Goal: Task Accomplishment & Management: Manage account settings

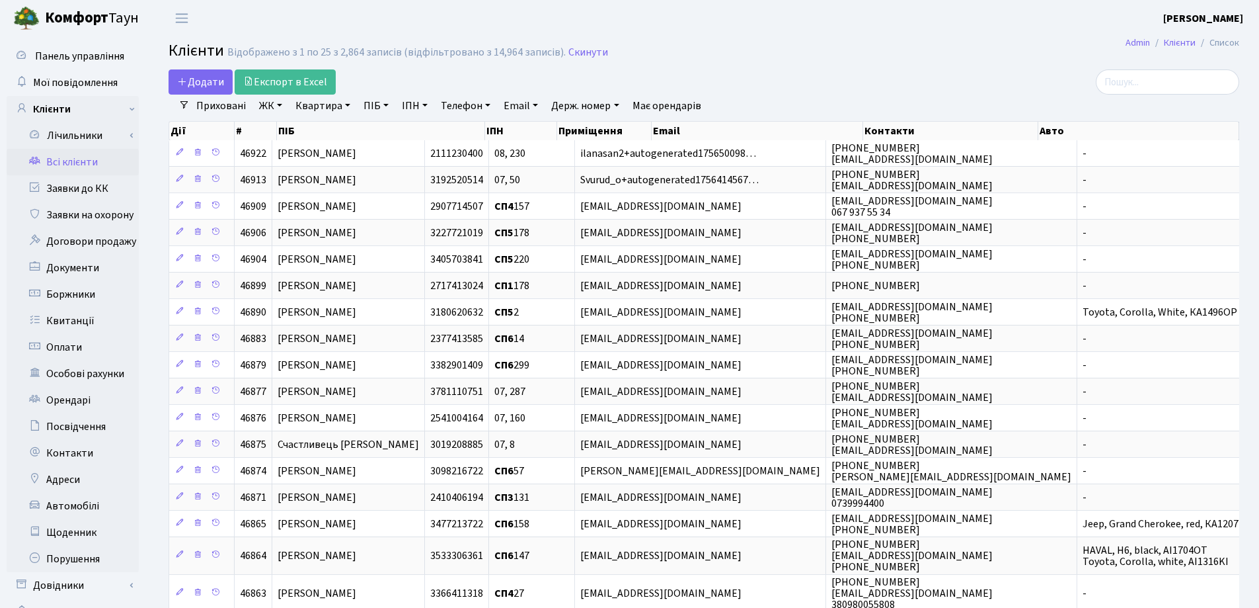
select select "25"
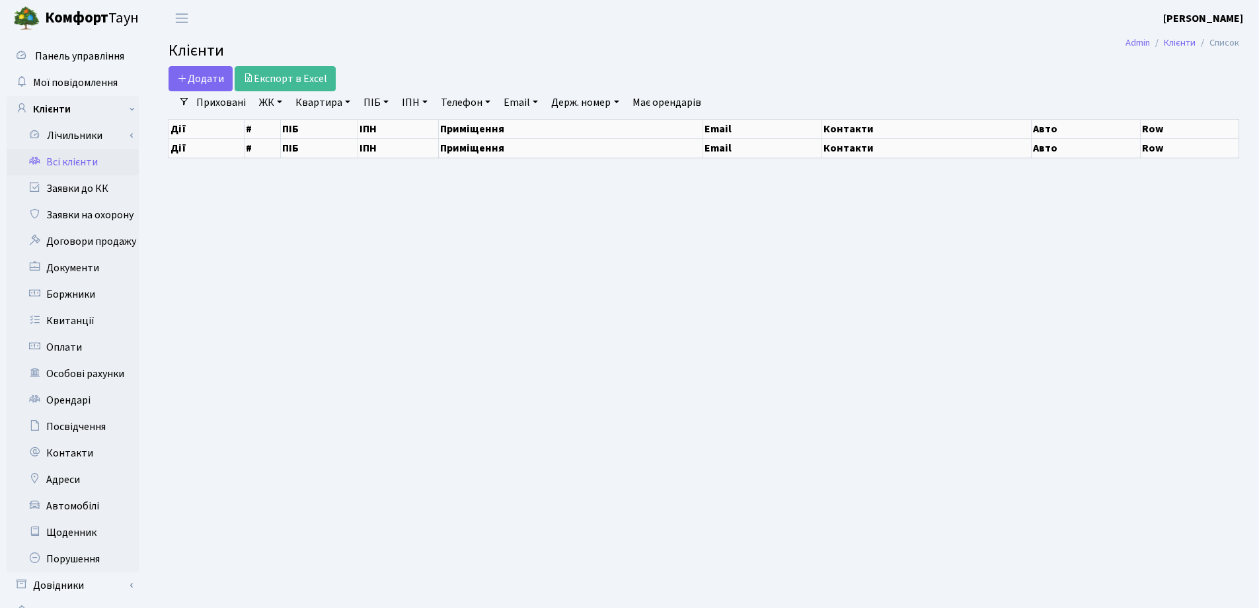
select select "25"
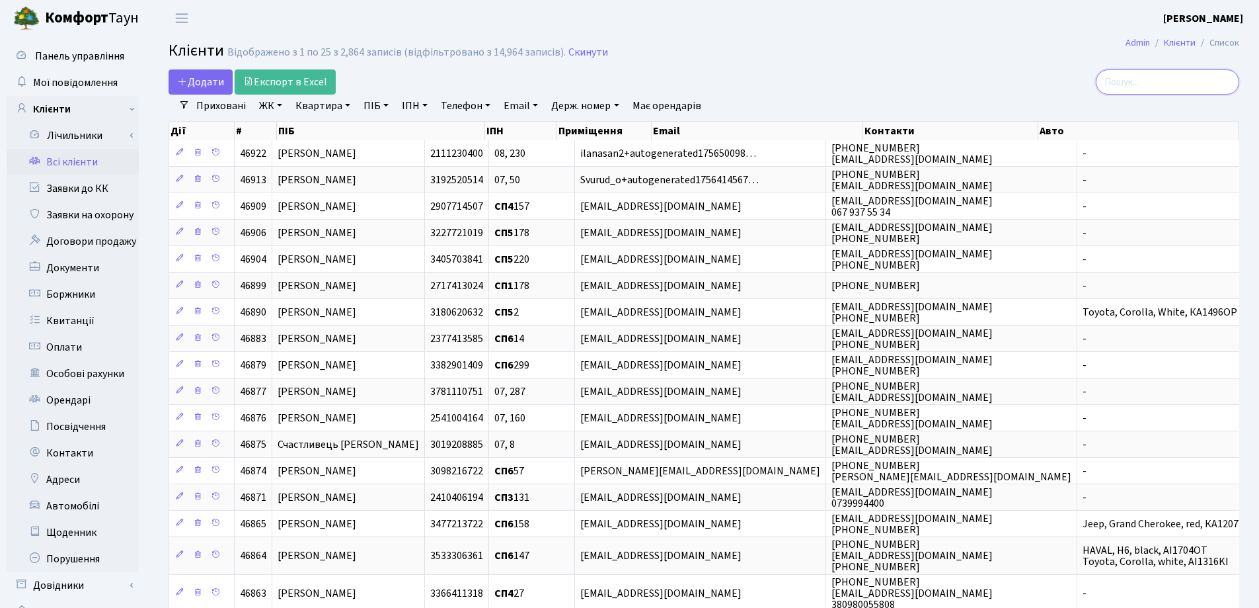
click at [1142, 89] on input "search" at bounding box center [1167, 81] width 143 height 25
click at [347, 105] on link "Квартира" at bounding box center [322, 106] width 65 height 22
type input "85"
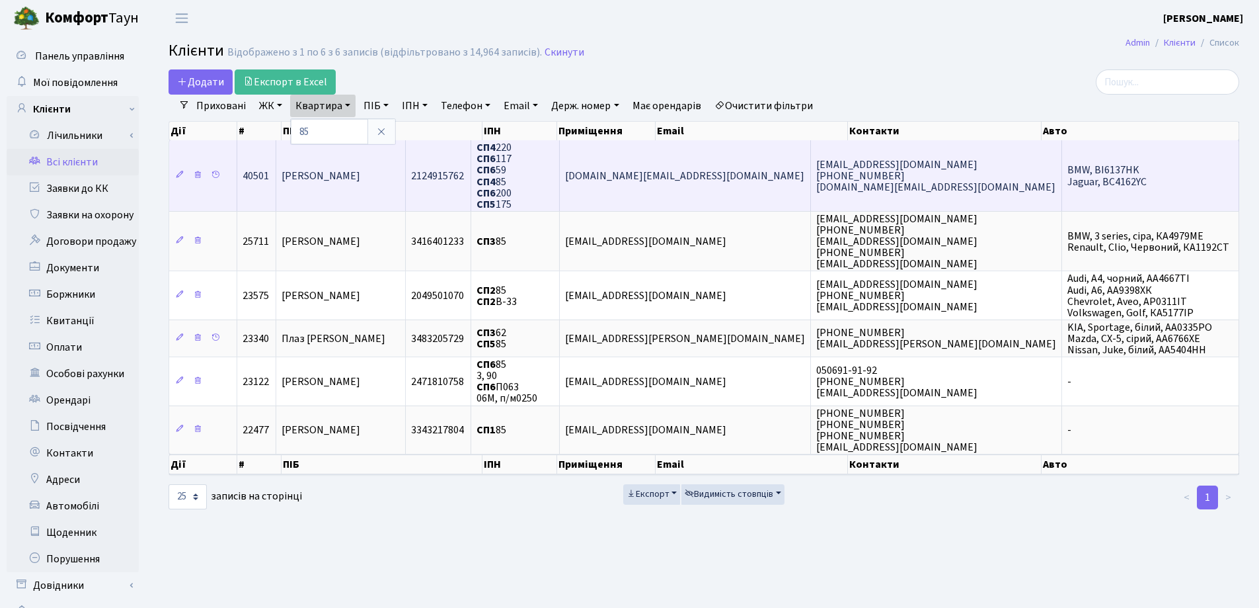
click at [406, 167] on td "[PERSON_NAME]" at bounding box center [341, 175] width 130 height 71
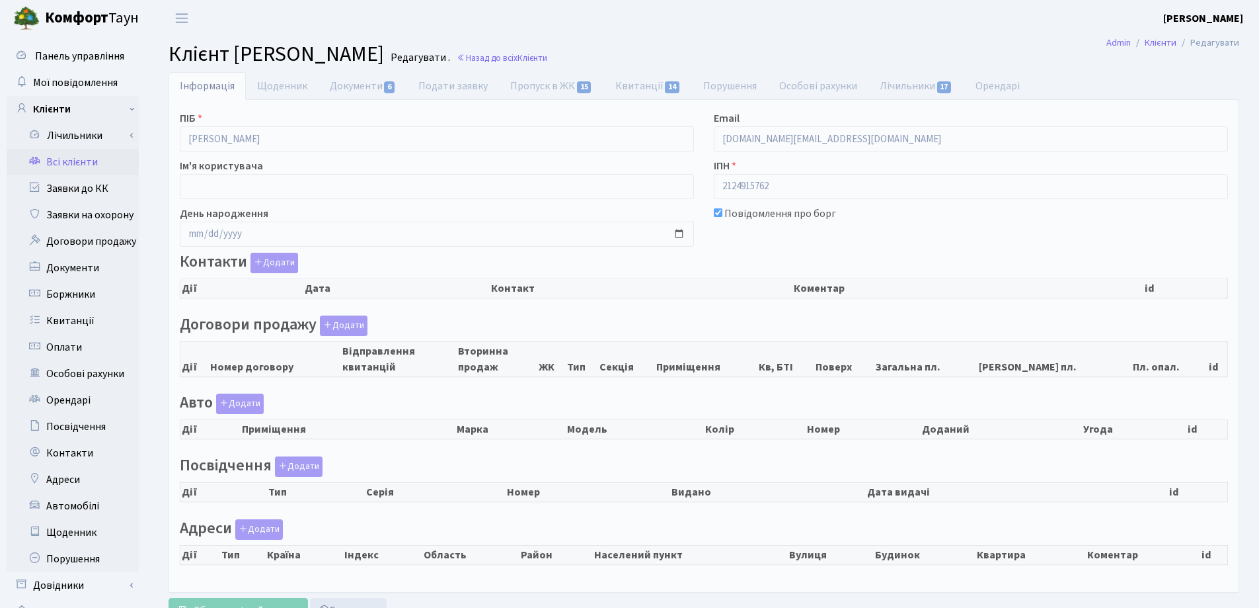
checkbox input "true"
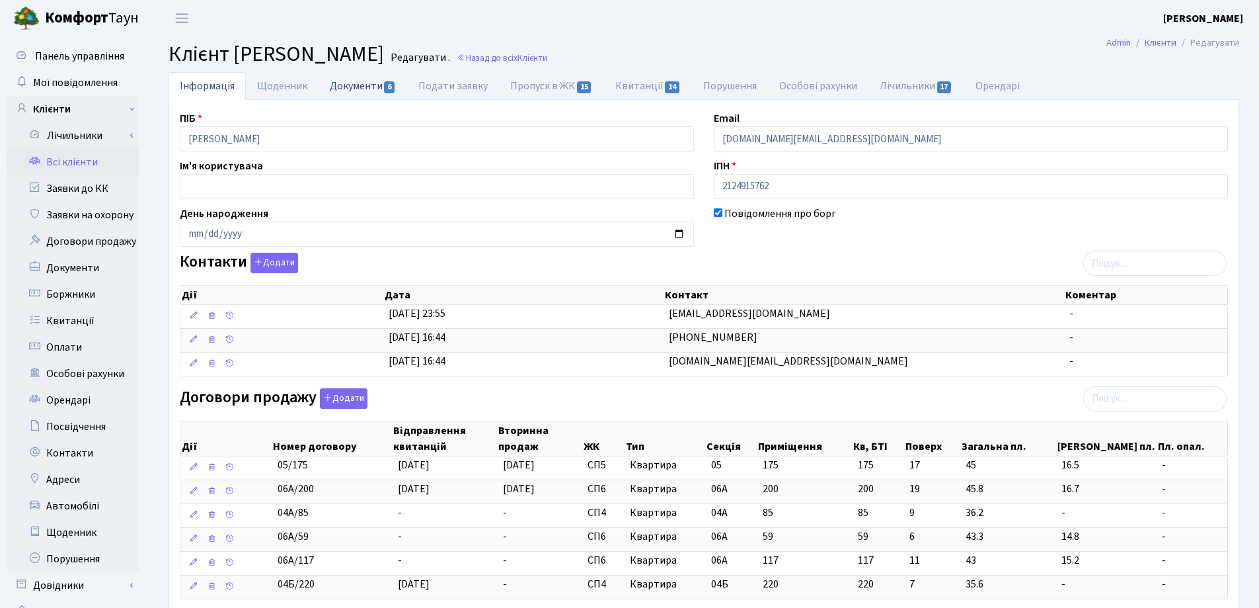
click at [374, 86] on link "Документи 6" at bounding box center [363, 85] width 89 height 27
select select "25"
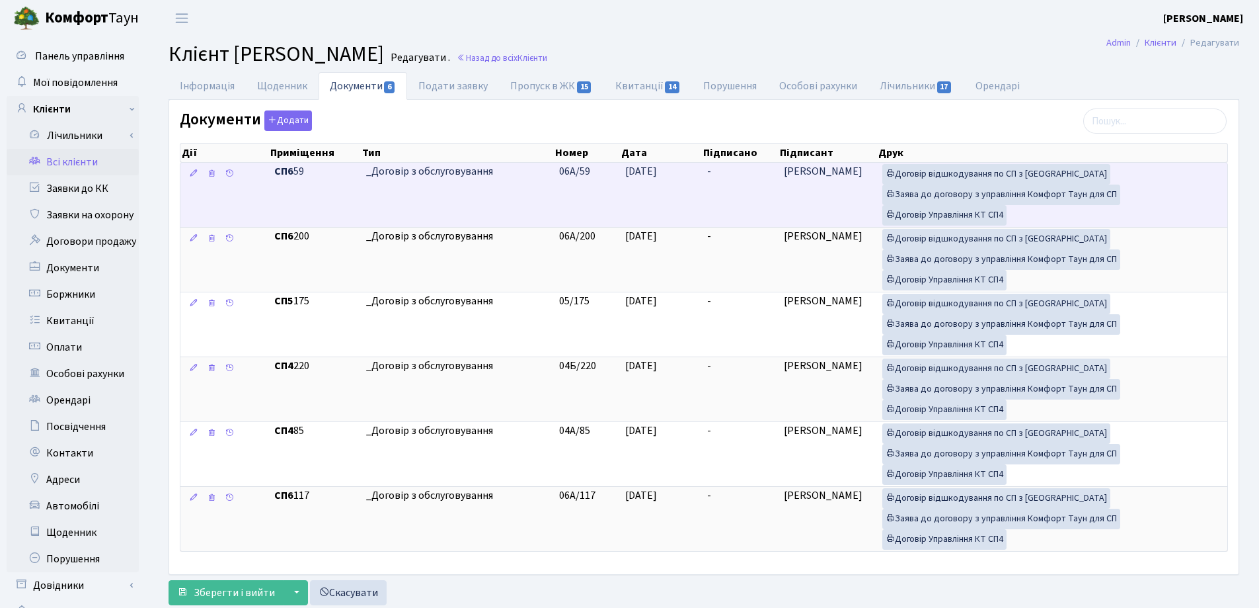
click at [732, 171] on td "-" at bounding box center [740, 195] width 76 height 64
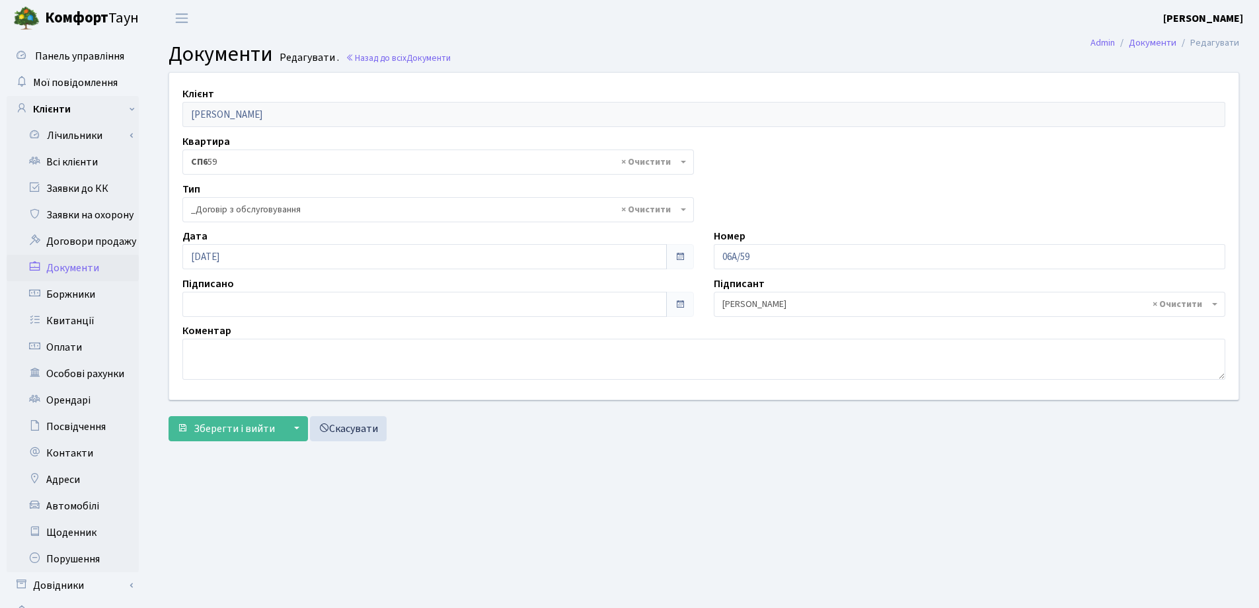
select select "289"
type input "[DATE]"
click at [370, 308] on input "[DATE]" at bounding box center [424, 304] width 485 height 25
click at [214, 429] on span "Зберегти і вийти" at bounding box center [234, 428] width 81 height 15
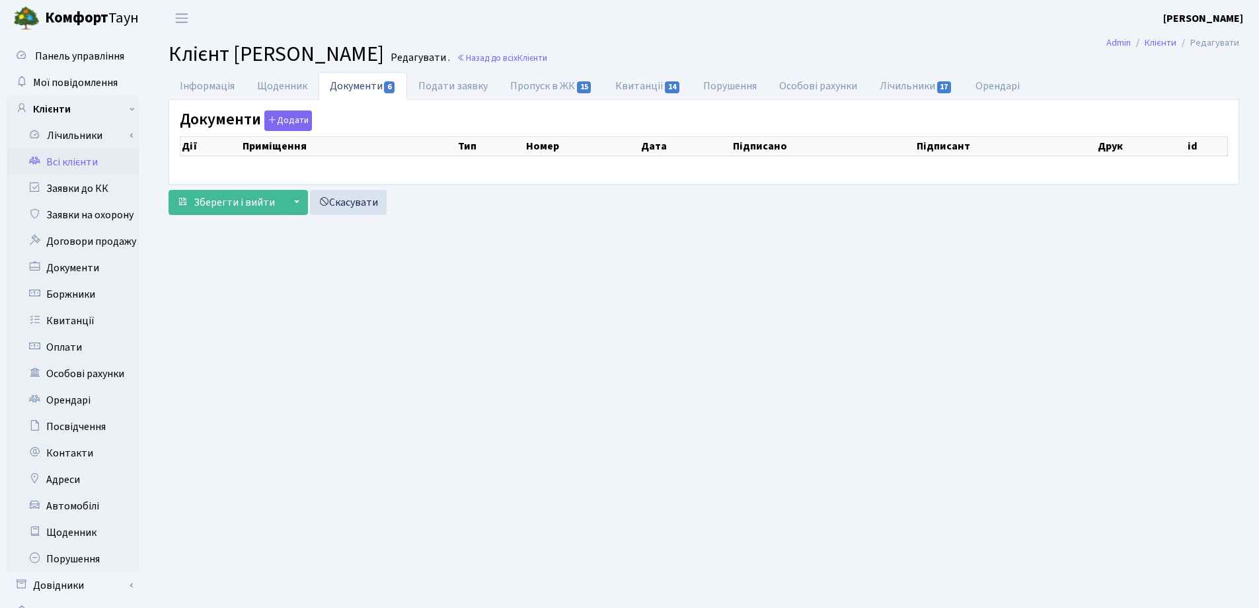
checkbox input "true"
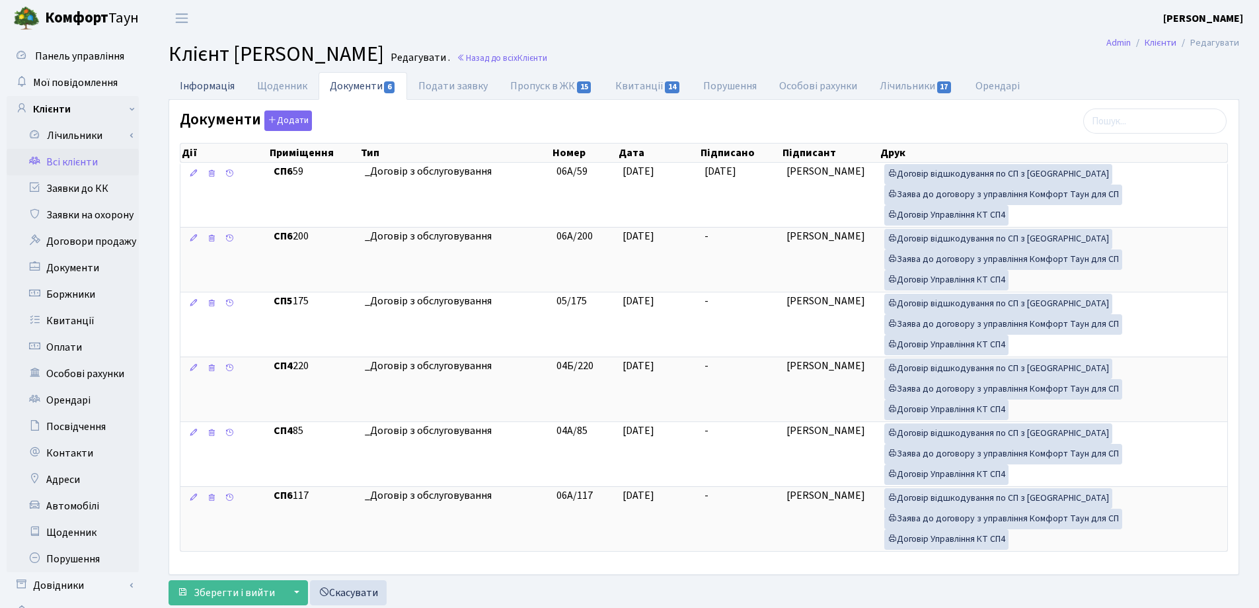
click at [204, 87] on link "Інформація" at bounding box center [207, 85] width 77 height 27
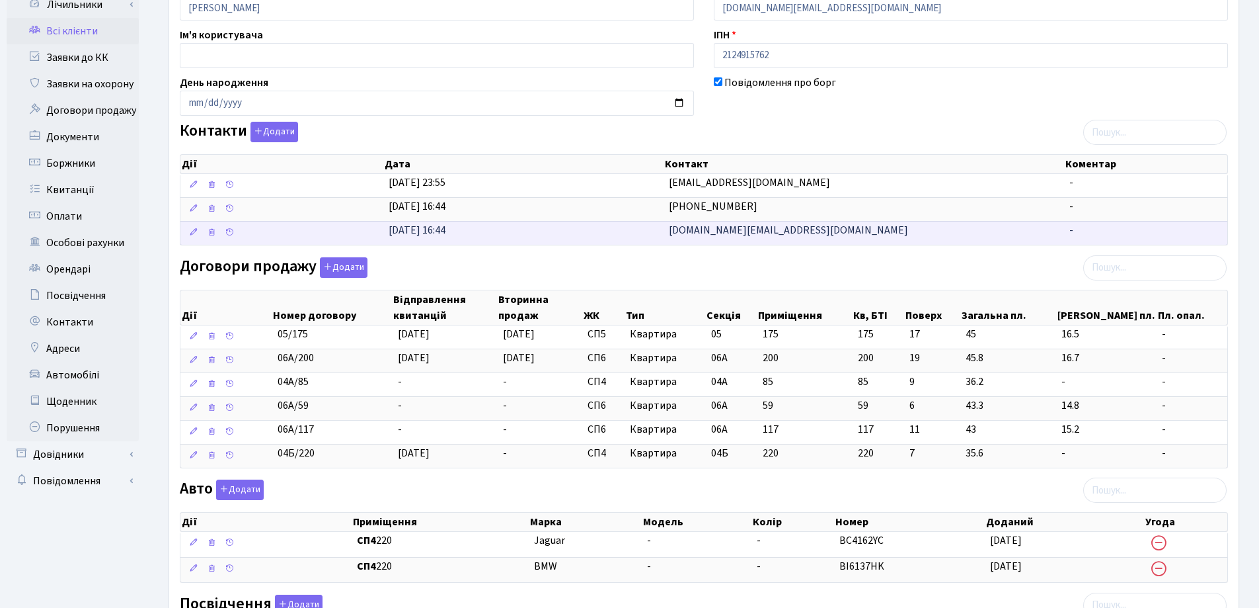
scroll to position [132, 0]
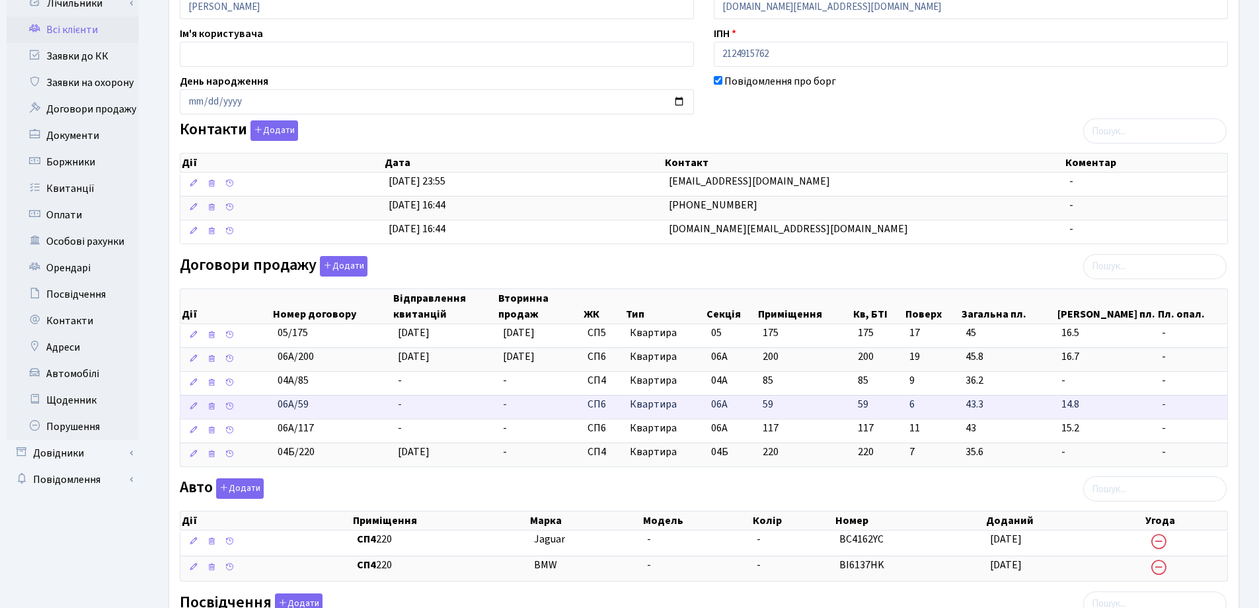
click at [422, 398] on td "-" at bounding box center [445, 407] width 105 height 24
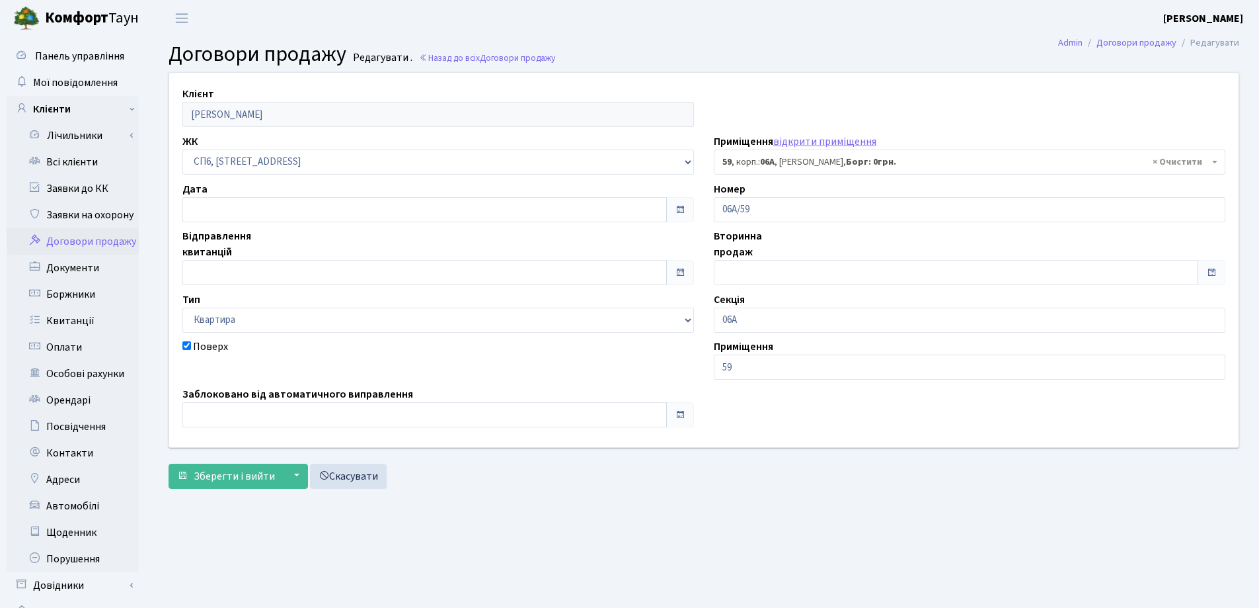
select select "21727"
click at [285, 206] on input "text" at bounding box center [424, 209] width 485 height 25
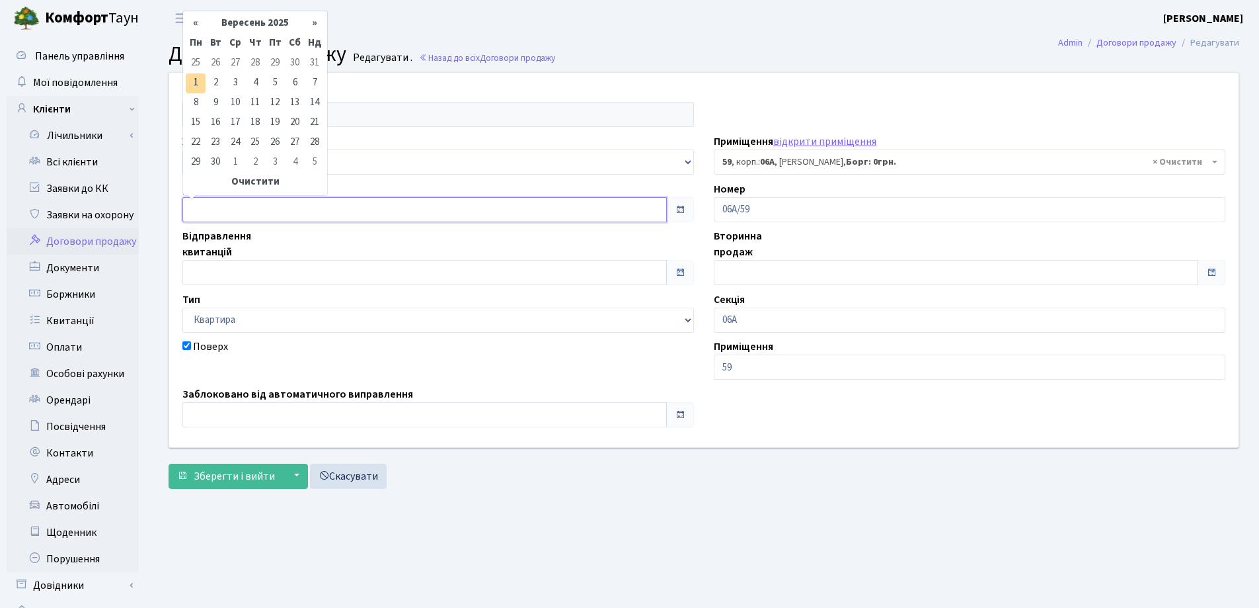
type input "[DATE]"
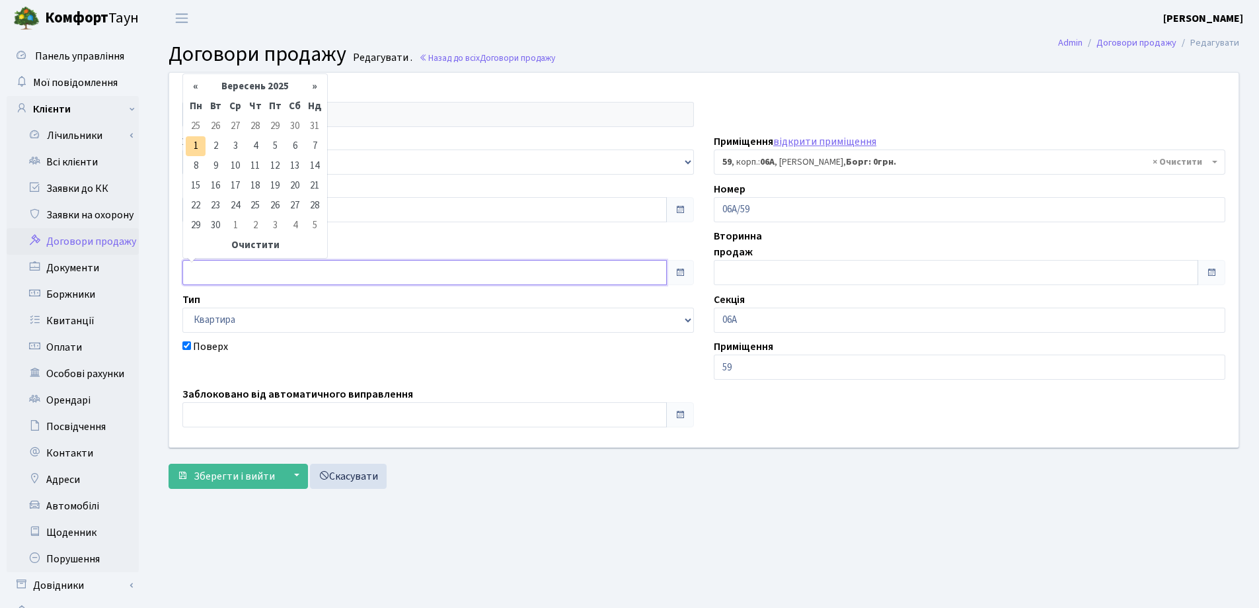
click at [279, 268] on input "text" at bounding box center [424, 272] width 485 height 25
type input "[DATE]"
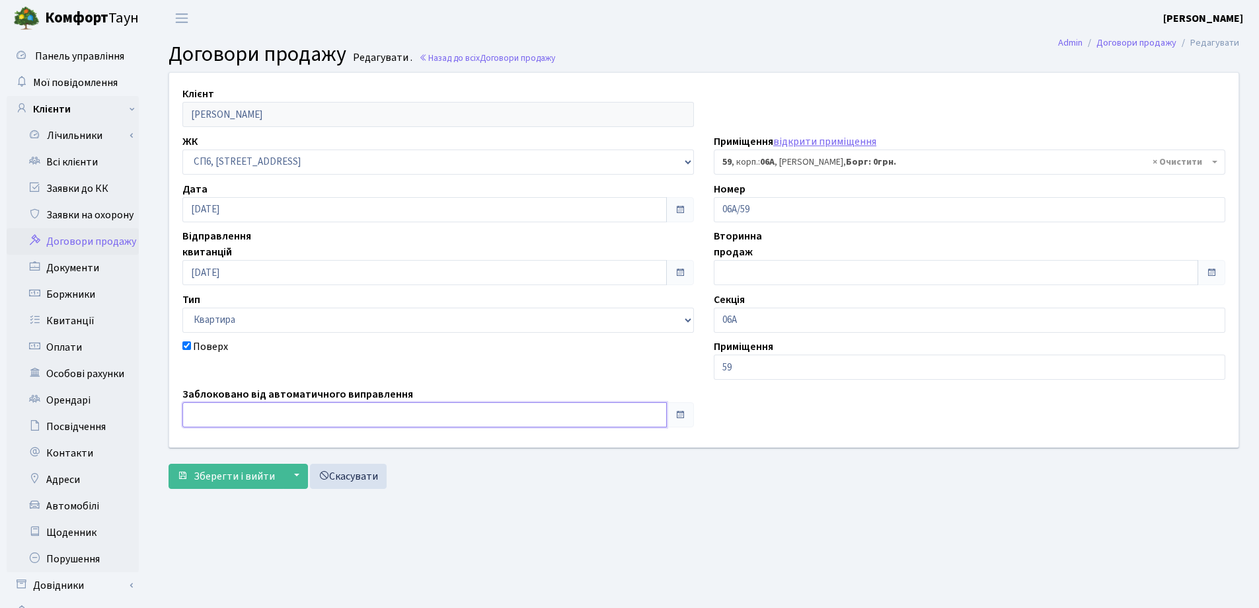
click at [223, 424] on input "text" at bounding box center [424, 414] width 485 height 25
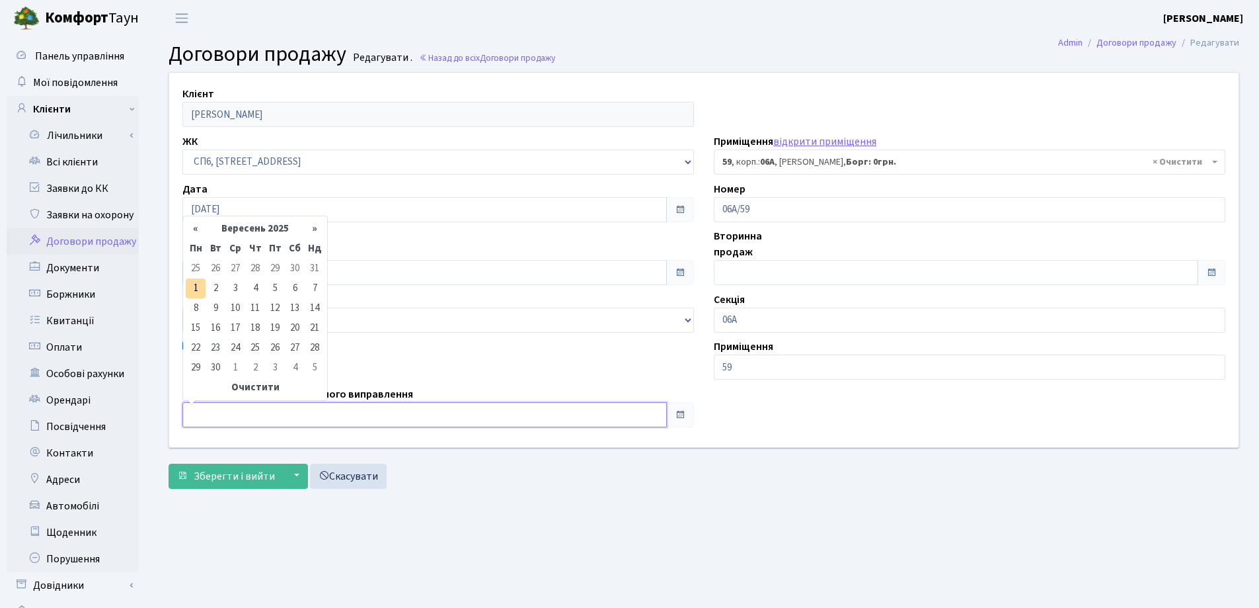
type input "[DATE]"
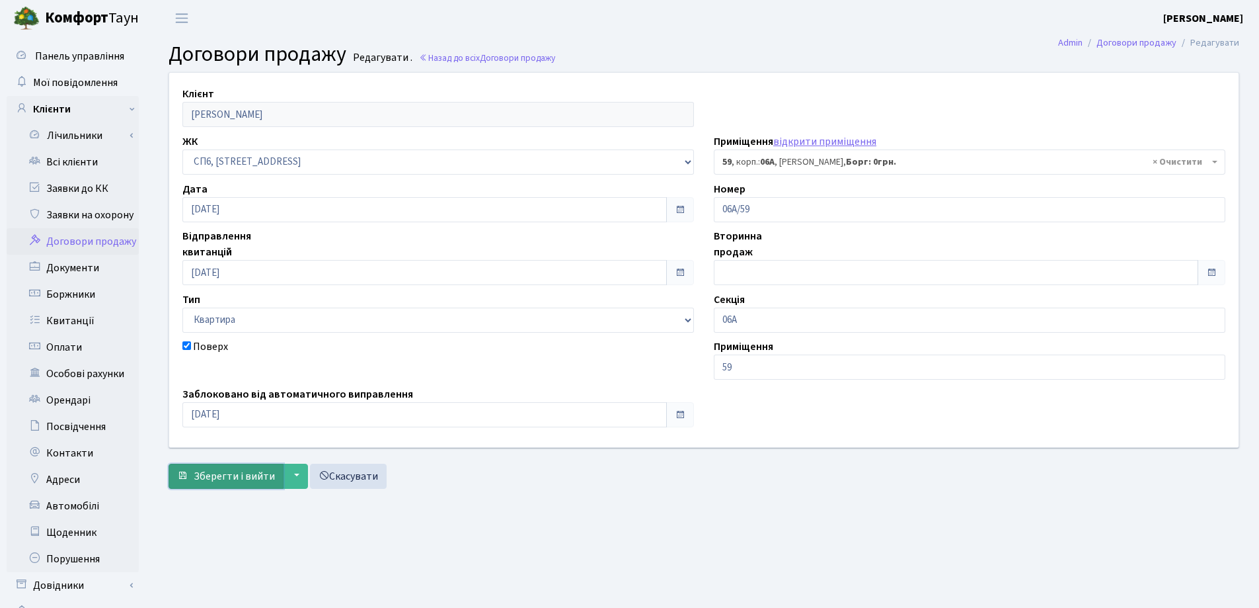
click at [215, 474] on span "Зберегти і вийти" at bounding box center [234, 476] width 81 height 15
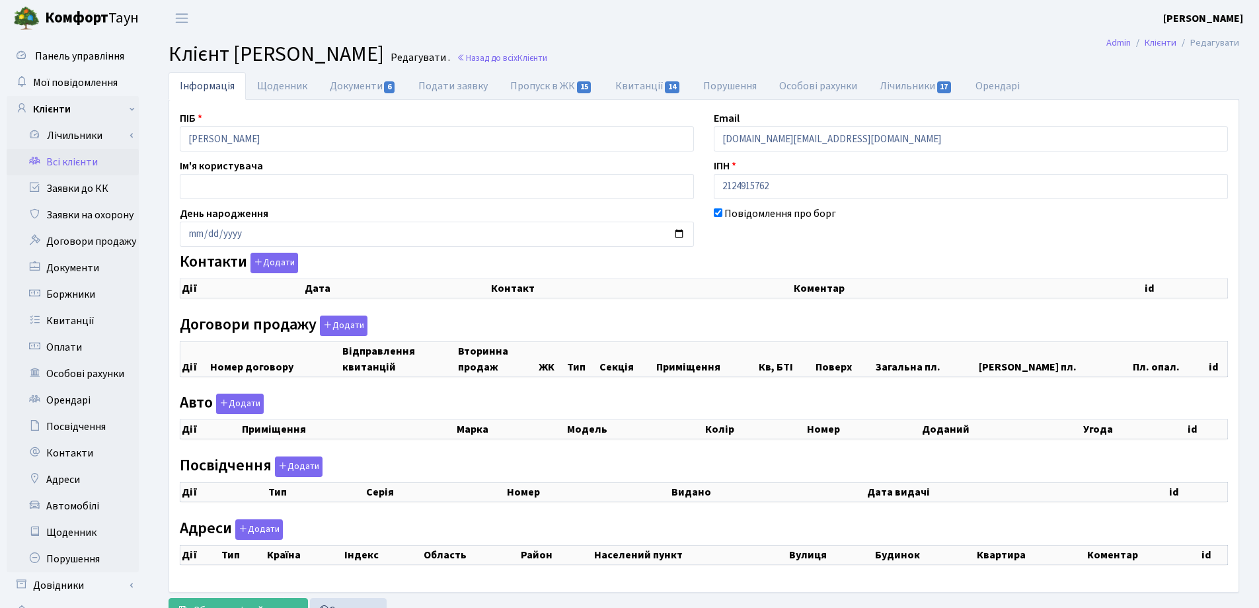
checkbox input "true"
select select "25"
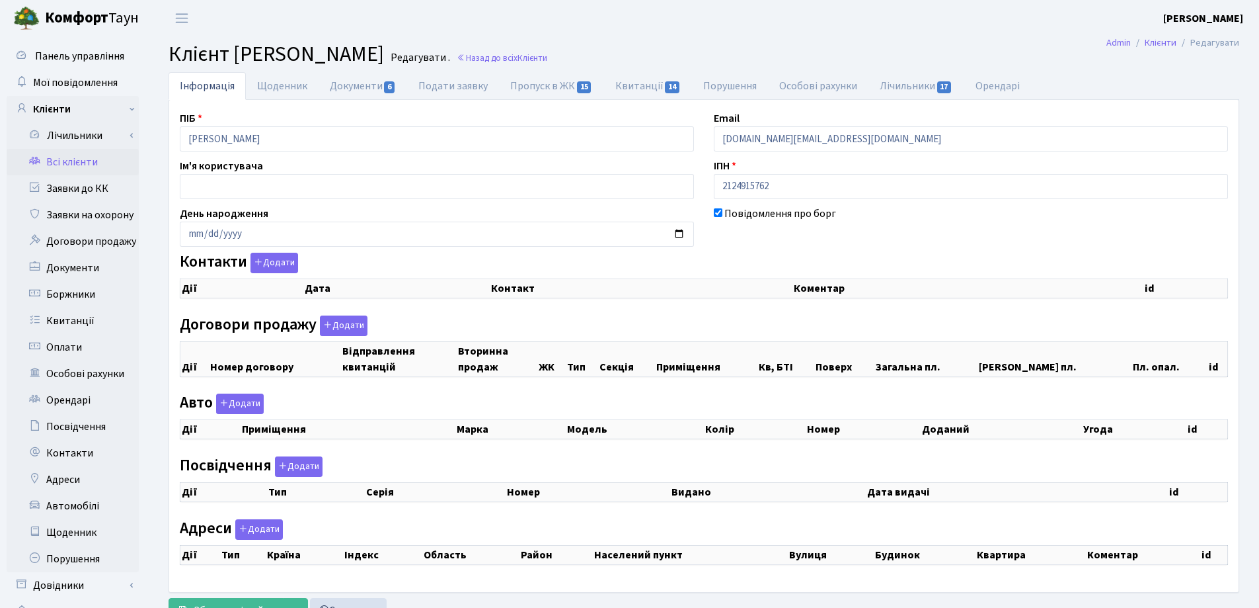
select select "25"
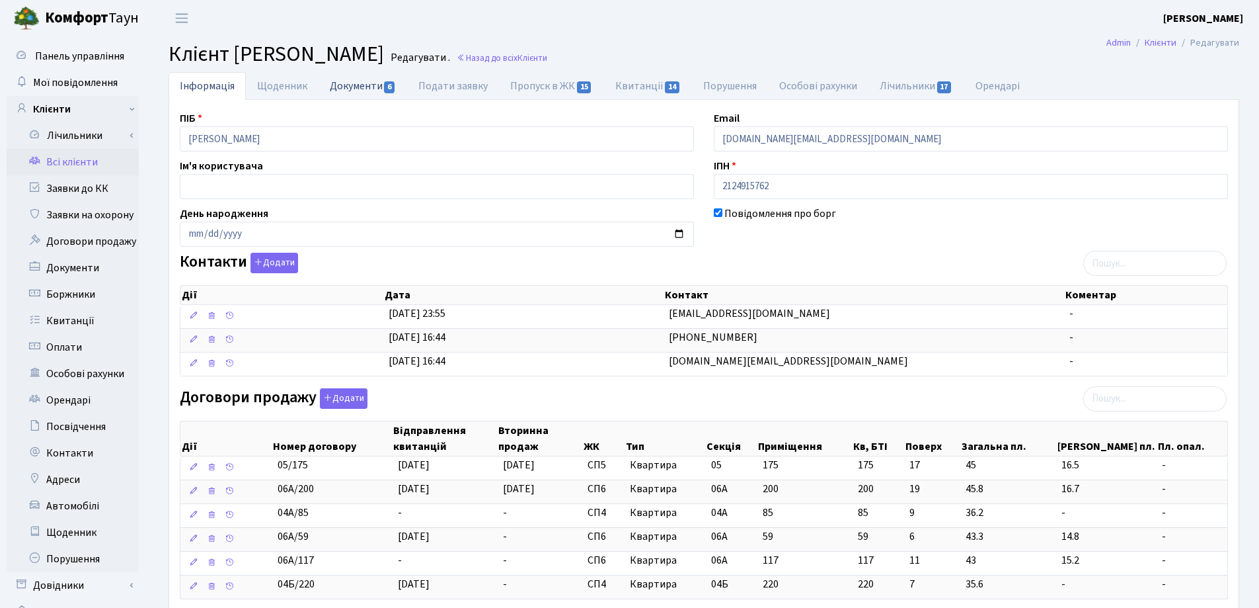
click at [347, 88] on link "Документи 6" at bounding box center [363, 85] width 89 height 27
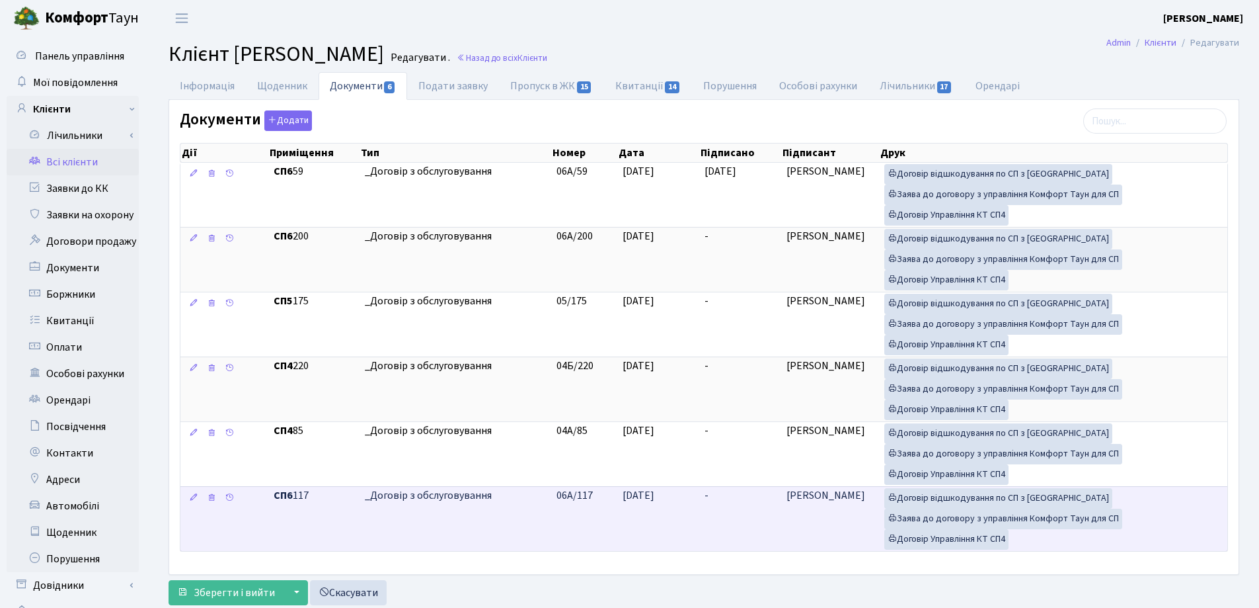
click at [713, 502] on td "-" at bounding box center [740, 518] width 82 height 65
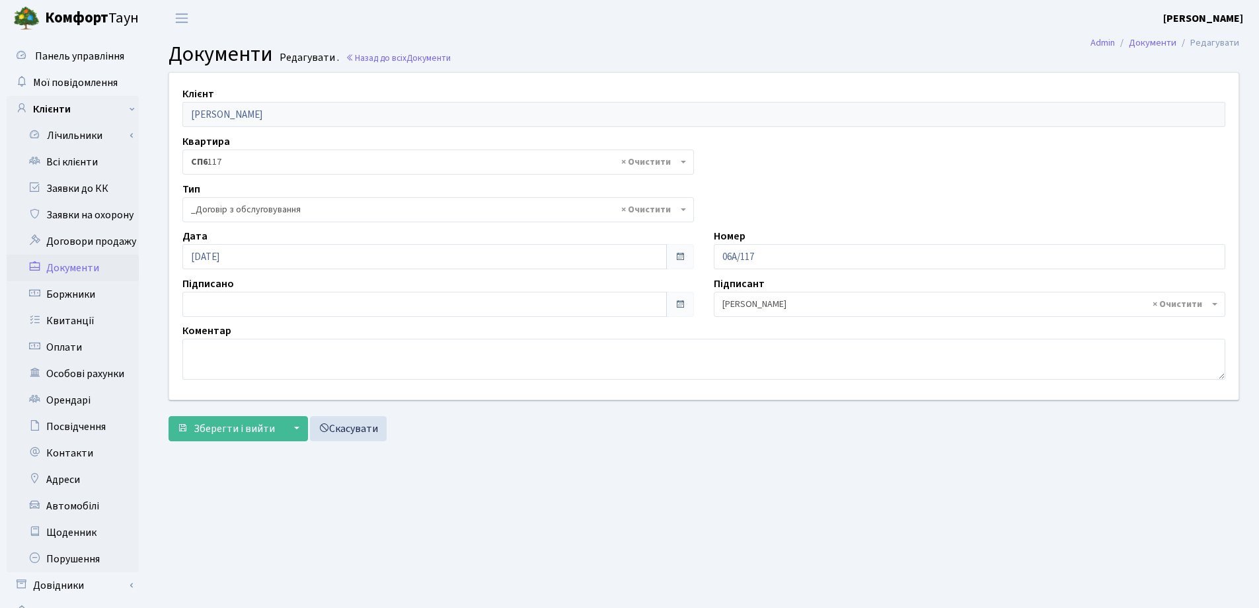
select select "289"
type input "[DATE]"
click at [264, 301] on input "[DATE]" at bounding box center [424, 304] width 485 height 25
click at [247, 434] on span "Зберегти і вийти" at bounding box center [234, 428] width 81 height 15
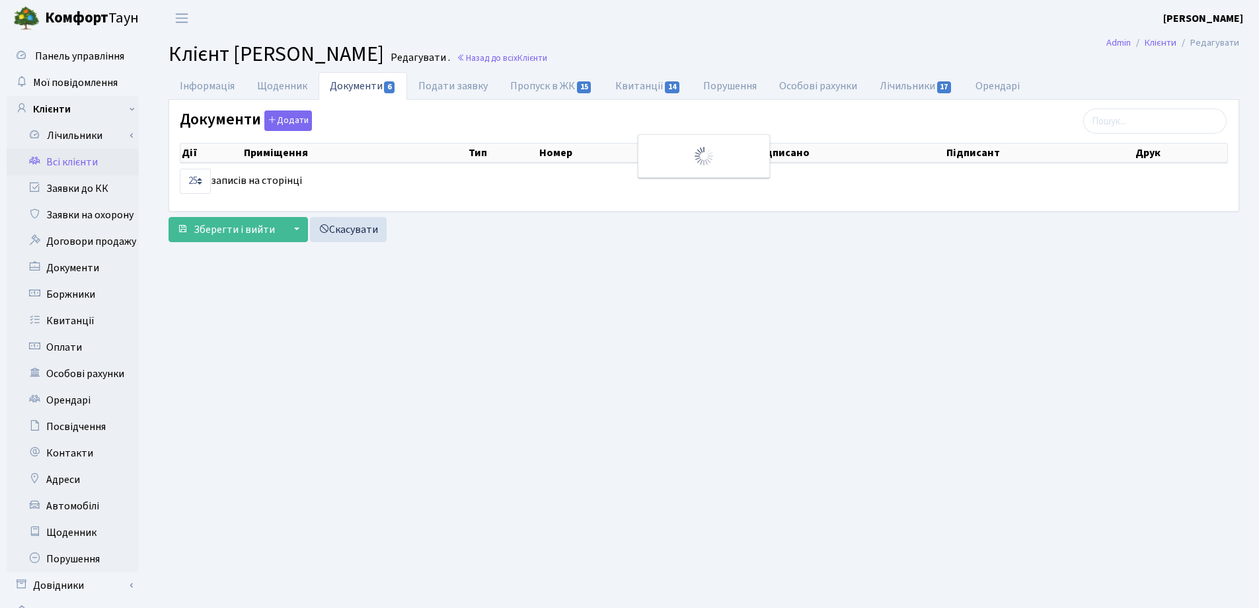
select select "25"
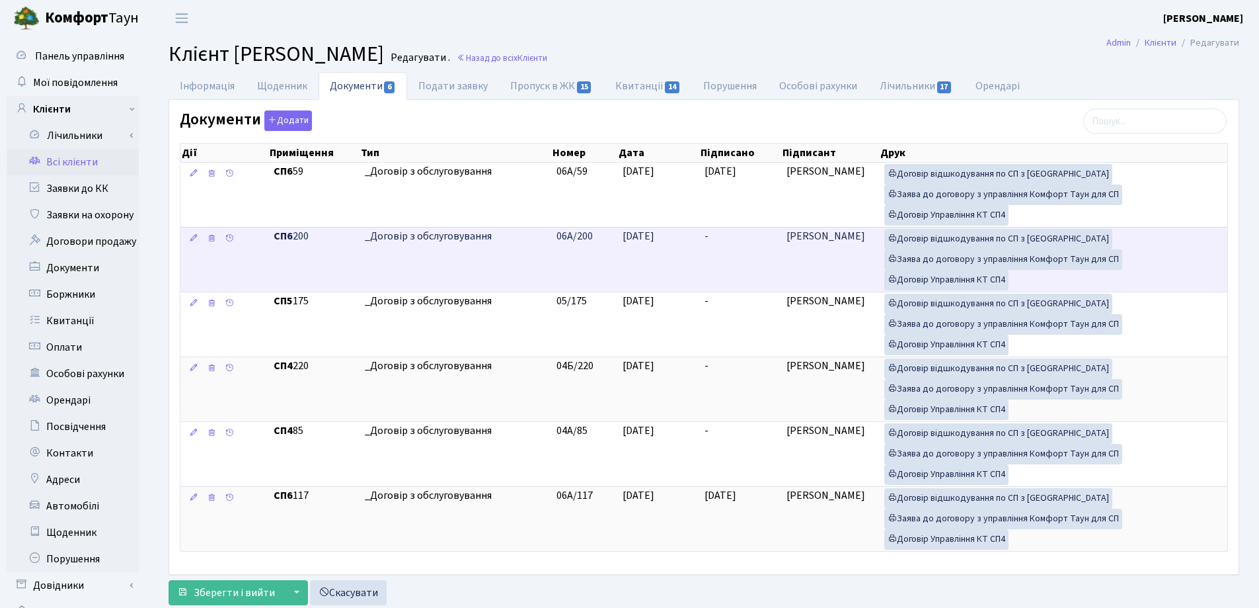
scroll to position [57, 0]
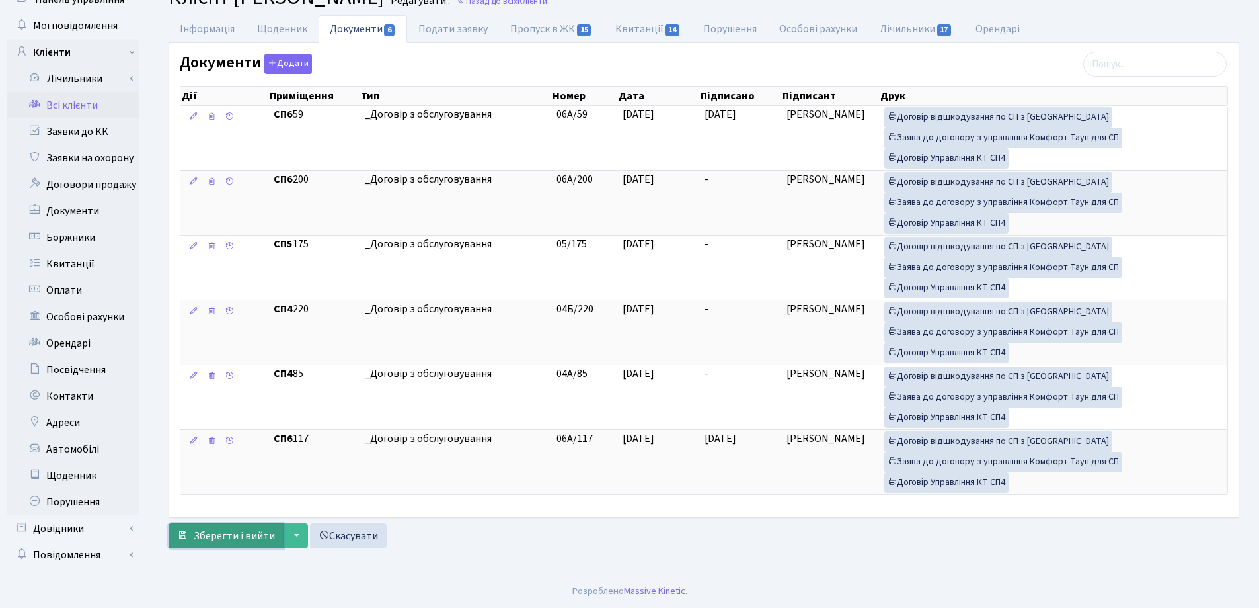
click at [235, 537] on span "Зберегти і вийти" at bounding box center [234, 535] width 81 height 15
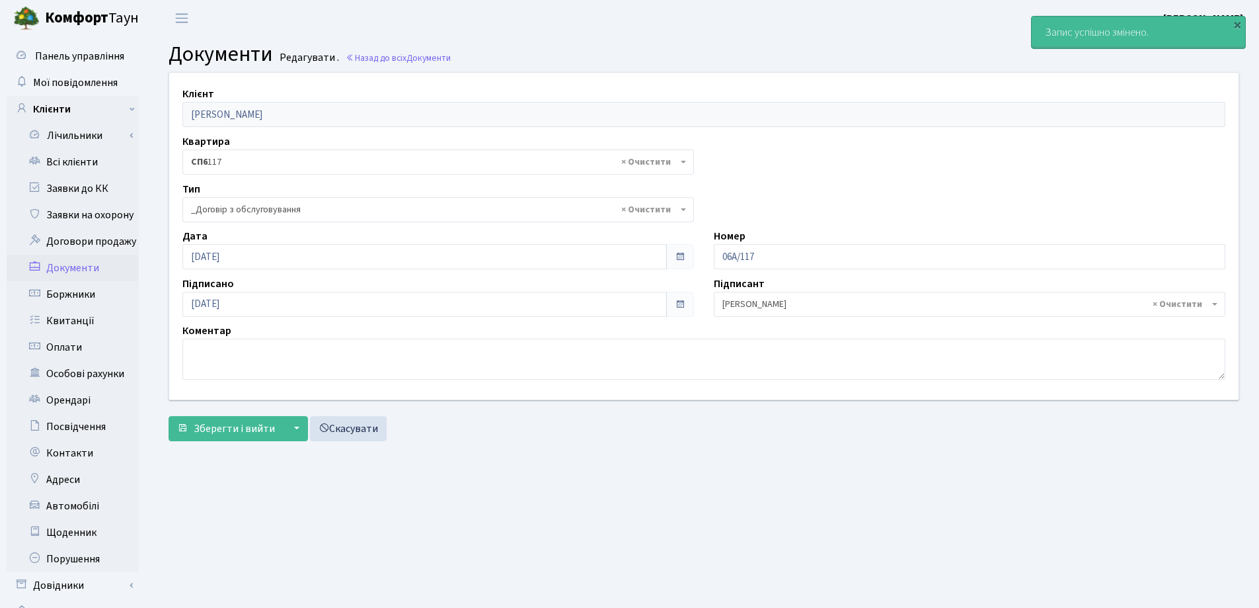
select select "289"
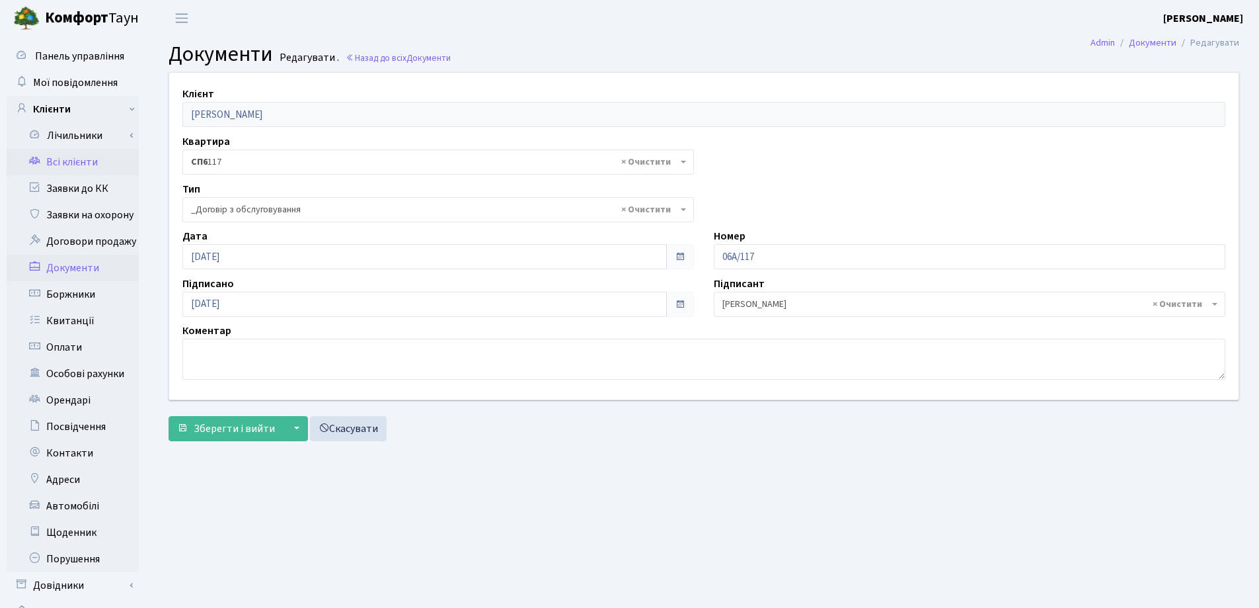
click at [69, 154] on link "Всі клієнти" at bounding box center [73, 162] width 132 height 26
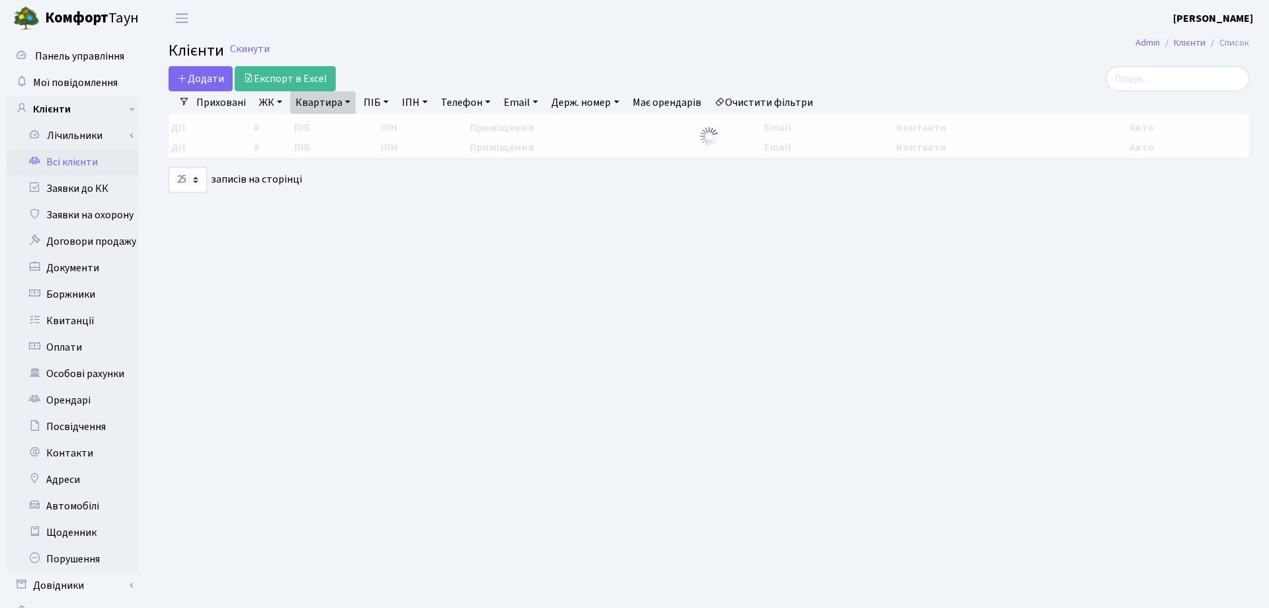
select select "25"
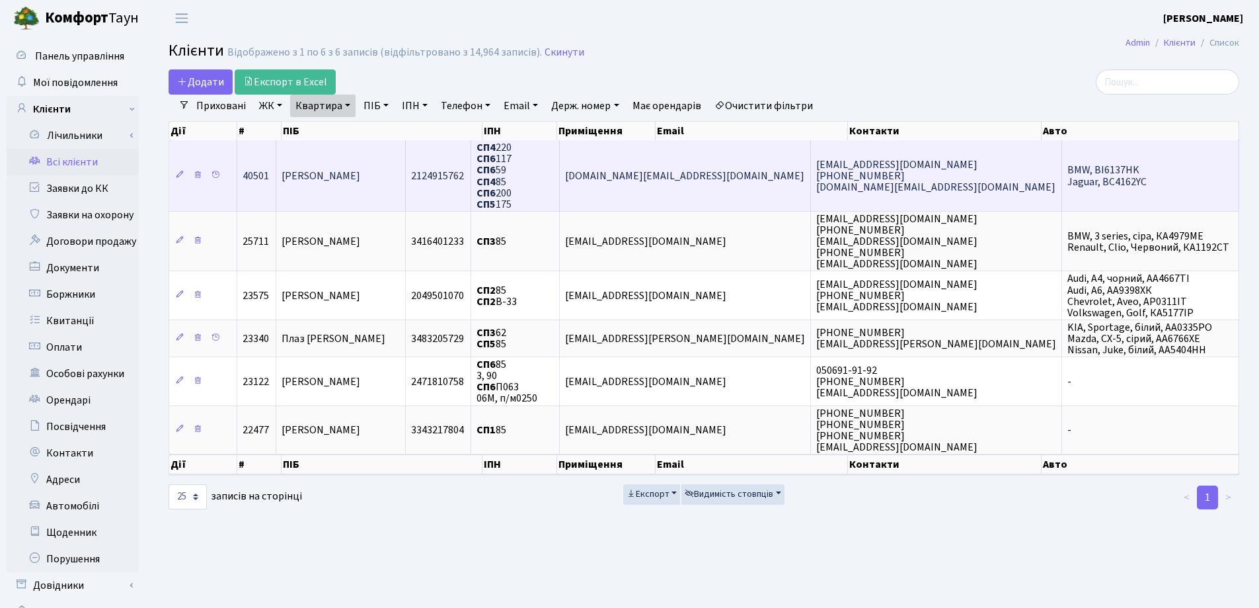
click at [406, 158] on td "[PERSON_NAME]" at bounding box center [341, 175] width 130 height 71
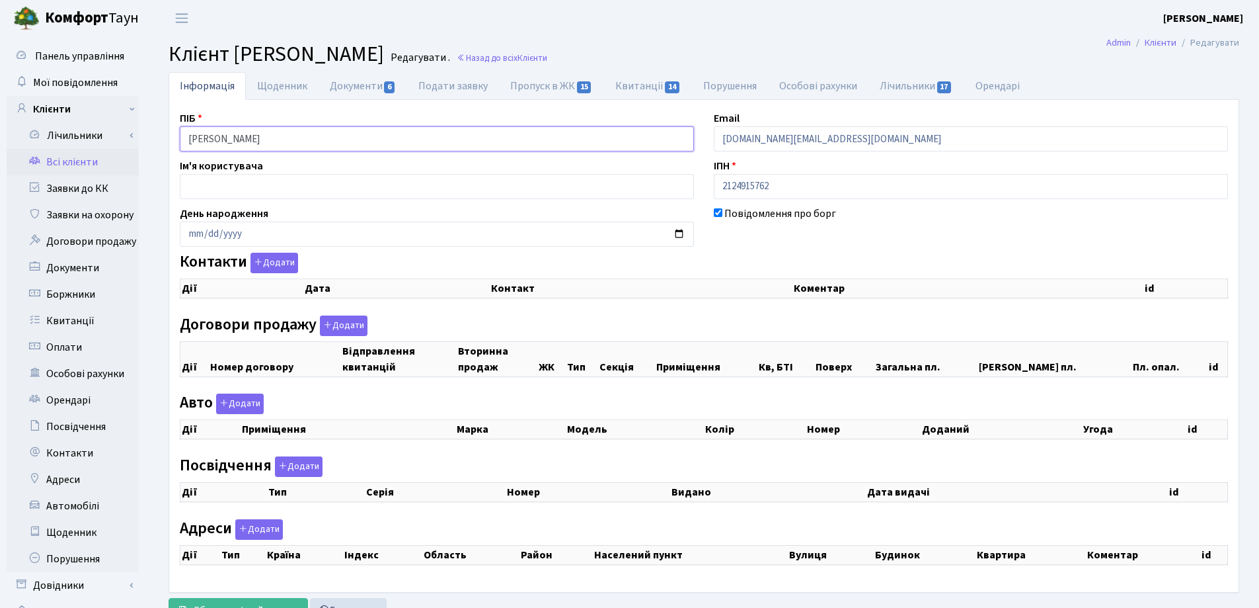
select select "25"
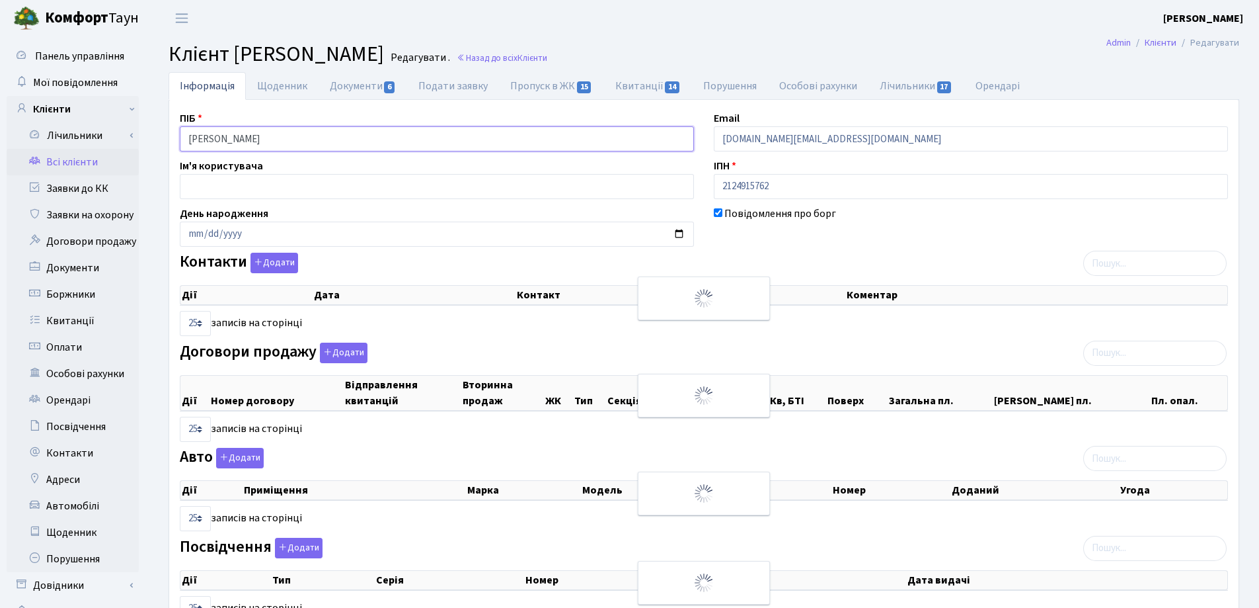
checkbox input "true"
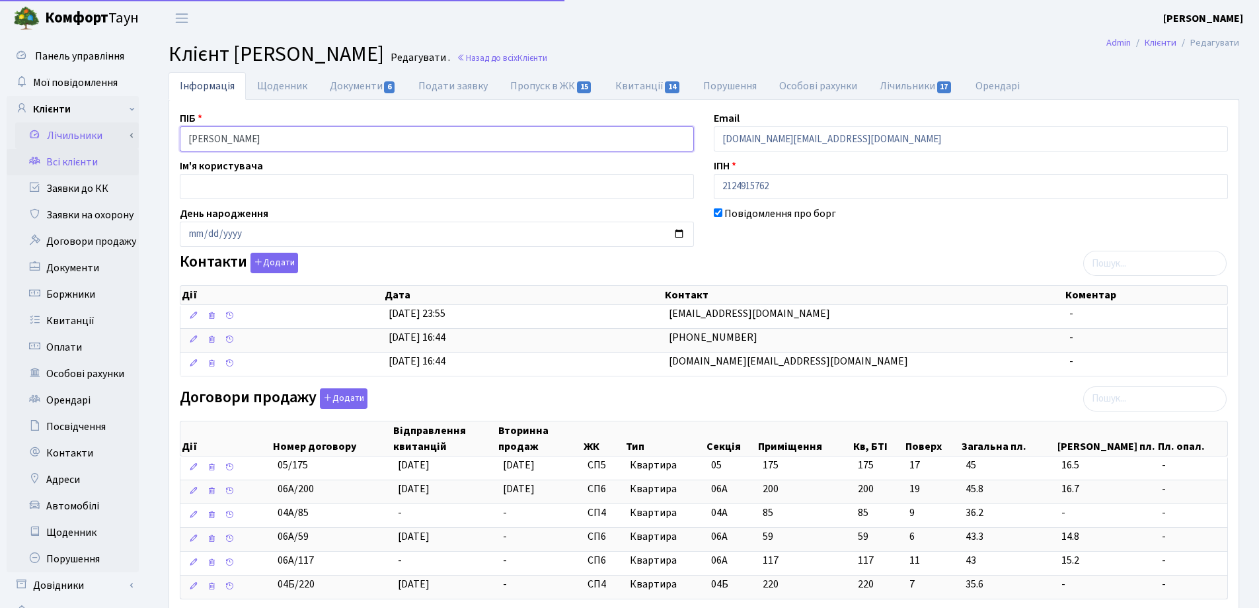
drag, startPoint x: 354, startPoint y: 140, endPoint x: 122, endPoint y: 139, distance: 232.7
click at [122, 139] on div "Панель управління Мої повідомлення Клієнти Лічильники Показання" at bounding box center [629, 503] width 1259 height 935
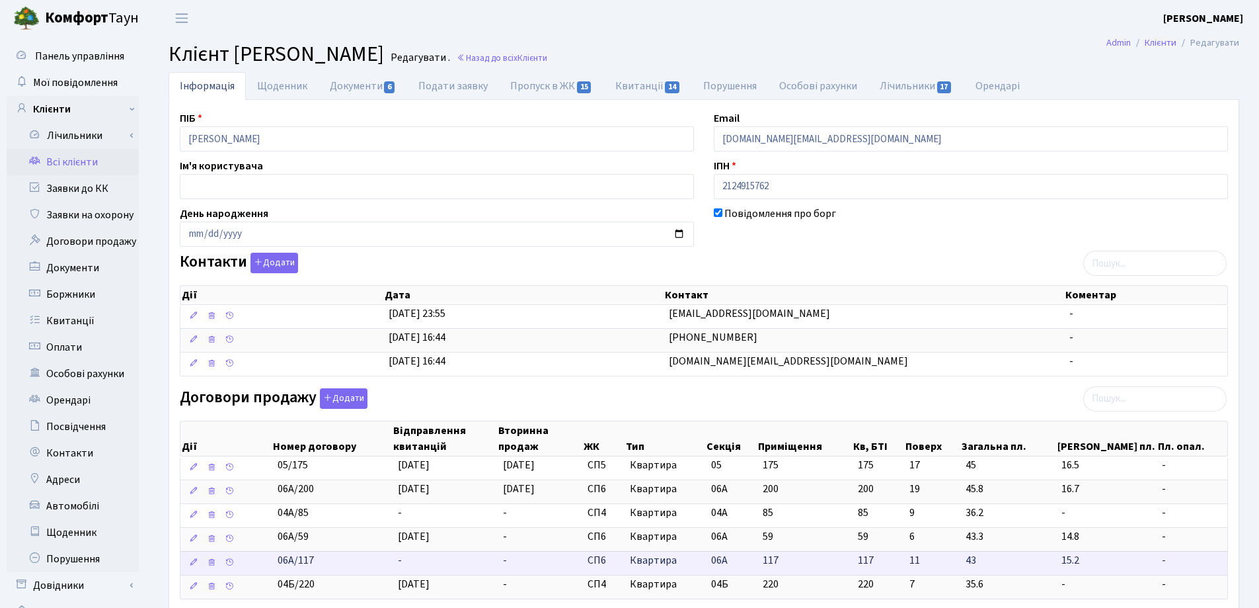
click at [414, 560] on td "-" at bounding box center [445, 563] width 105 height 24
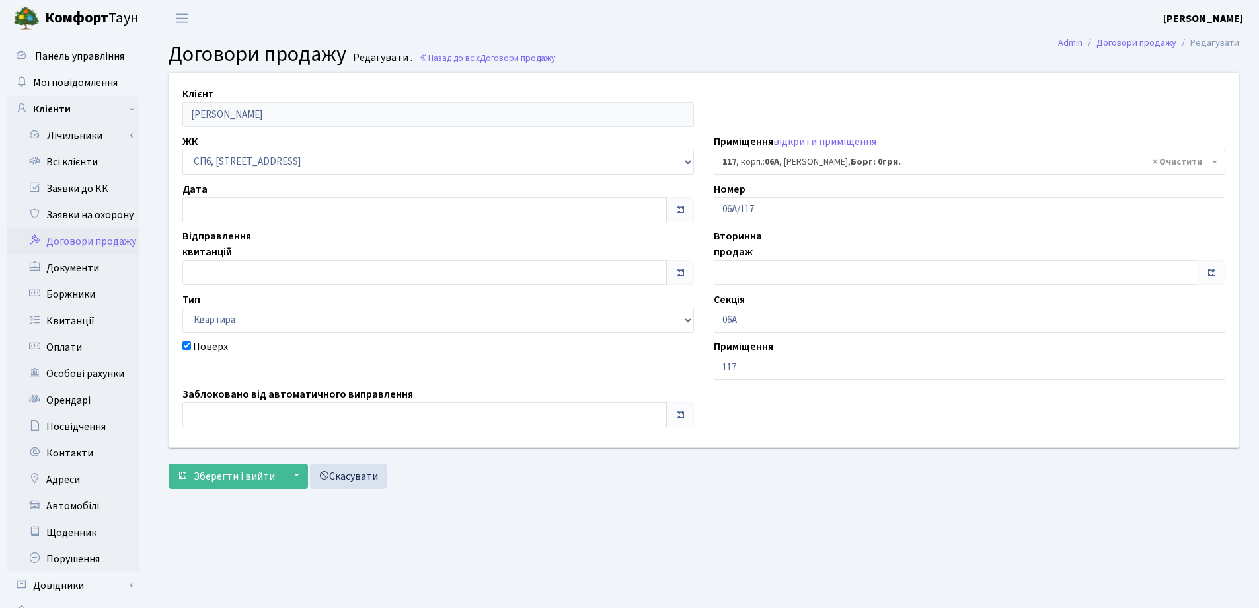
select select "21785"
click at [306, 211] on input "text" at bounding box center [424, 209] width 485 height 25
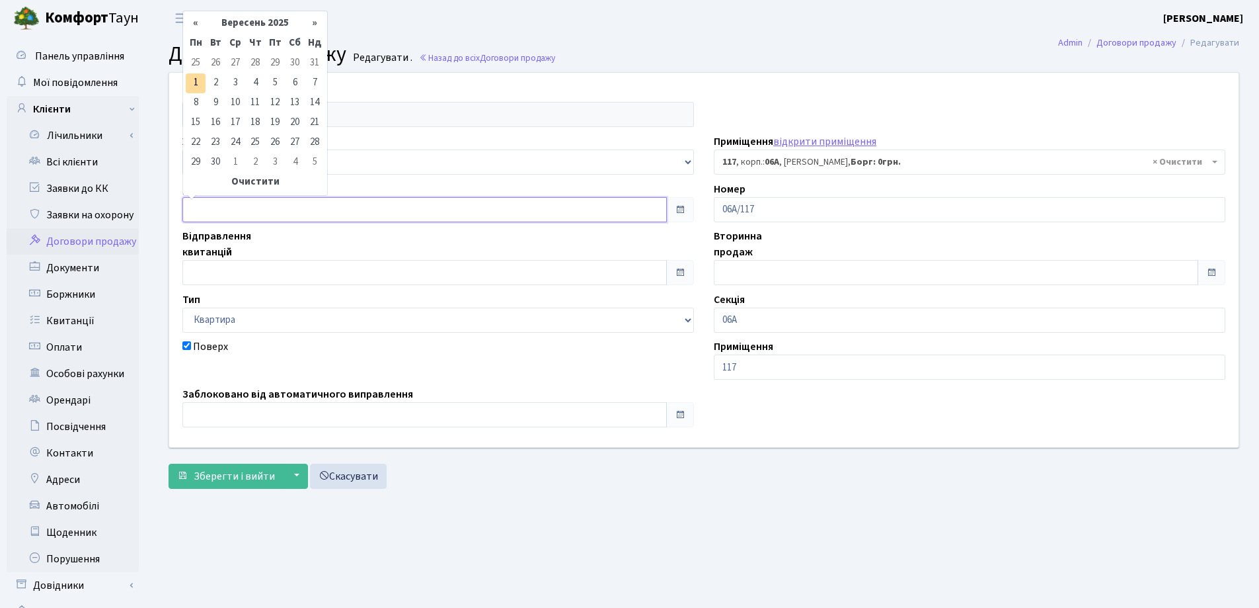
type input "[DATE]"
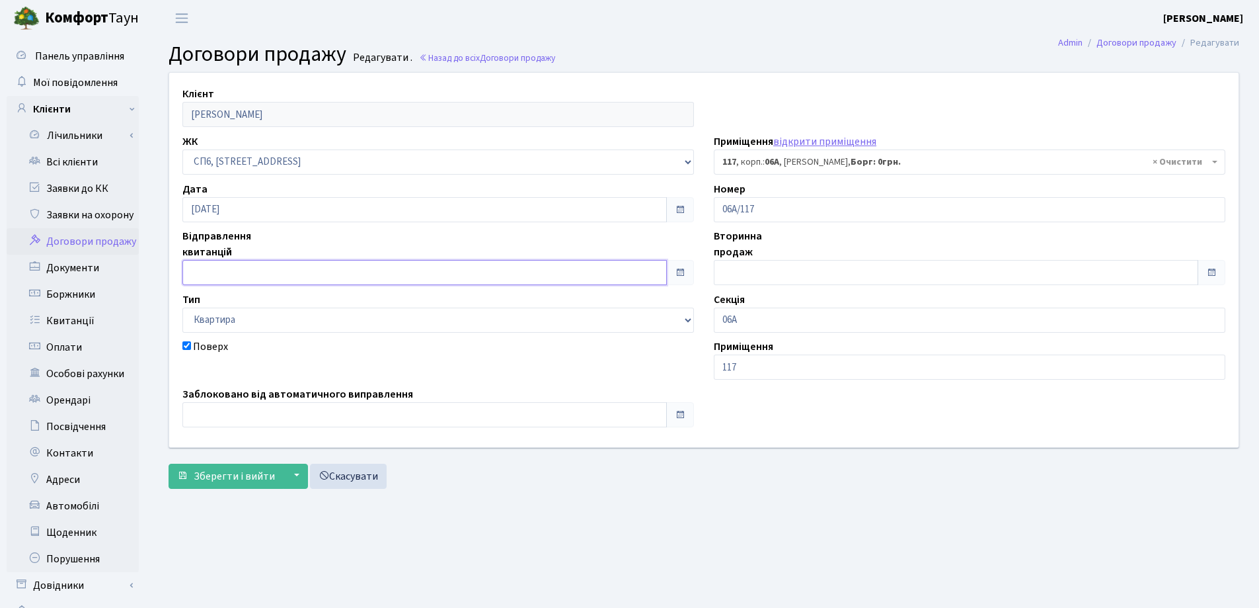
click at [301, 262] on input "text" at bounding box center [424, 272] width 485 height 25
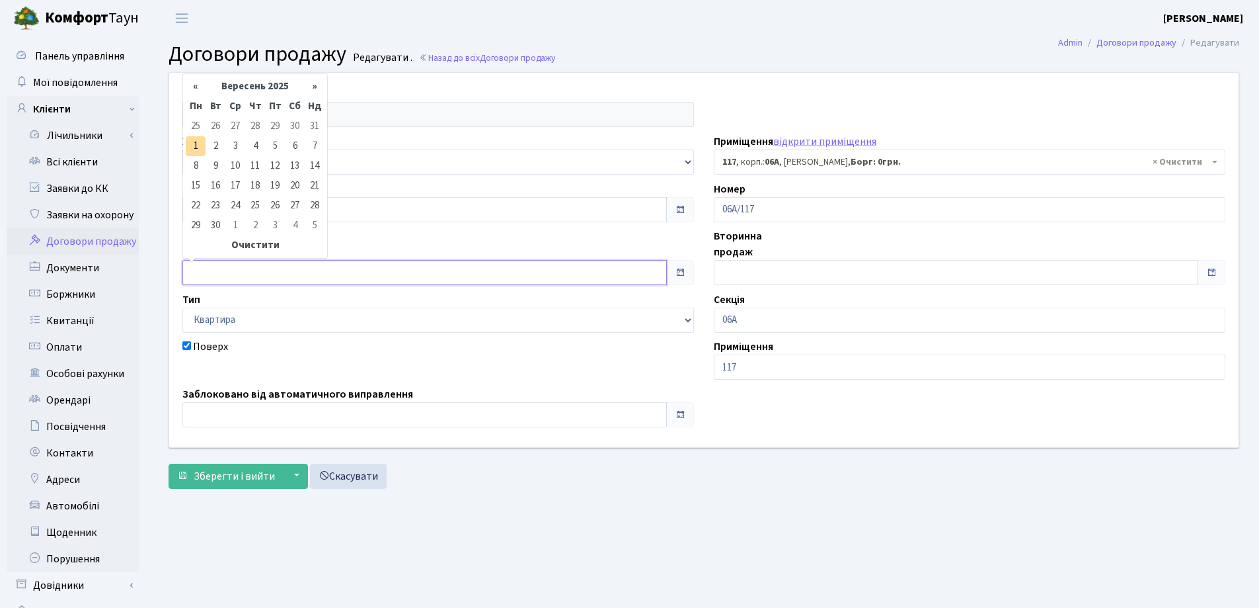
type input "[DATE]"
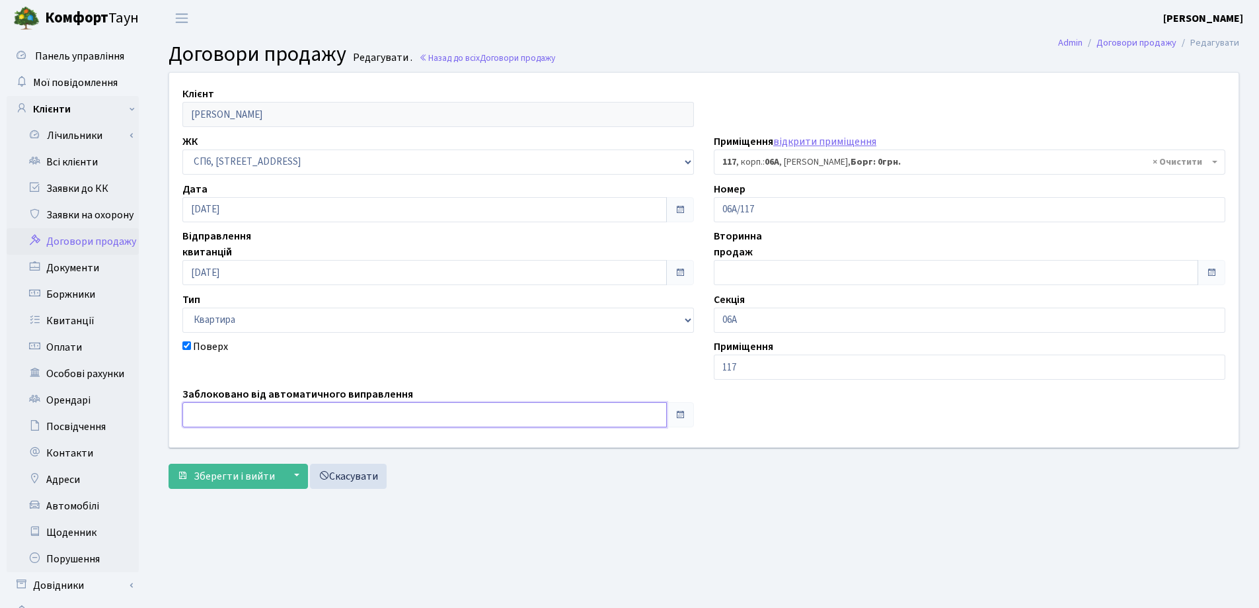
click at [295, 409] on input "text" at bounding box center [424, 414] width 485 height 25
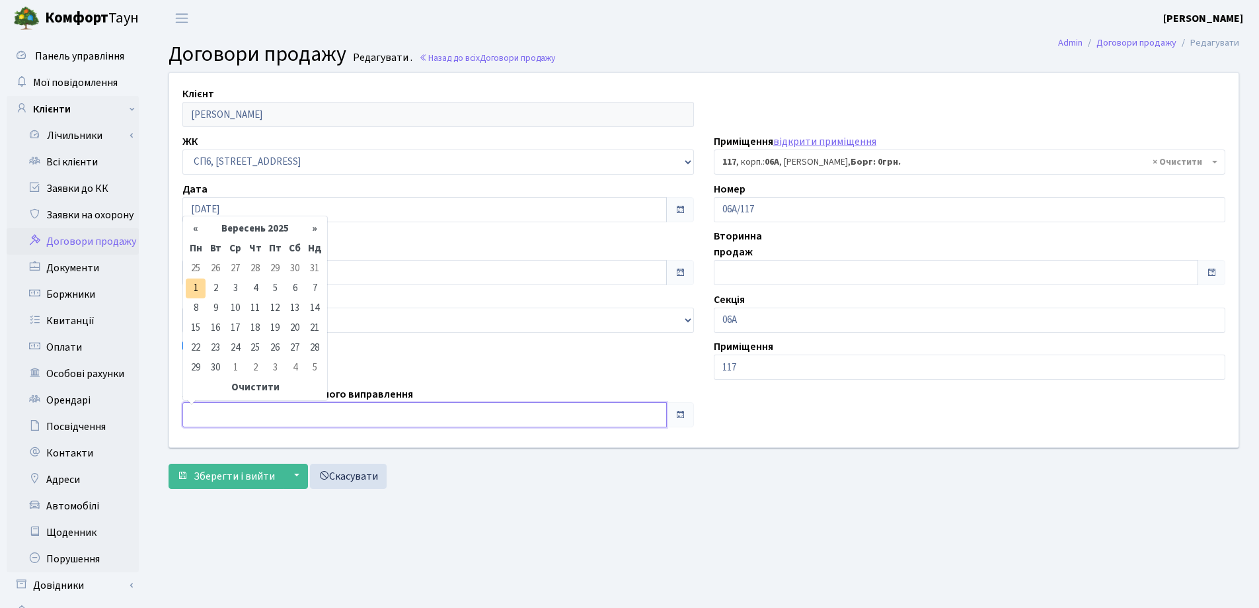
type input "[DATE]"
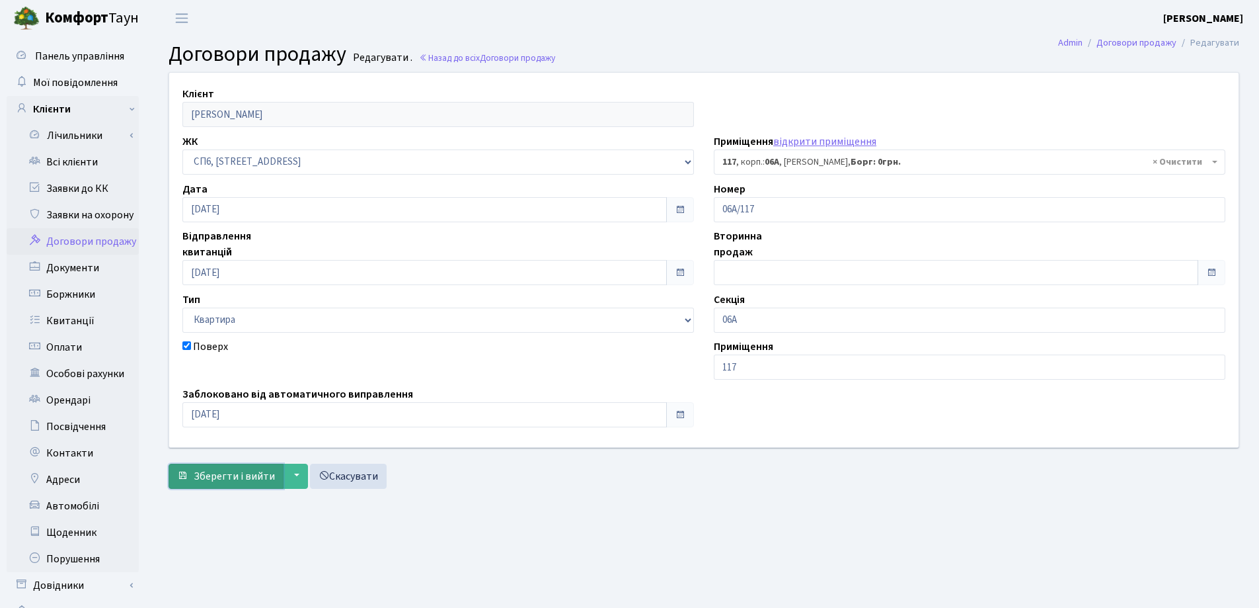
click at [219, 479] on span "Зберегти і вийти" at bounding box center [234, 476] width 81 height 15
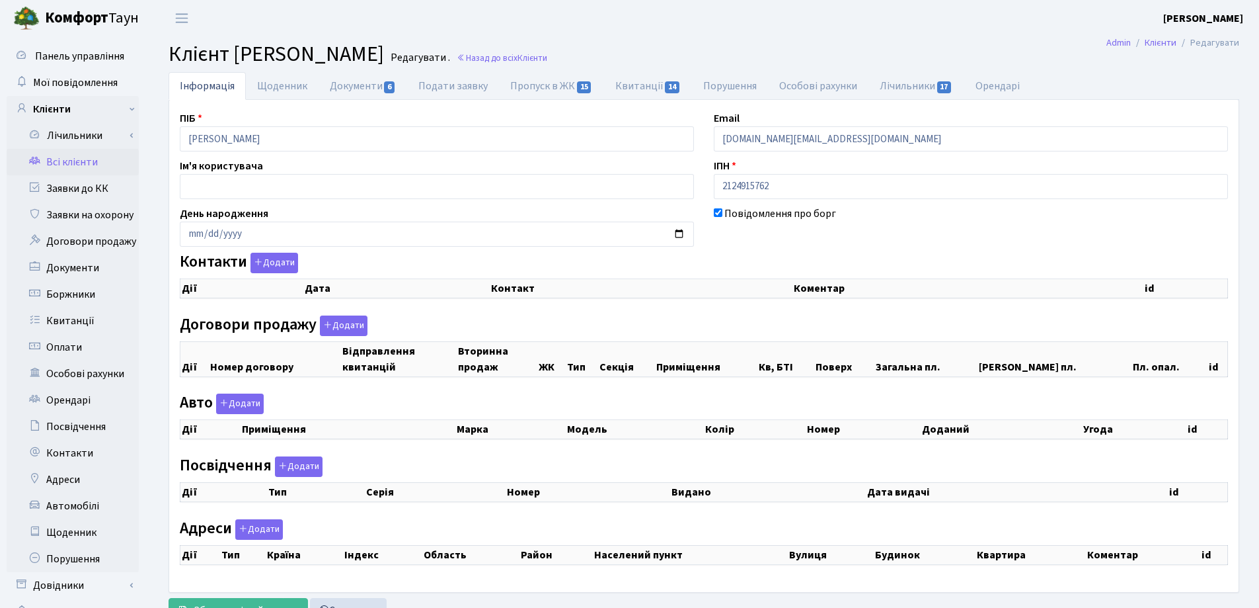
checkbox input "true"
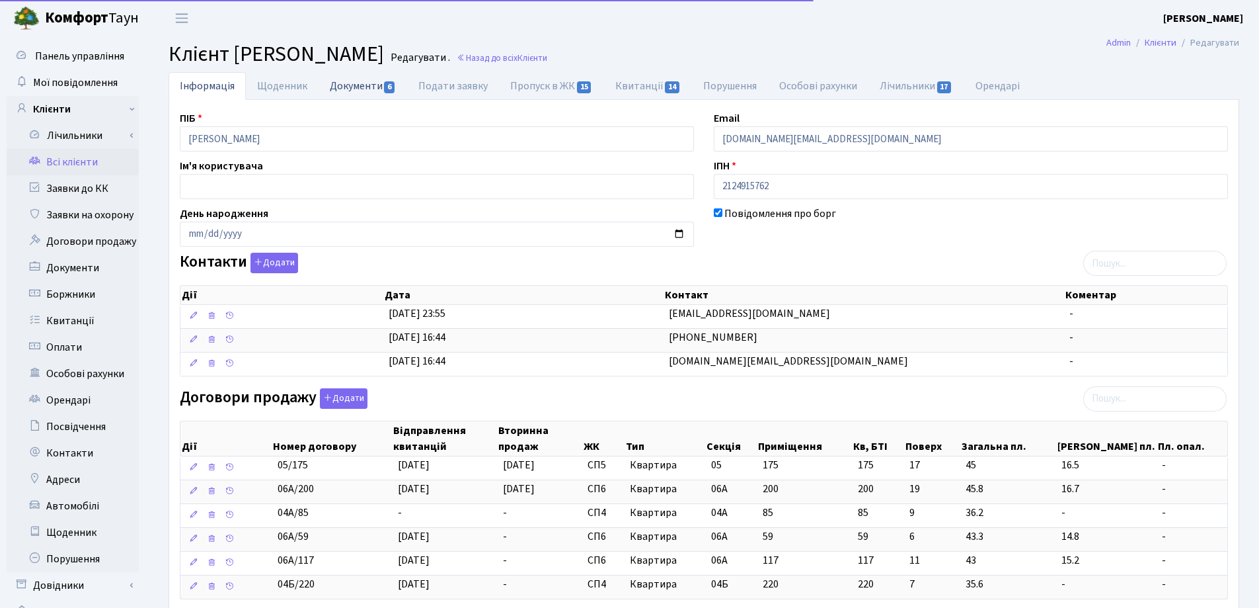
click at [332, 89] on link "Документи 6" at bounding box center [363, 85] width 89 height 27
select select "25"
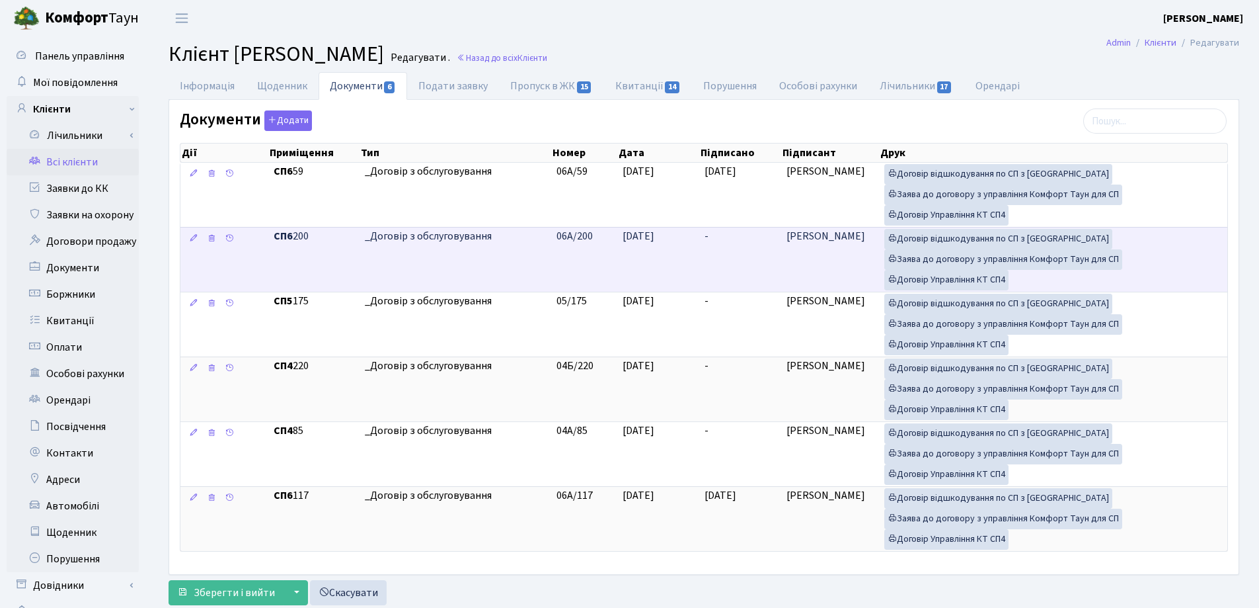
click at [717, 238] on td "-" at bounding box center [740, 259] width 82 height 65
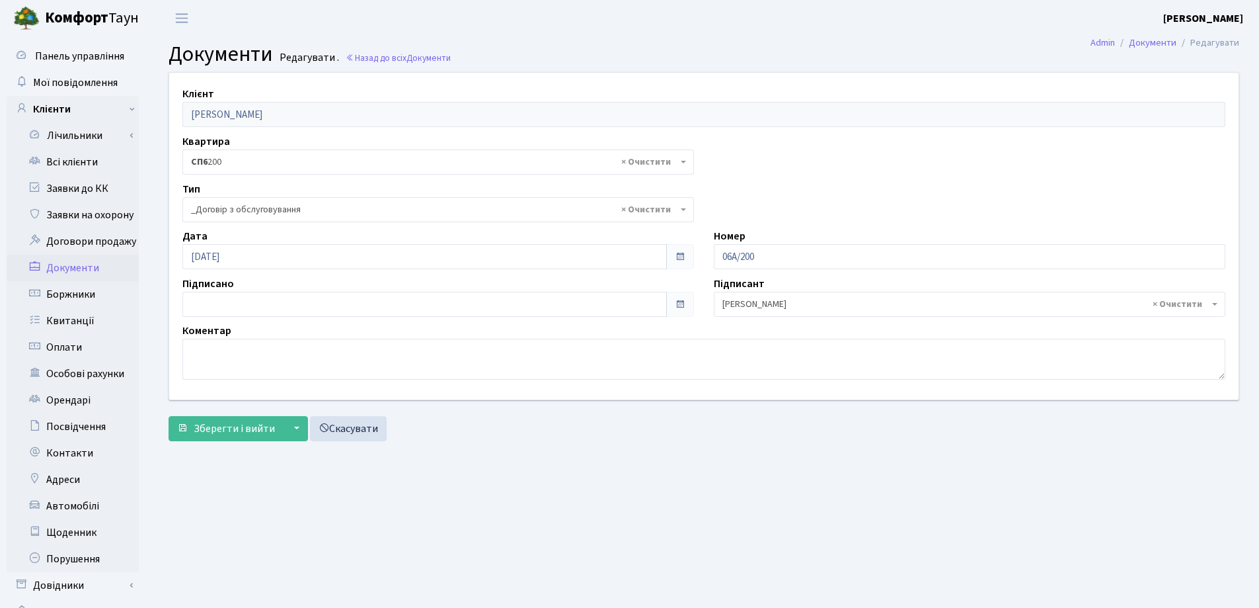
select select "289"
type input "[DATE]"
click at [261, 303] on input "[DATE]" at bounding box center [424, 304] width 485 height 25
click at [236, 424] on span "Зберегти і вийти" at bounding box center [234, 428] width 81 height 15
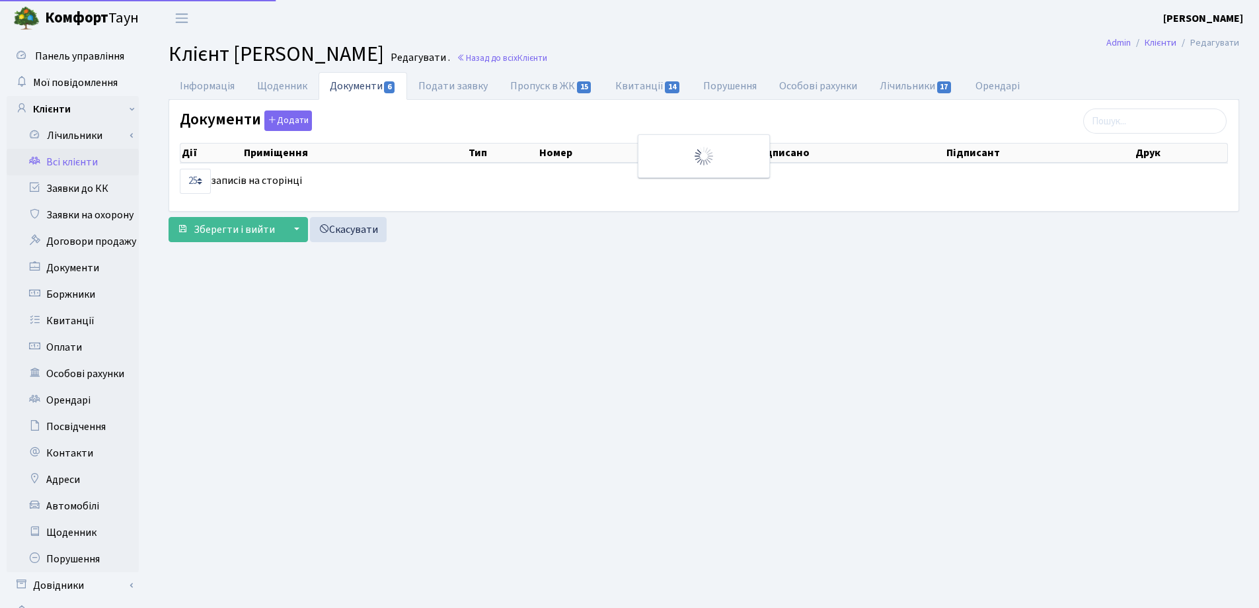
select select "25"
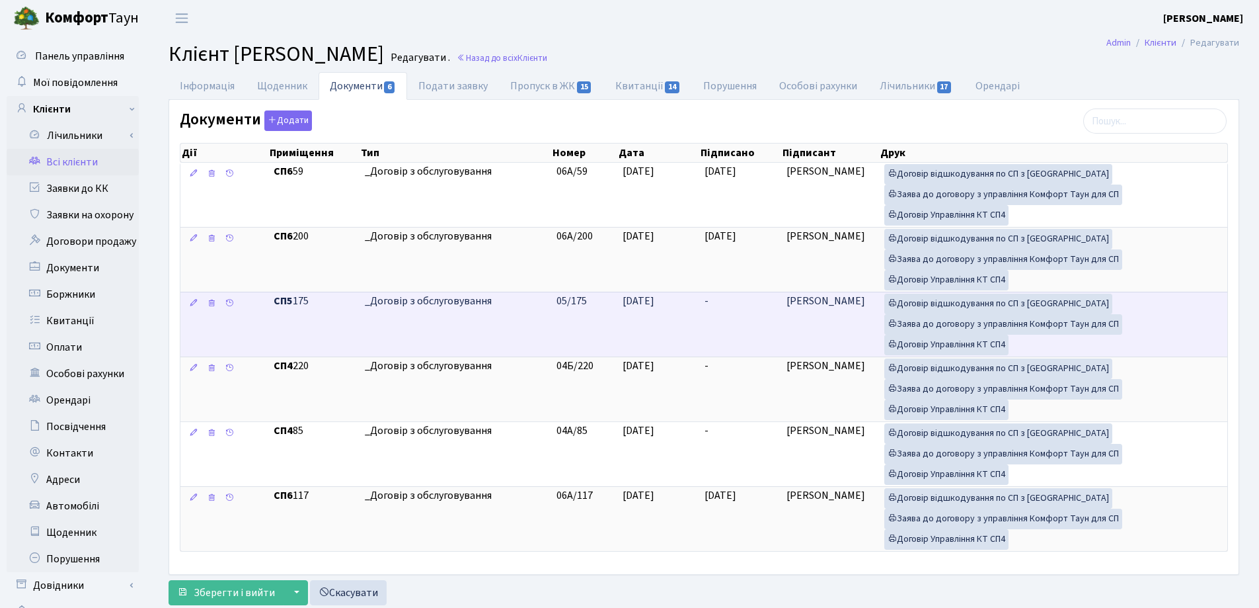
click at [730, 303] on td "-" at bounding box center [740, 324] width 82 height 65
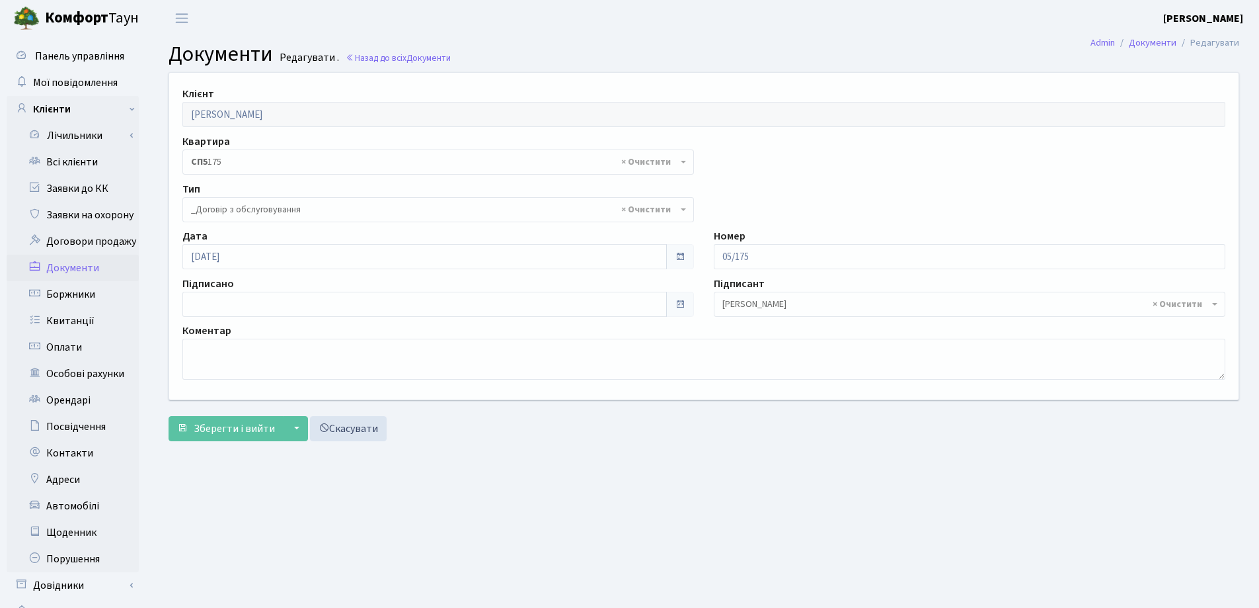
select select "289"
type input "[DATE]"
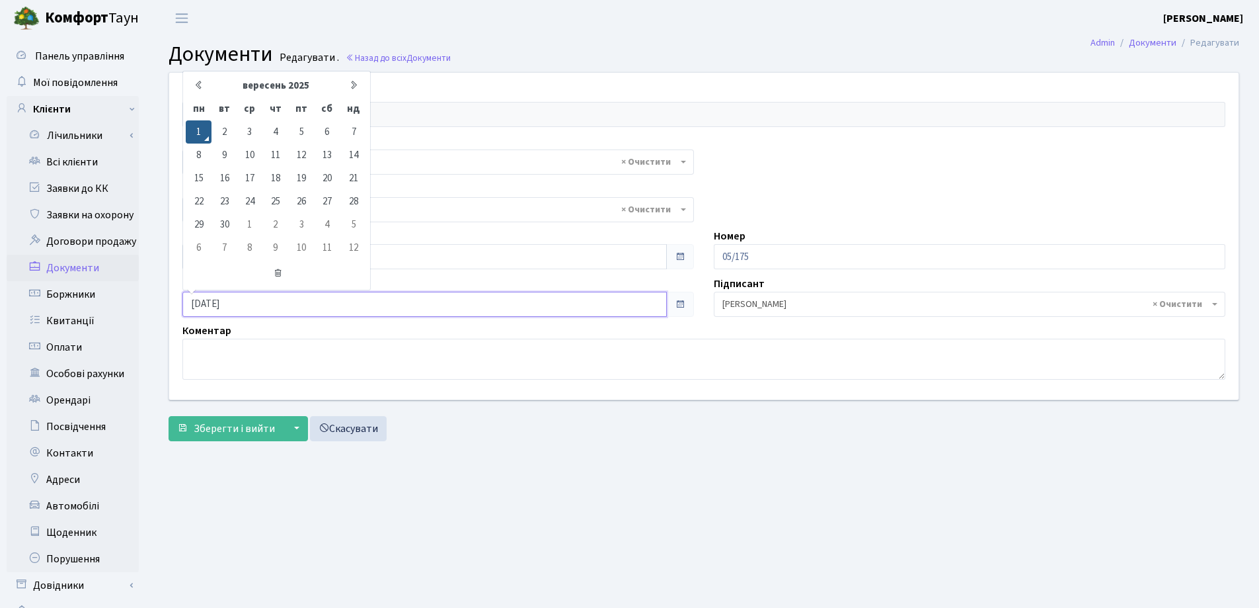
click at [317, 307] on input "[DATE]" at bounding box center [424, 304] width 485 height 25
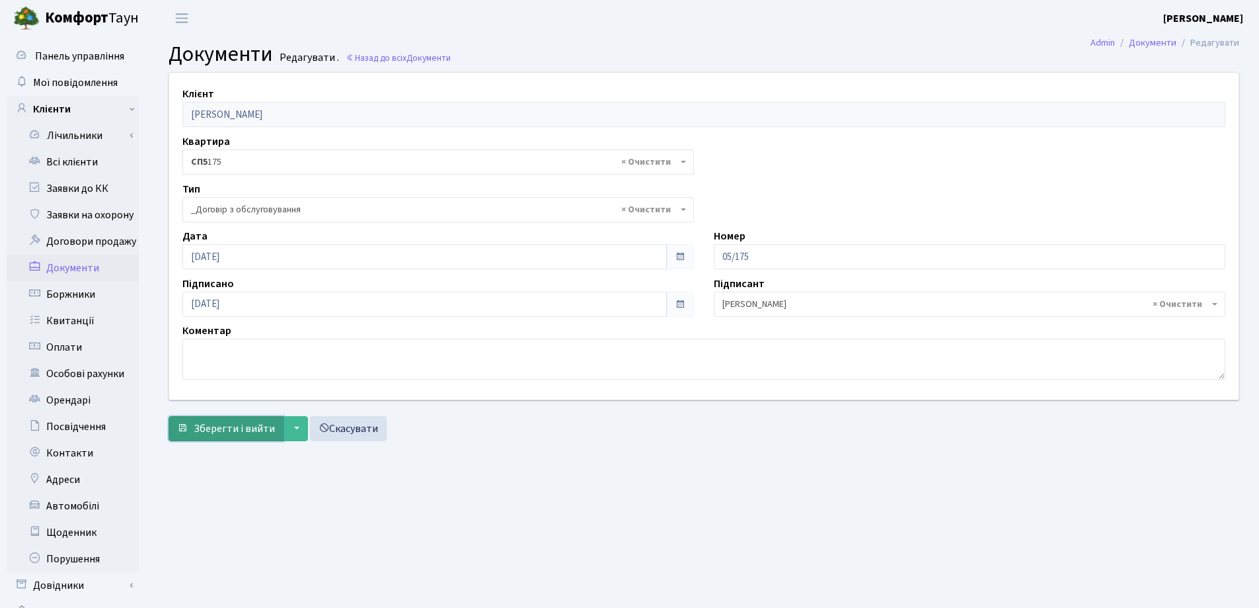
click at [230, 426] on span "Зберегти і вийти" at bounding box center [234, 428] width 81 height 15
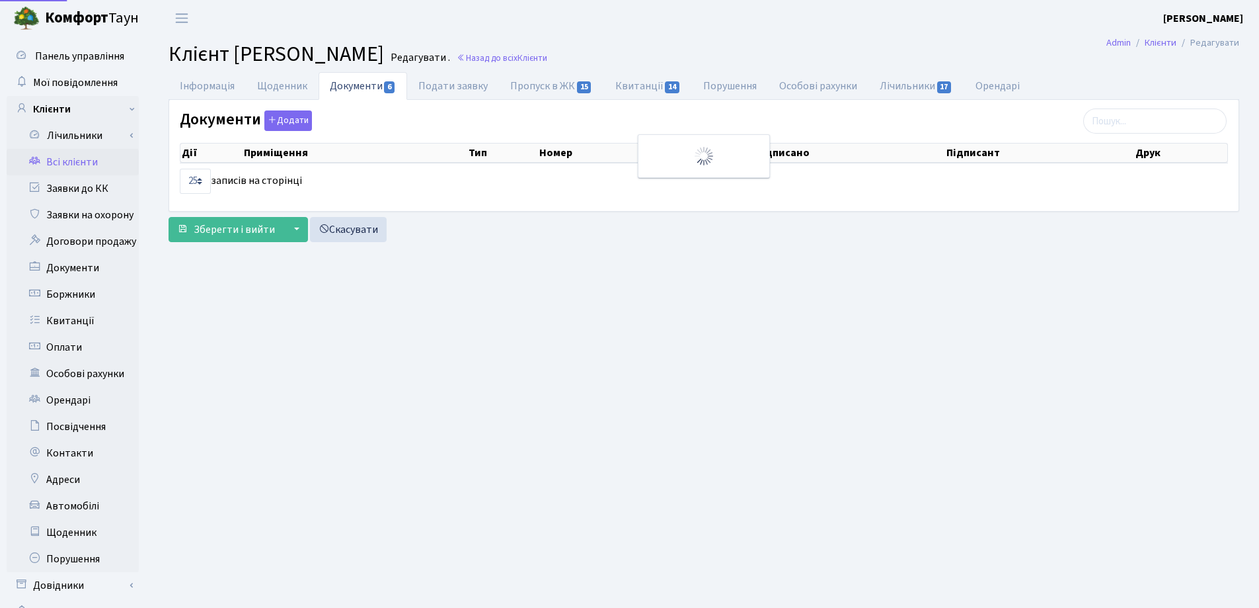
select select "25"
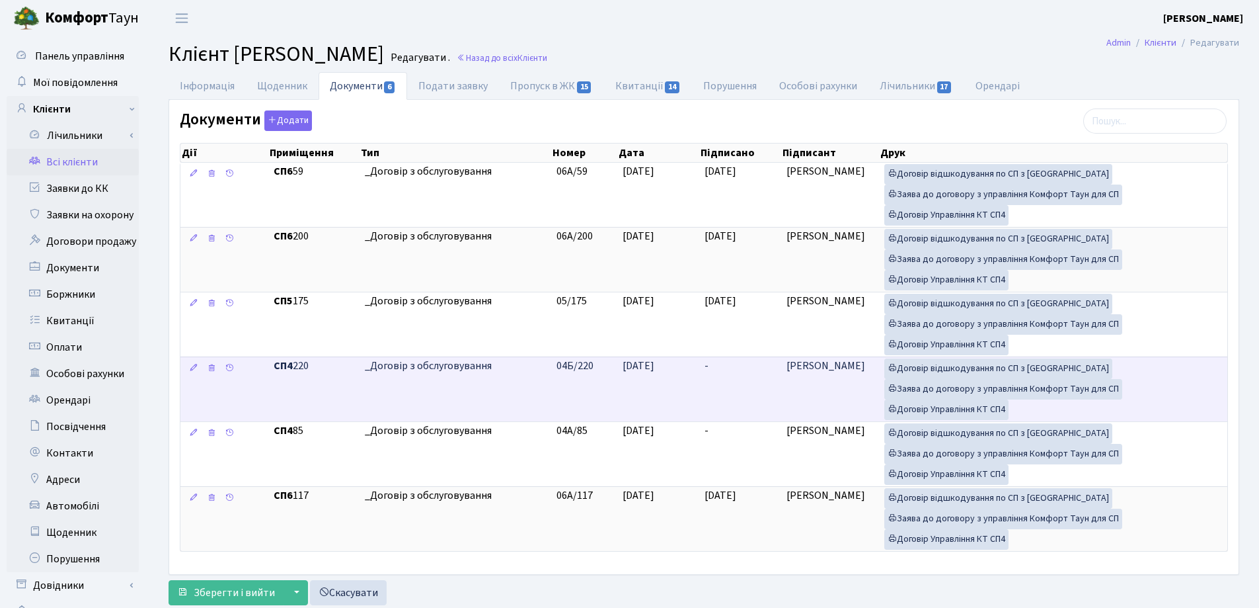
click at [715, 368] on td "-" at bounding box center [740, 388] width 82 height 65
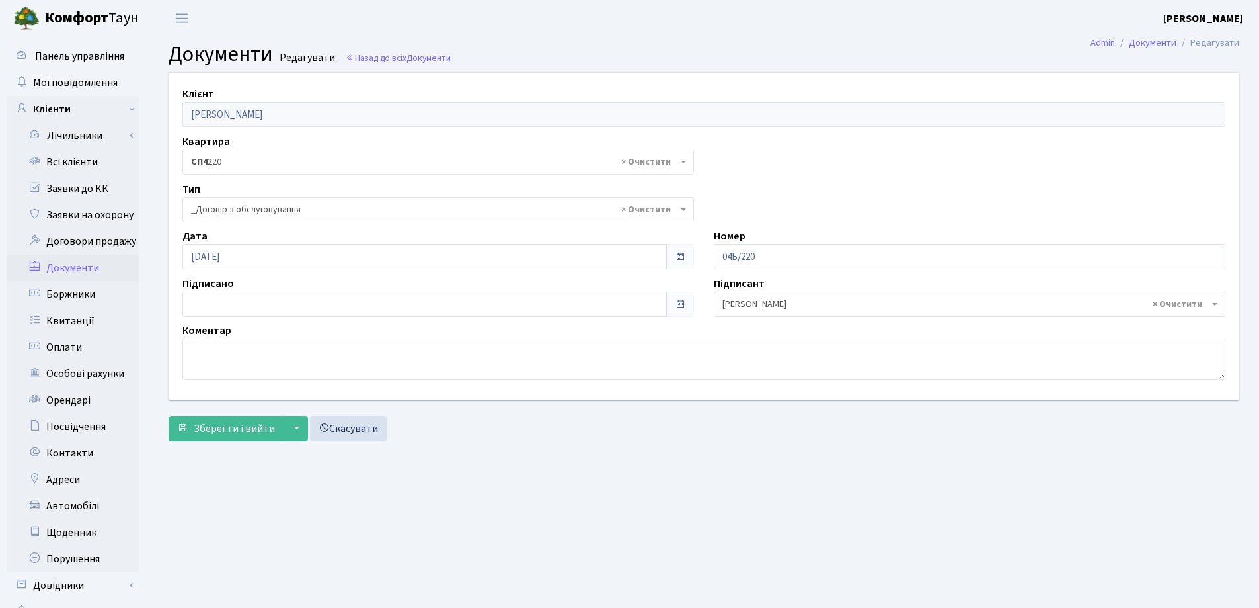
select select "289"
type input "[DATE]"
click at [256, 303] on input "[DATE]" at bounding box center [424, 304] width 485 height 25
click at [236, 424] on span "Зберегти і вийти" at bounding box center [234, 428] width 81 height 15
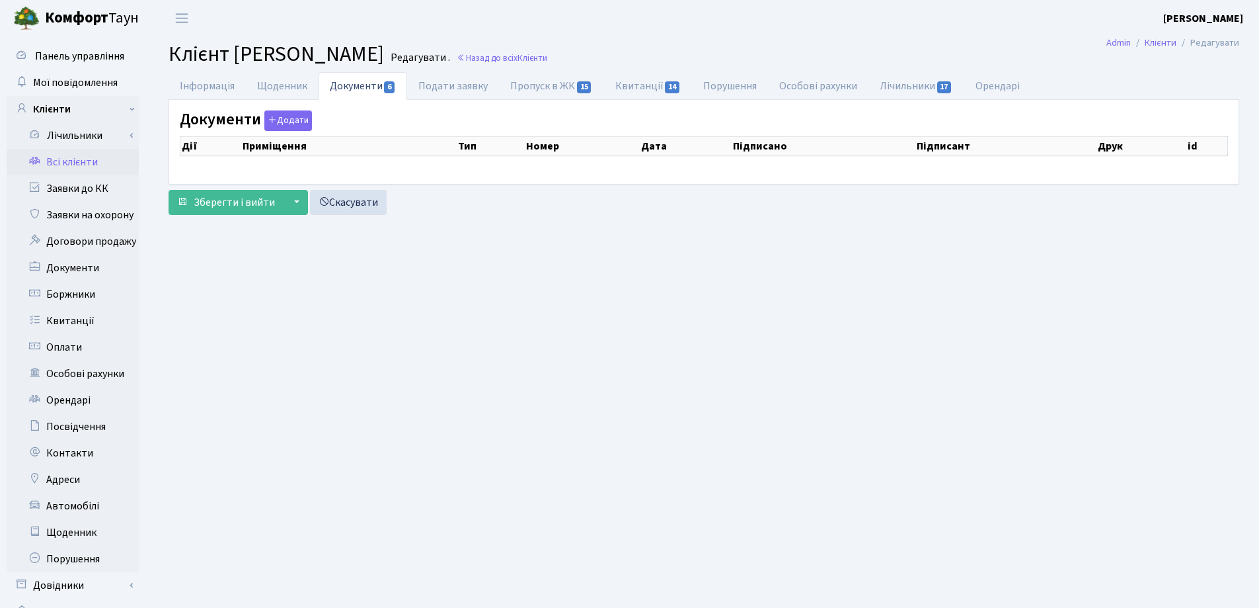
select select "25"
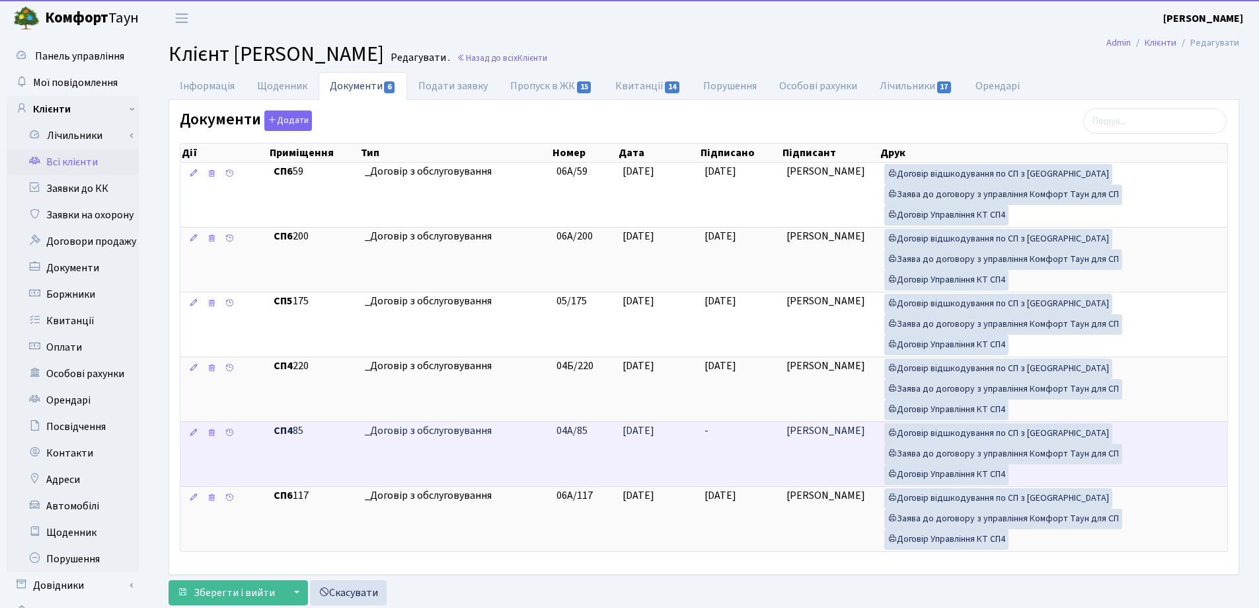
click at [741, 429] on td "-" at bounding box center [740, 453] width 82 height 65
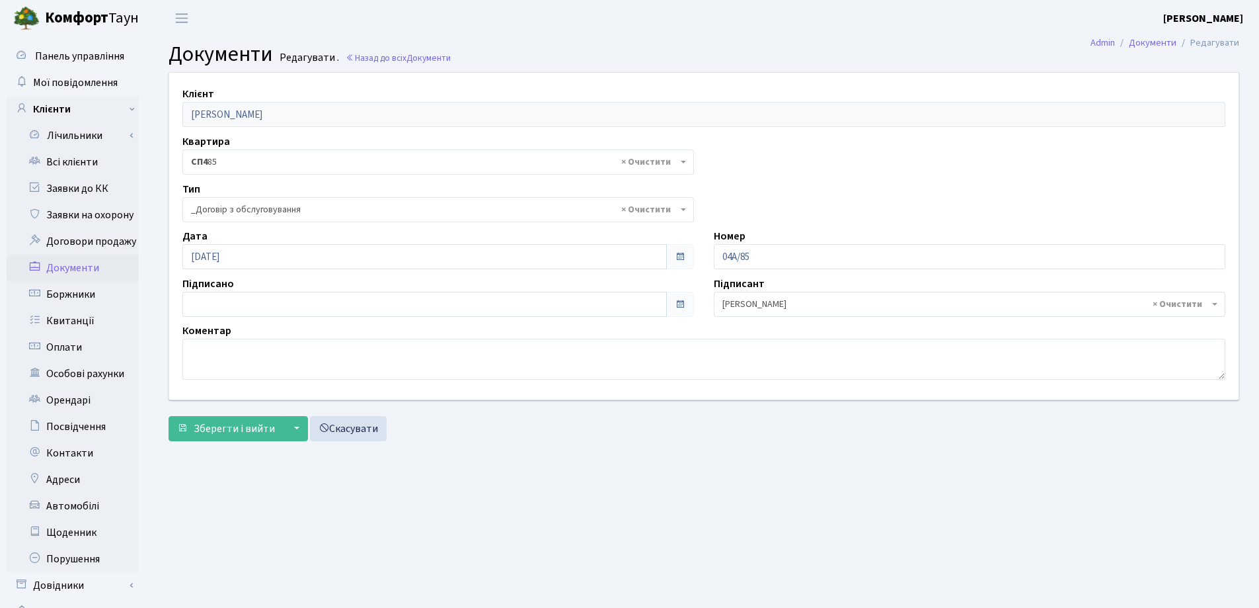
select select "289"
type input "[DATE]"
click at [251, 311] on input "[DATE]" at bounding box center [424, 304] width 485 height 25
click at [223, 438] on button "Зберегти і вийти" at bounding box center [226, 428] width 115 height 25
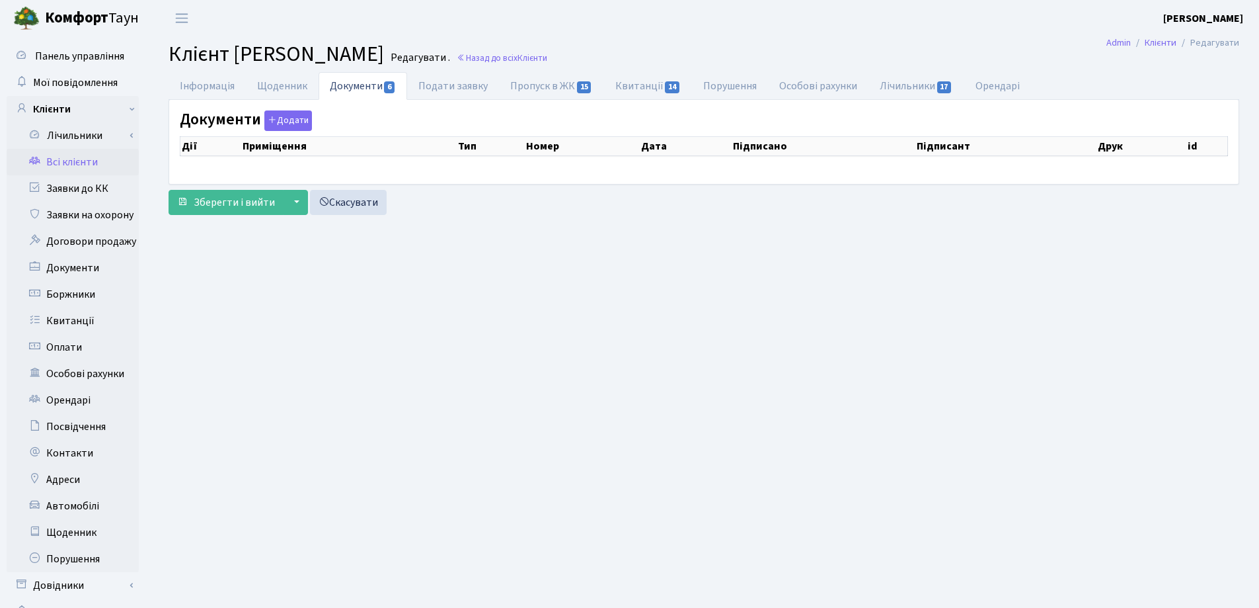
select select "25"
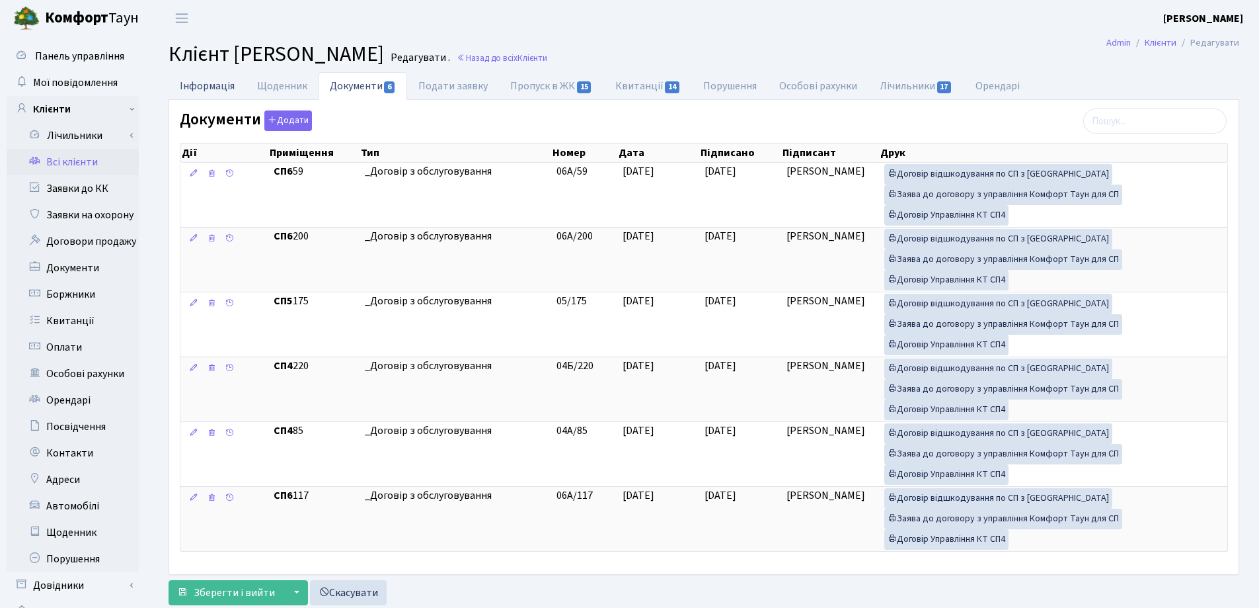
click at [203, 89] on link "Інформація" at bounding box center [207, 85] width 77 height 27
select select "25"
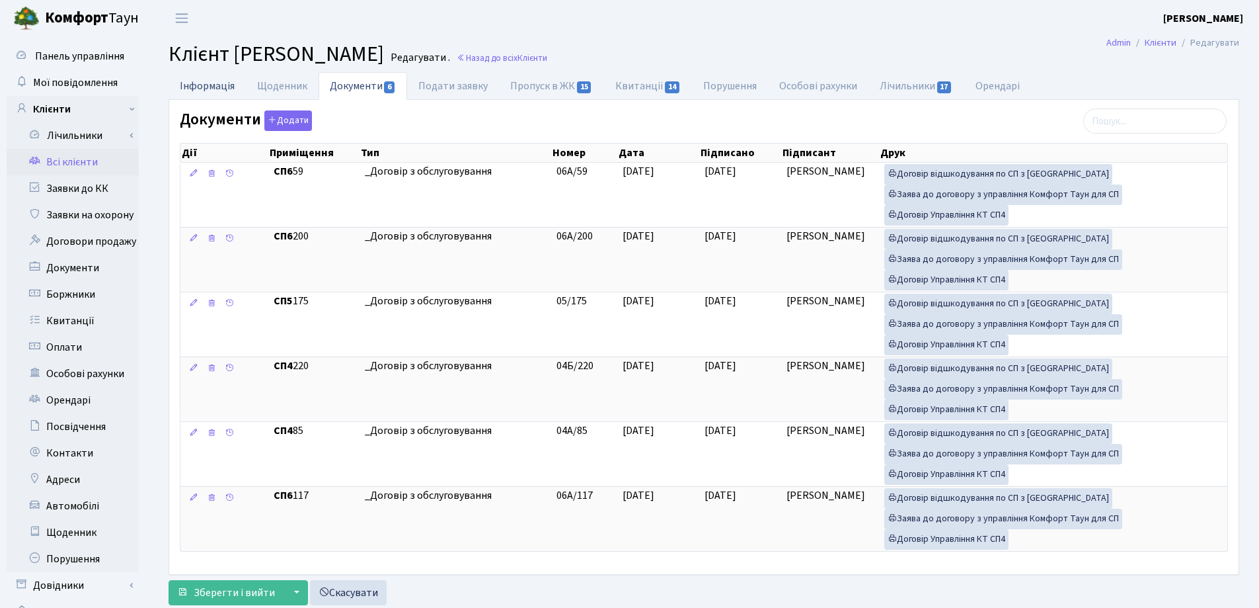
select select "25"
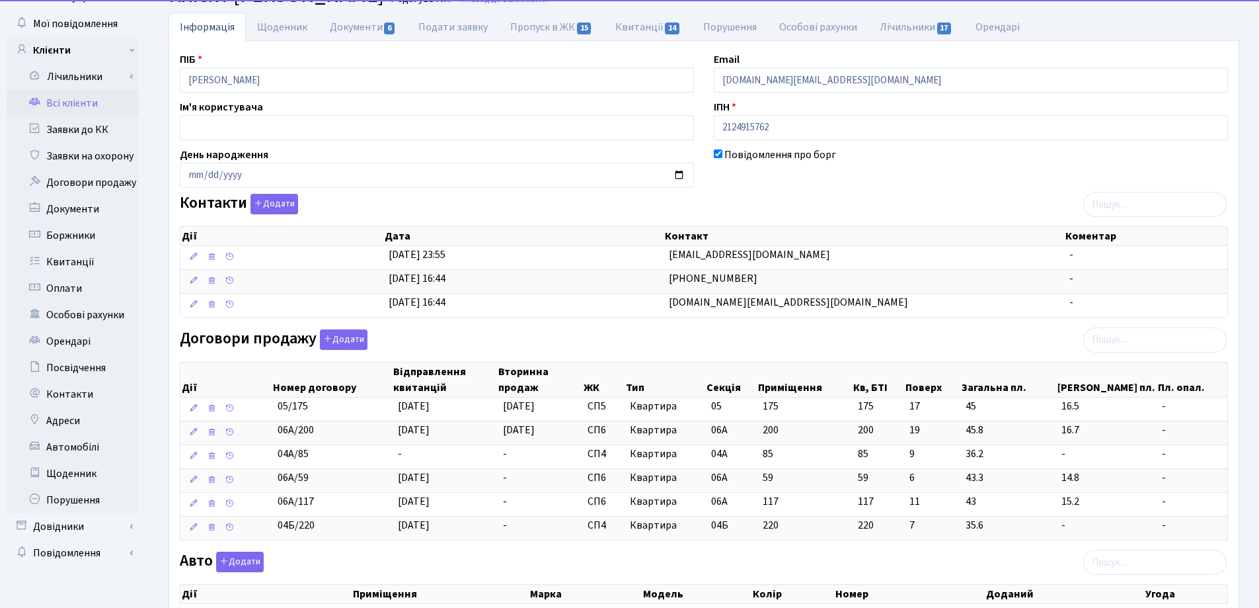
scroll to position [132, 0]
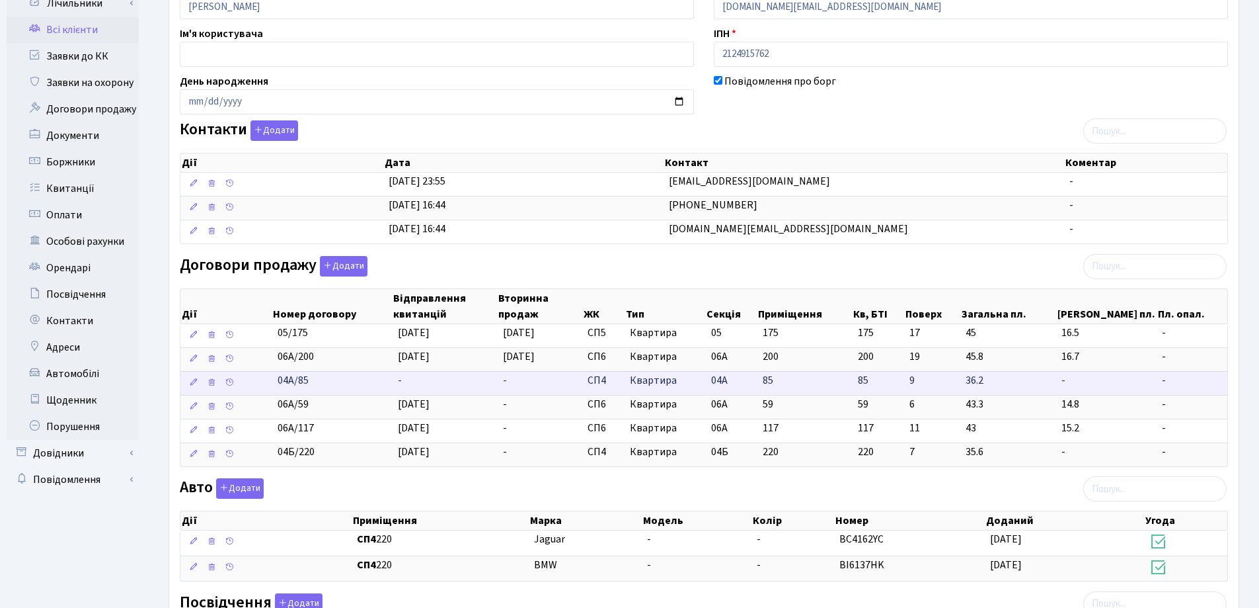
click at [407, 381] on td "-" at bounding box center [445, 383] width 105 height 24
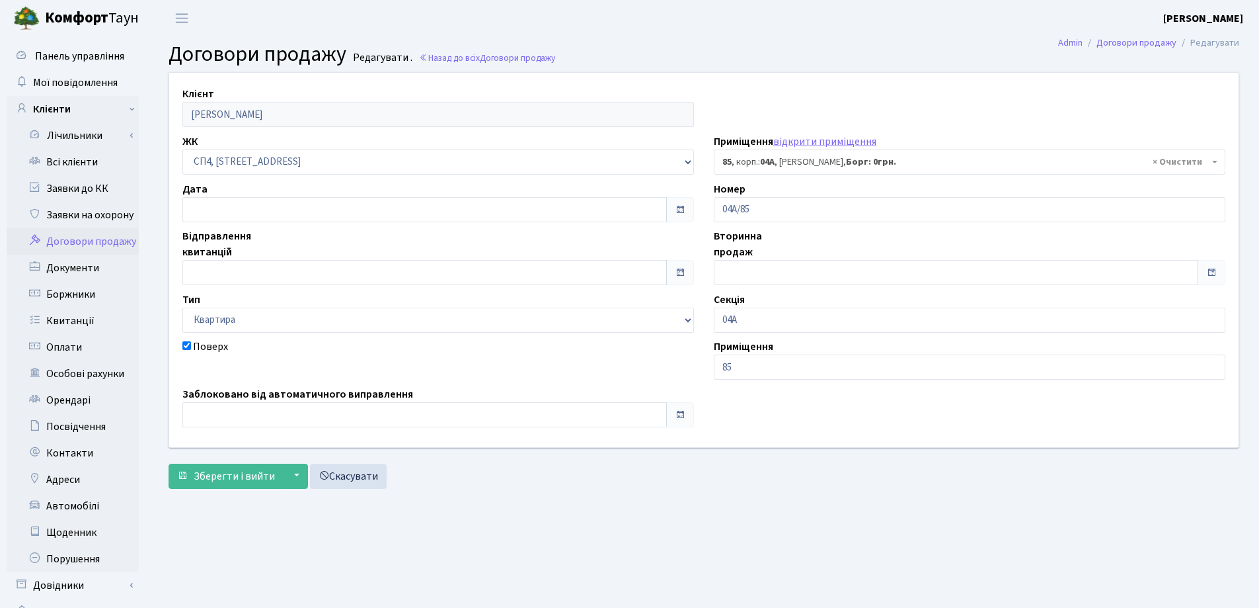
select select "21113"
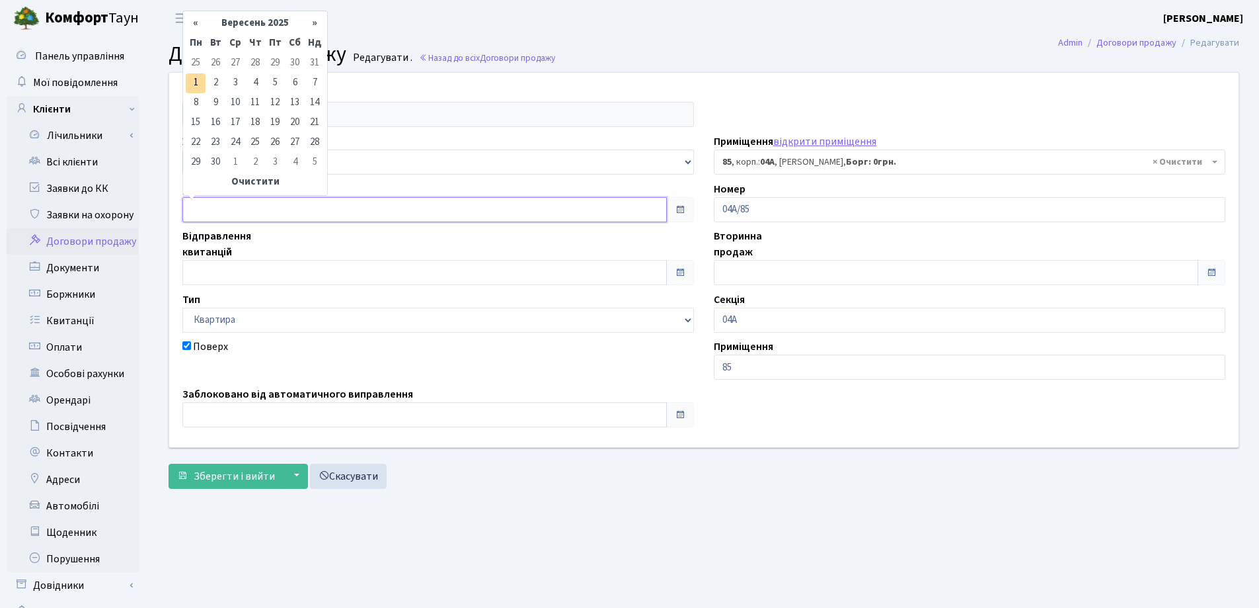
click at [254, 211] on input "text" at bounding box center [424, 209] width 485 height 25
type input "[DATE]"
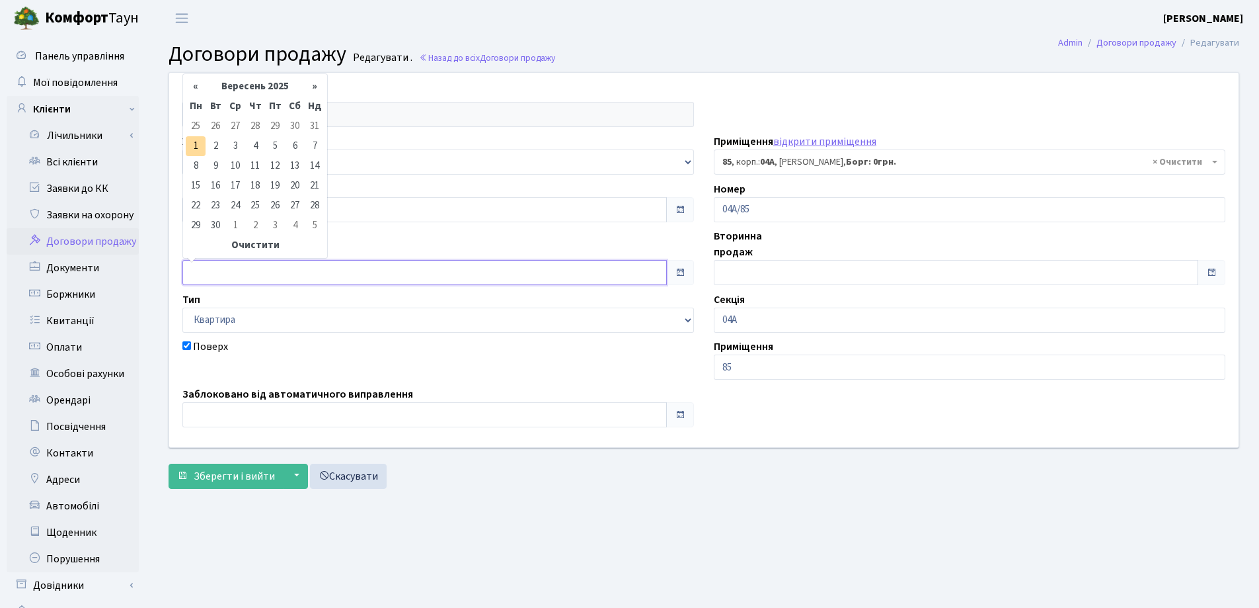
click at [266, 272] on input "text" at bounding box center [424, 272] width 485 height 25
type input "01.09.2025"
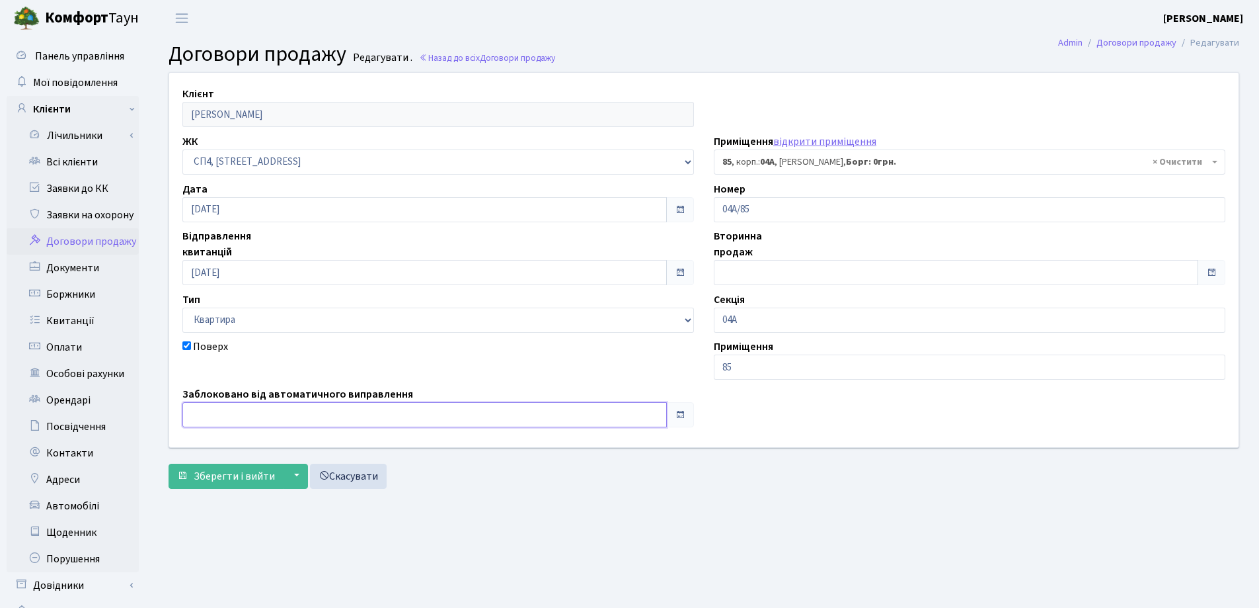
click at [311, 418] on input "text" at bounding box center [424, 414] width 485 height 25
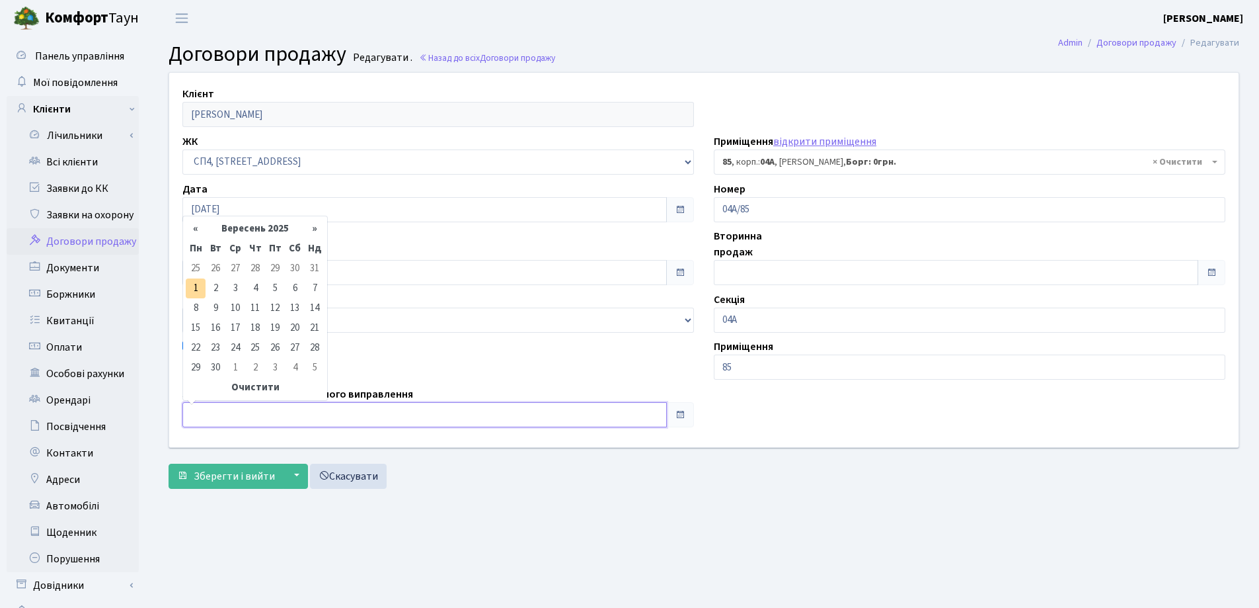
type input "01.09.2025"
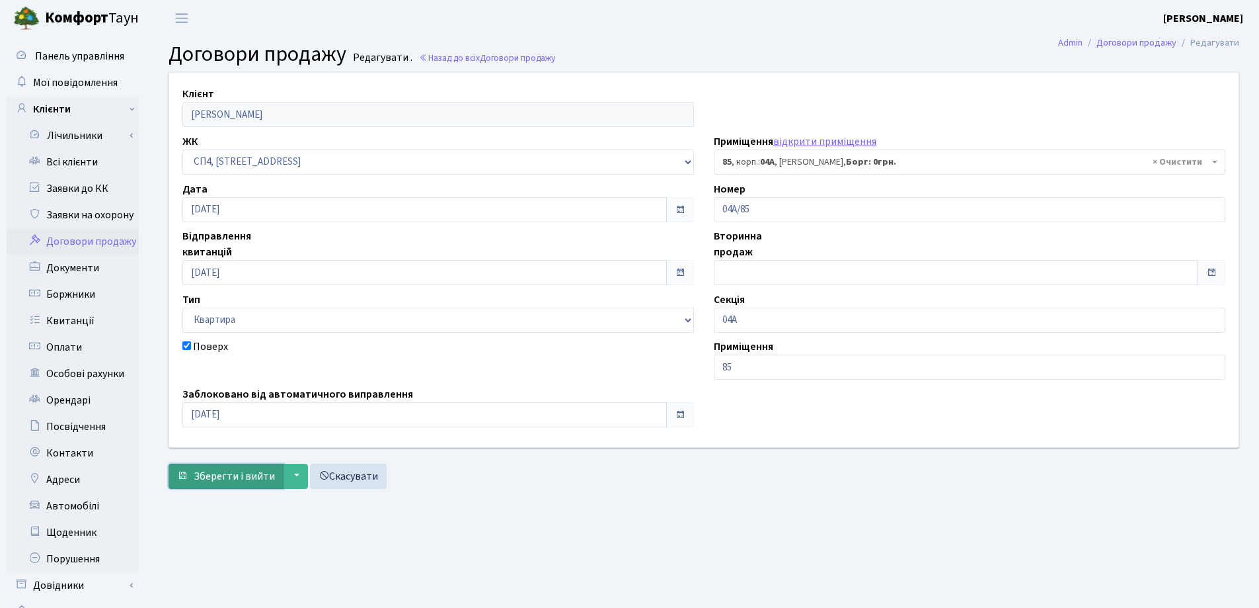
click at [253, 471] on span "Зберегти і вийти" at bounding box center [234, 476] width 81 height 15
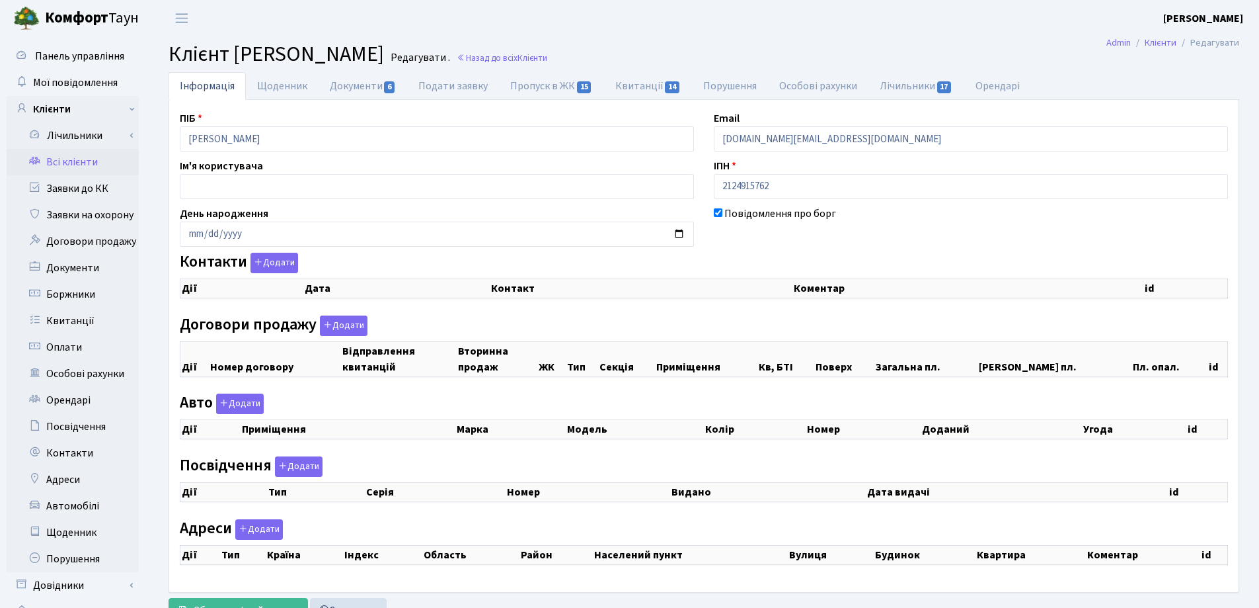
checkbox input "true"
select select "25"
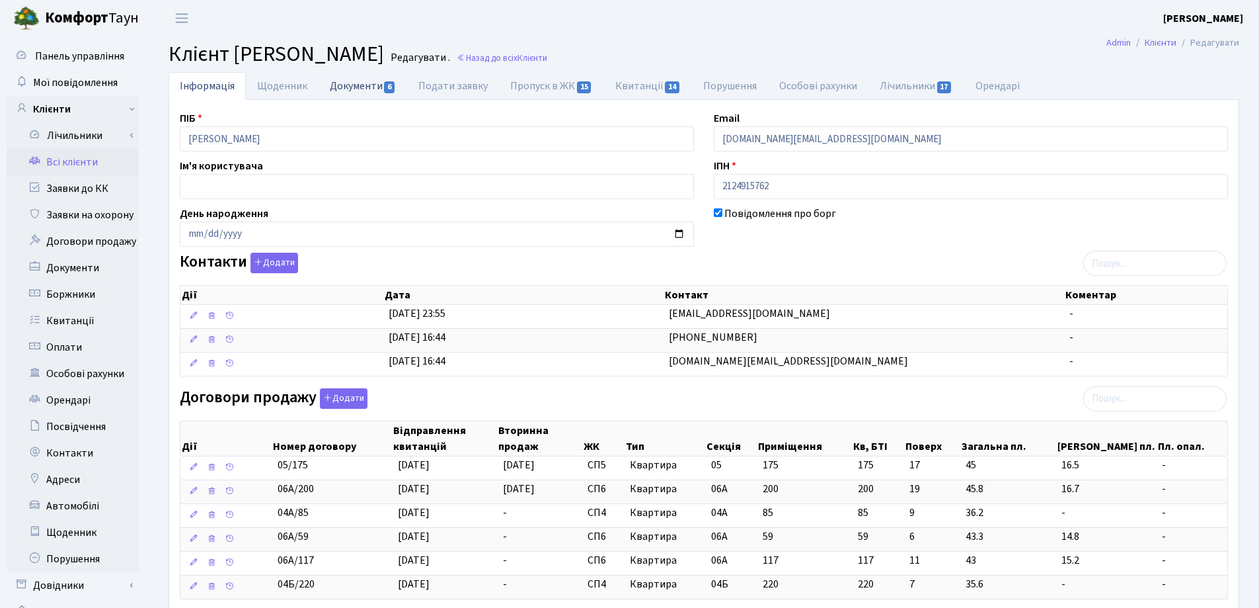
click at [355, 88] on link "Документи 6" at bounding box center [363, 85] width 89 height 27
select select "25"
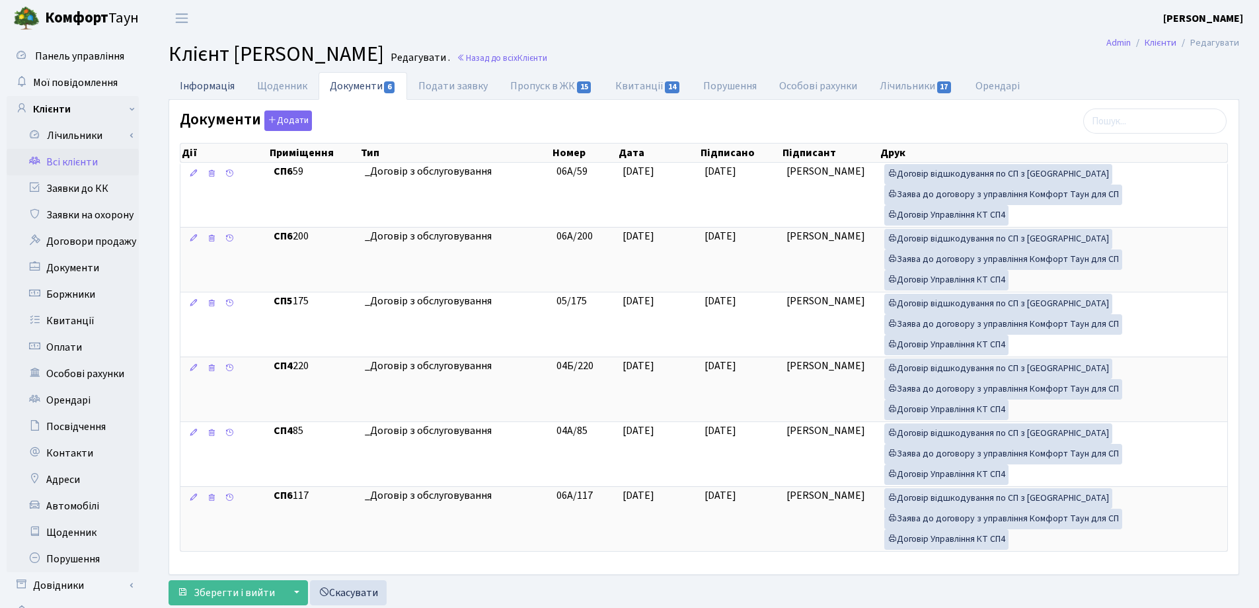
click at [213, 83] on link "Інформація" at bounding box center [207, 85] width 77 height 27
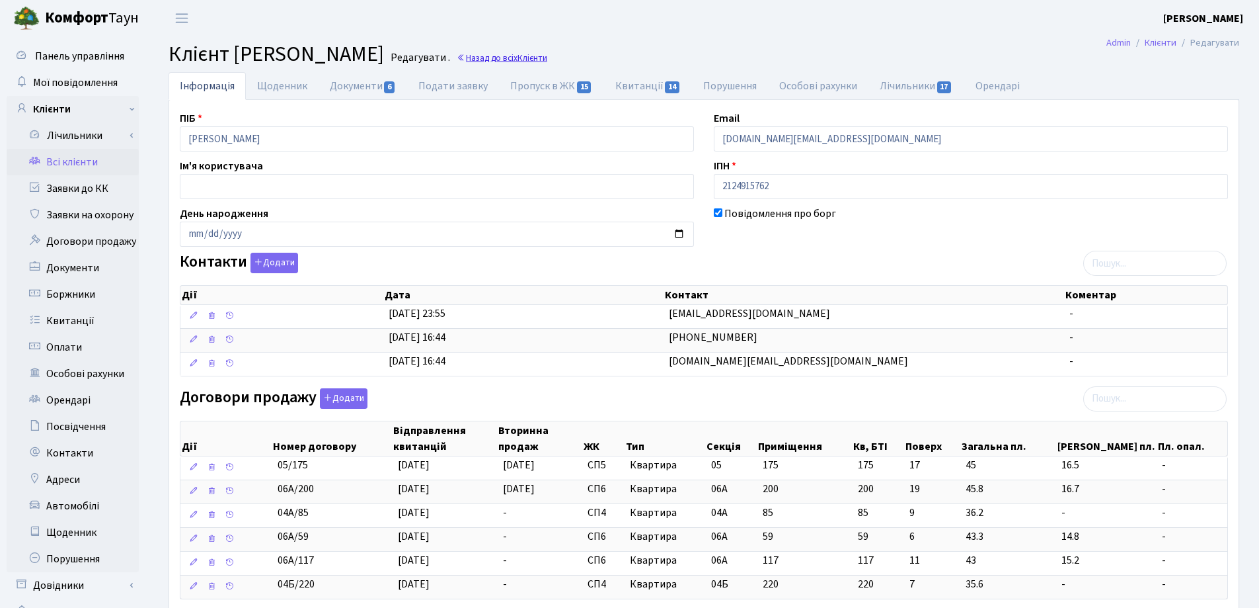
click at [547, 56] on link "Назад до всіх Клієнти" at bounding box center [502, 58] width 91 height 13
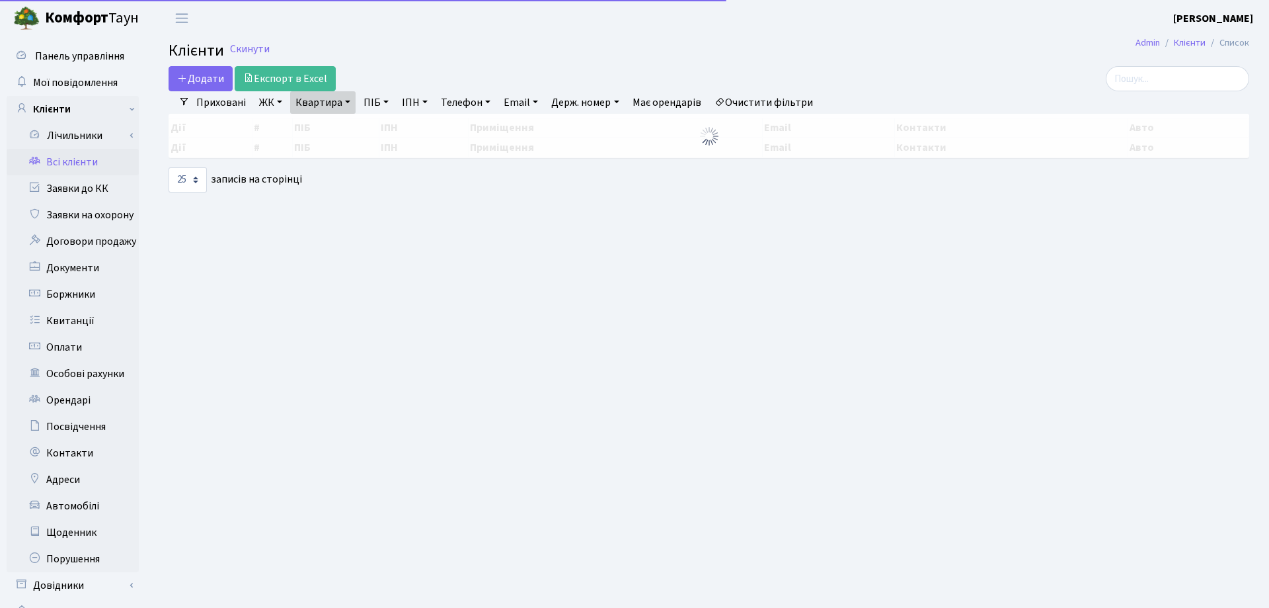
select select "25"
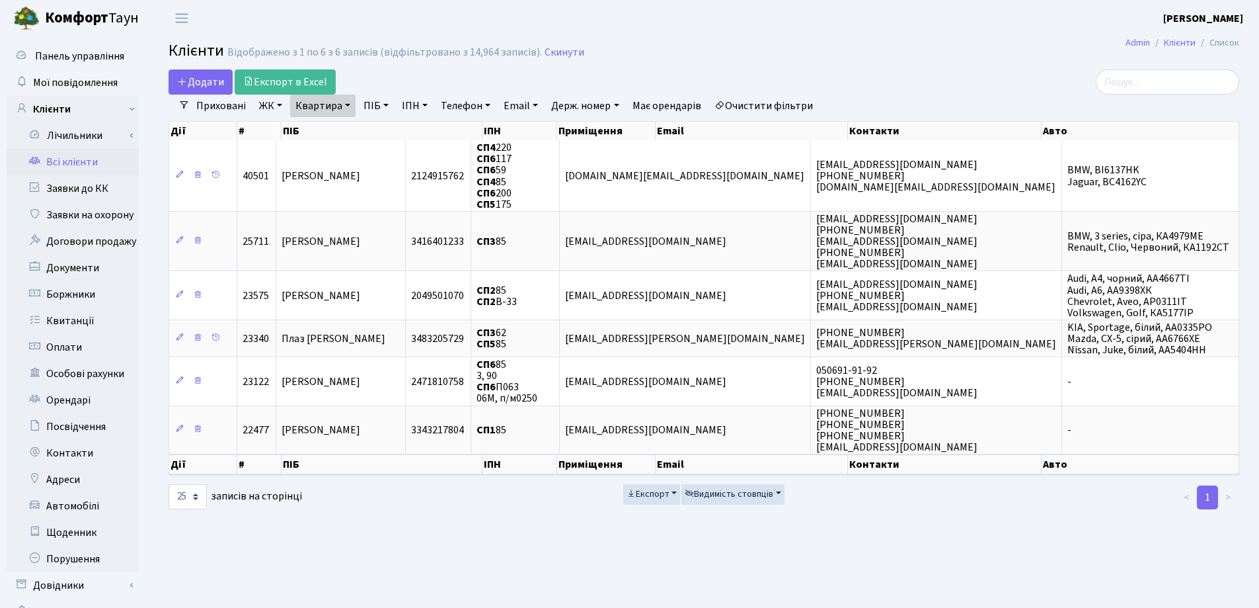
click at [350, 103] on link "Квартира" at bounding box center [322, 106] width 65 height 22
click at [375, 138] on link at bounding box center [382, 131] width 28 height 25
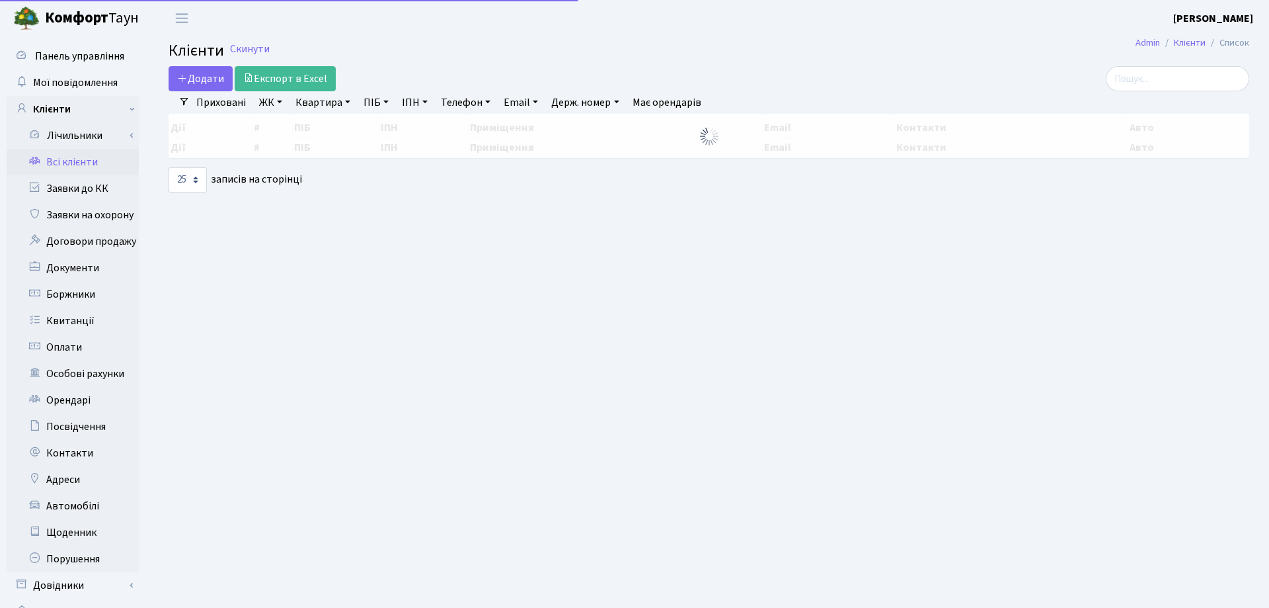
select select "25"
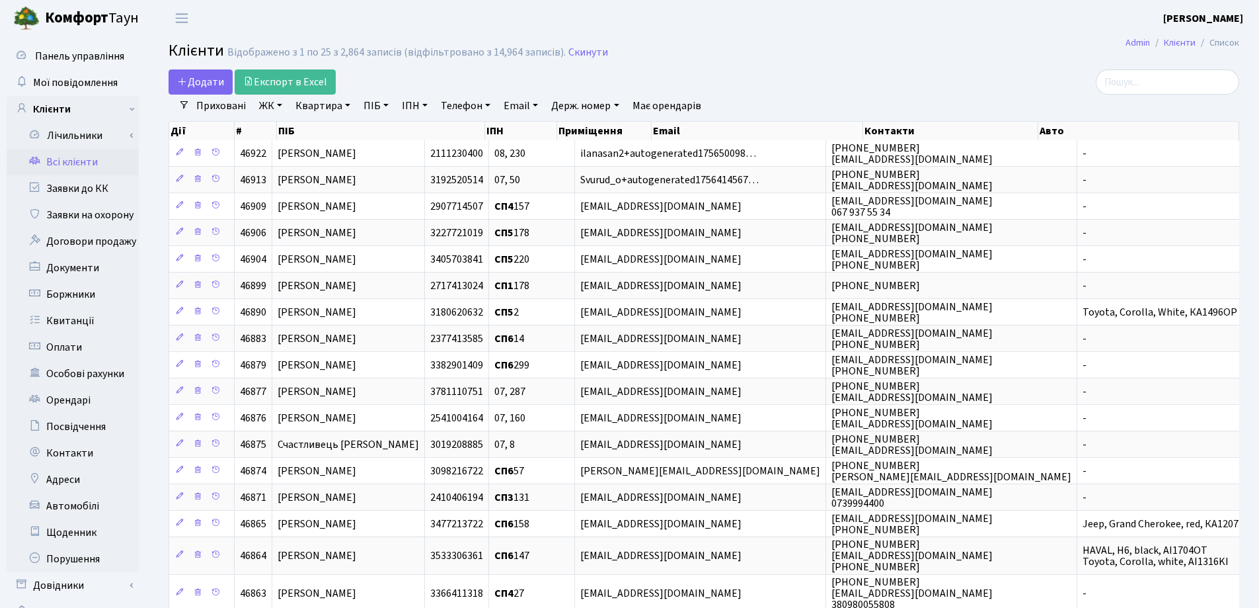
click at [349, 110] on link "Квартира" at bounding box center [322, 106] width 65 height 22
type input "59"
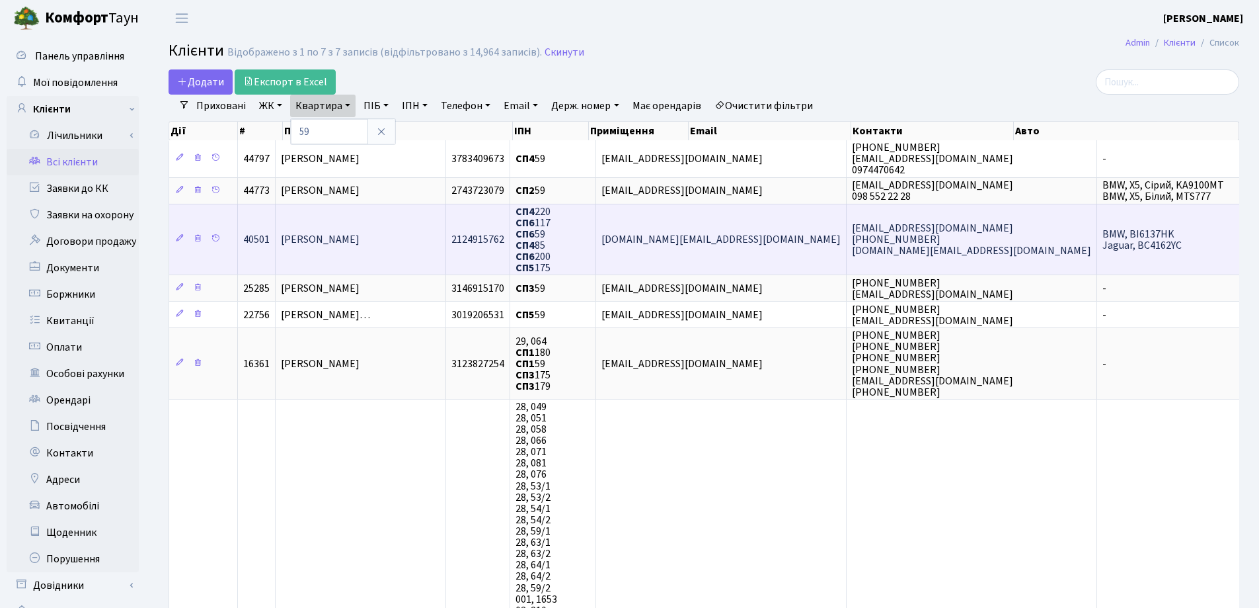
click at [350, 231] on td "[PERSON_NAME]" at bounding box center [361, 239] width 171 height 71
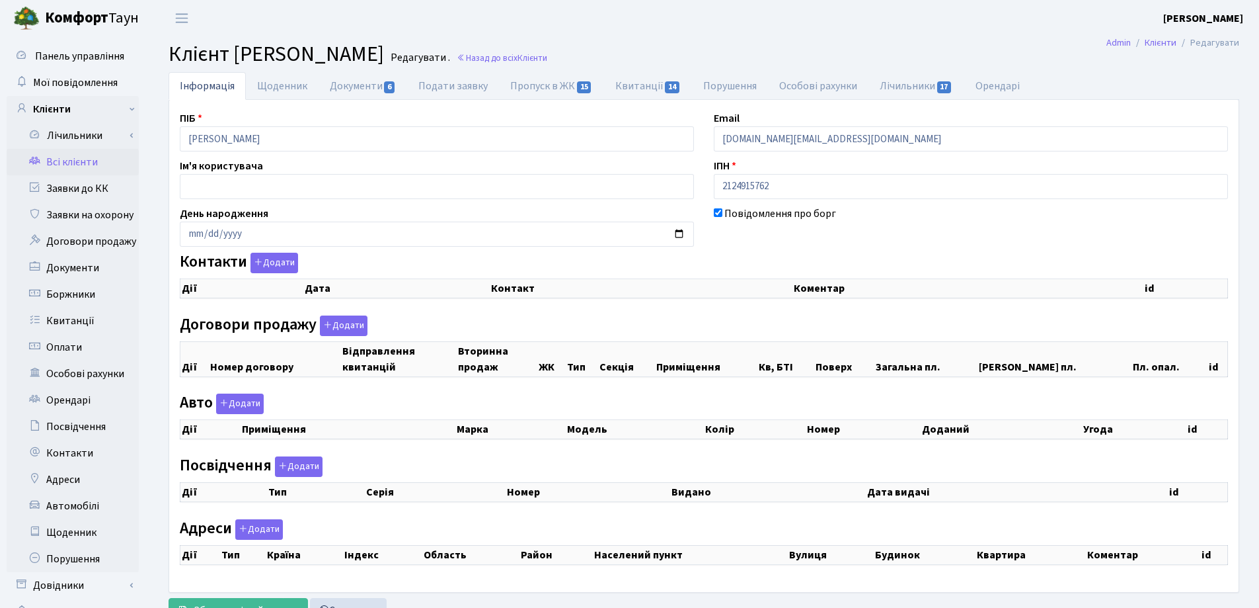
select select "25"
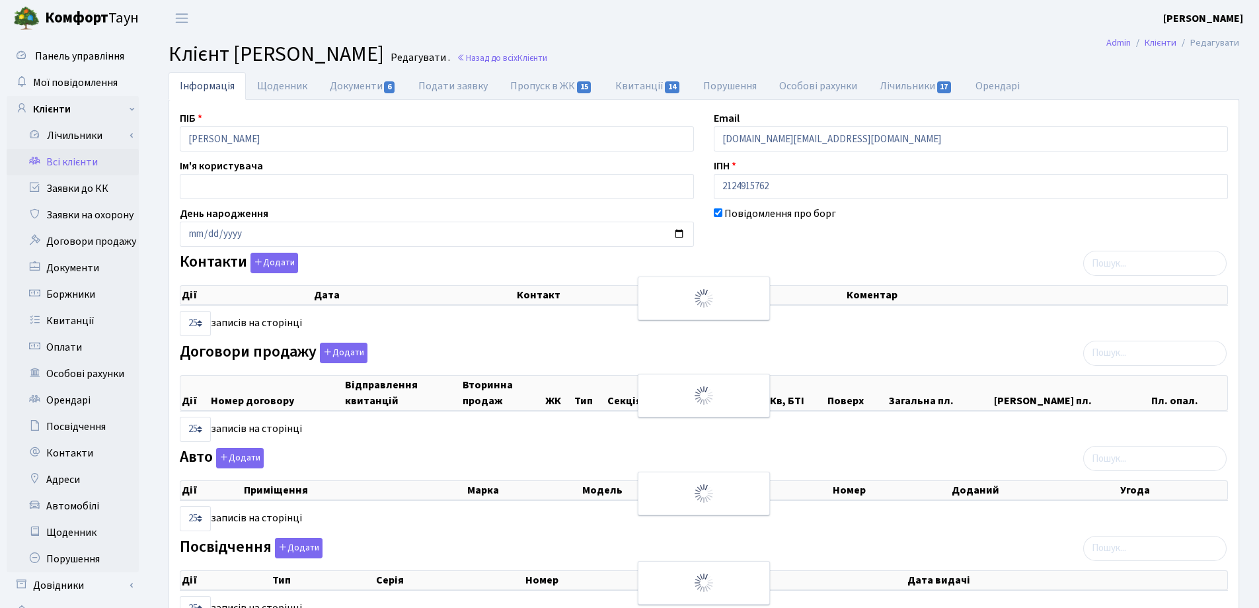
checkbox input "true"
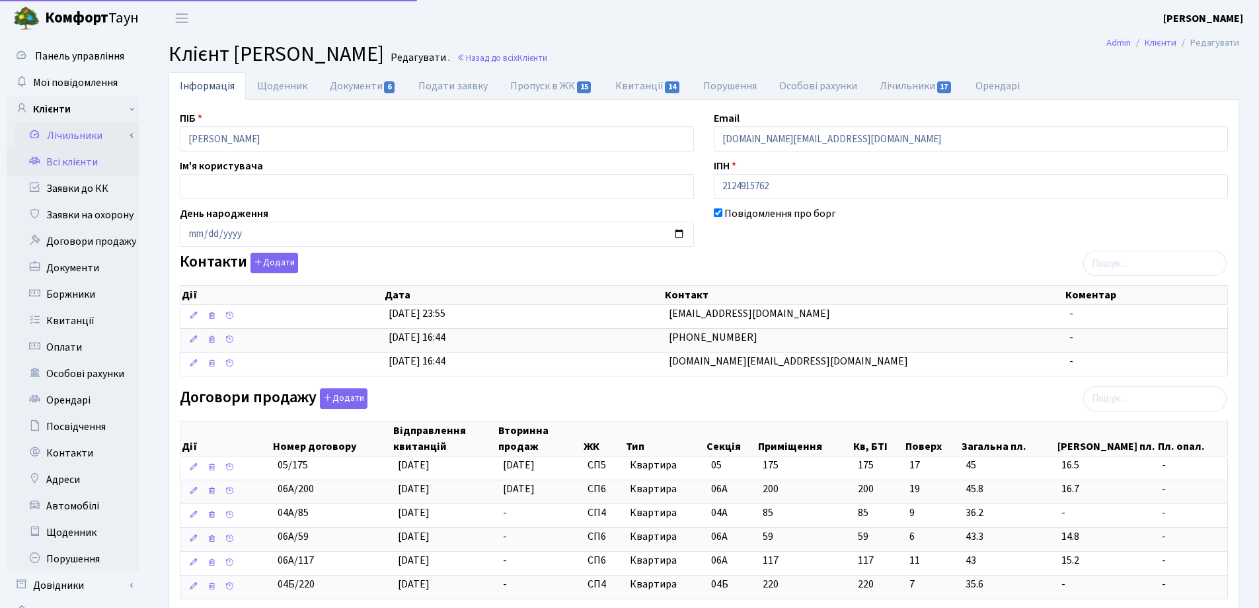
click at [129, 123] on div "Панель управління Мої повідомлення Клієнти Лічильники Показання" at bounding box center [629, 504] width 1259 height 937
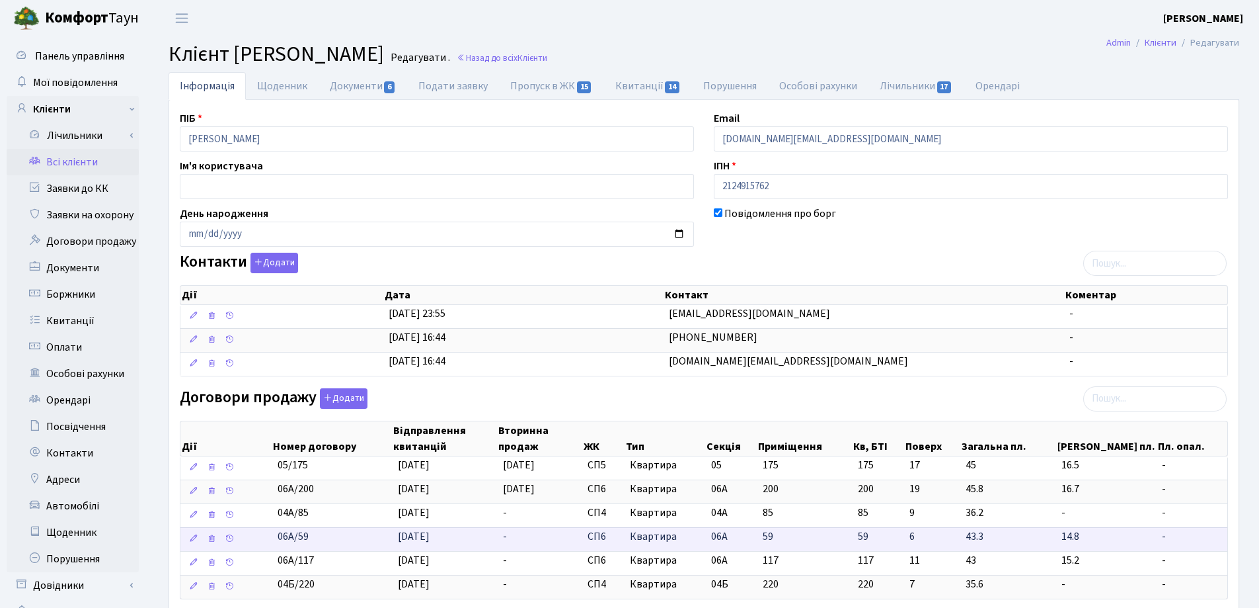
click at [318, 540] on td "06А/59" at bounding box center [332, 539] width 120 height 24
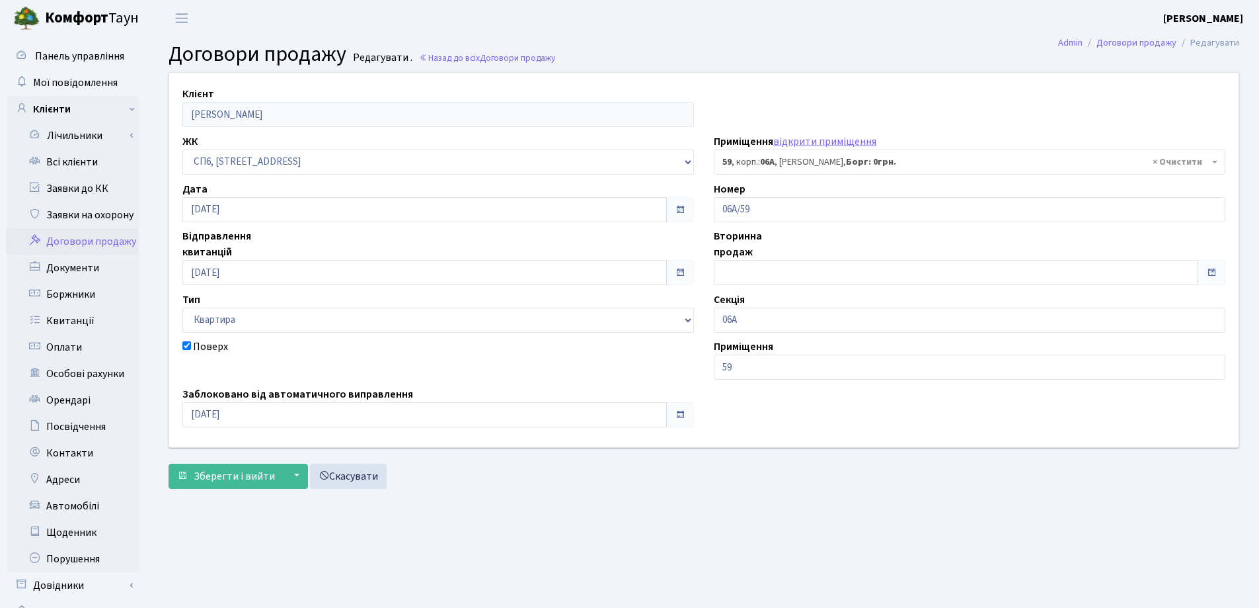
select select "21727"
drag, startPoint x: 805, startPoint y: 216, endPoint x: 700, endPoint y: 223, distance: 105.4
click at [700, 223] on div "Клієнт Єрьоміна Олена Федорівна ЖК - СП, Наддніпрянське шосе, 2а СП1, Столичне …" at bounding box center [704, 260] width 1090 height 374
click at [57, 167] on link "Всі клієнти" at bounding box center [73, 162] width 132 height 26
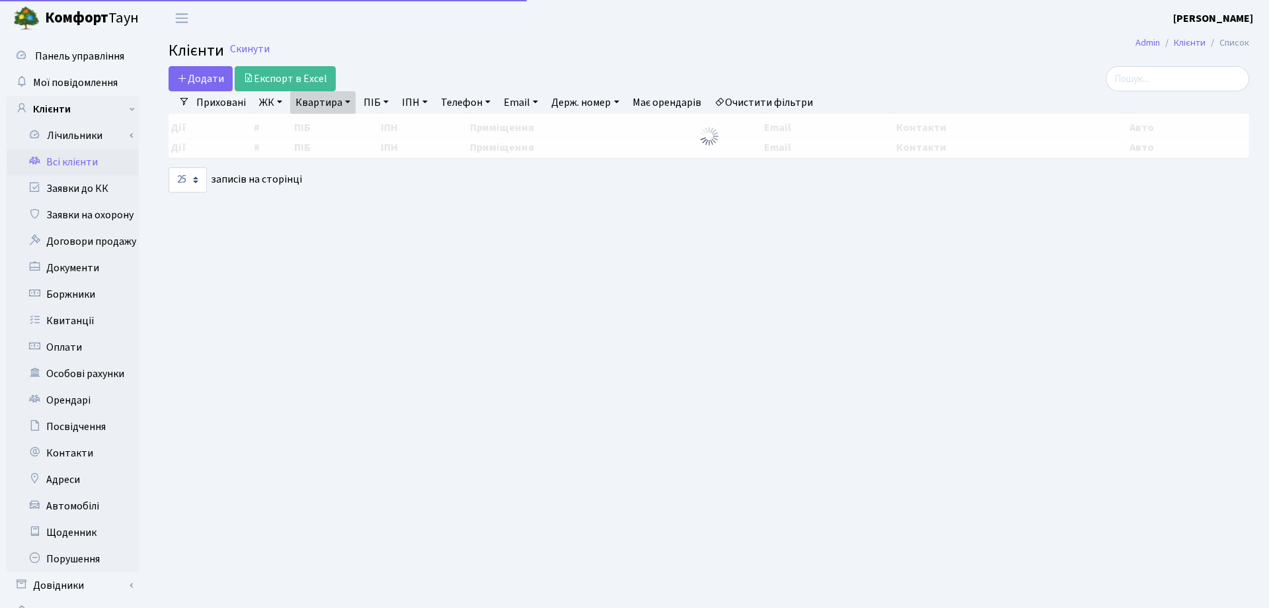
select select "25"
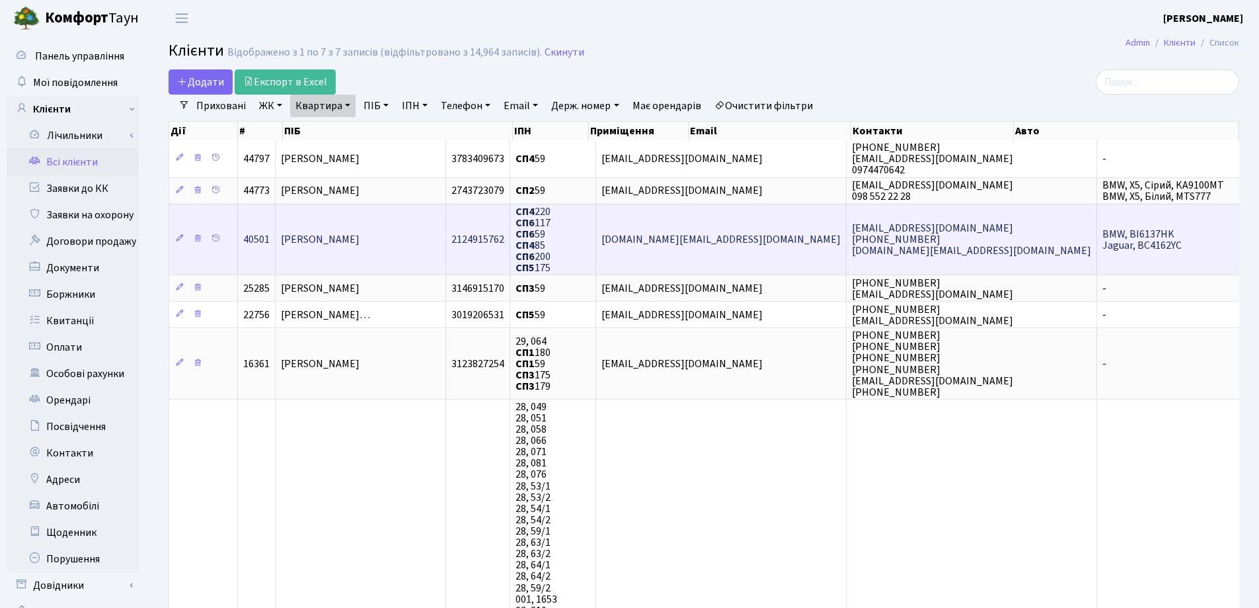
click at [395, 256] on td "[PERSON_NAME]" at bounding box center [361, 239] width 171 height 71
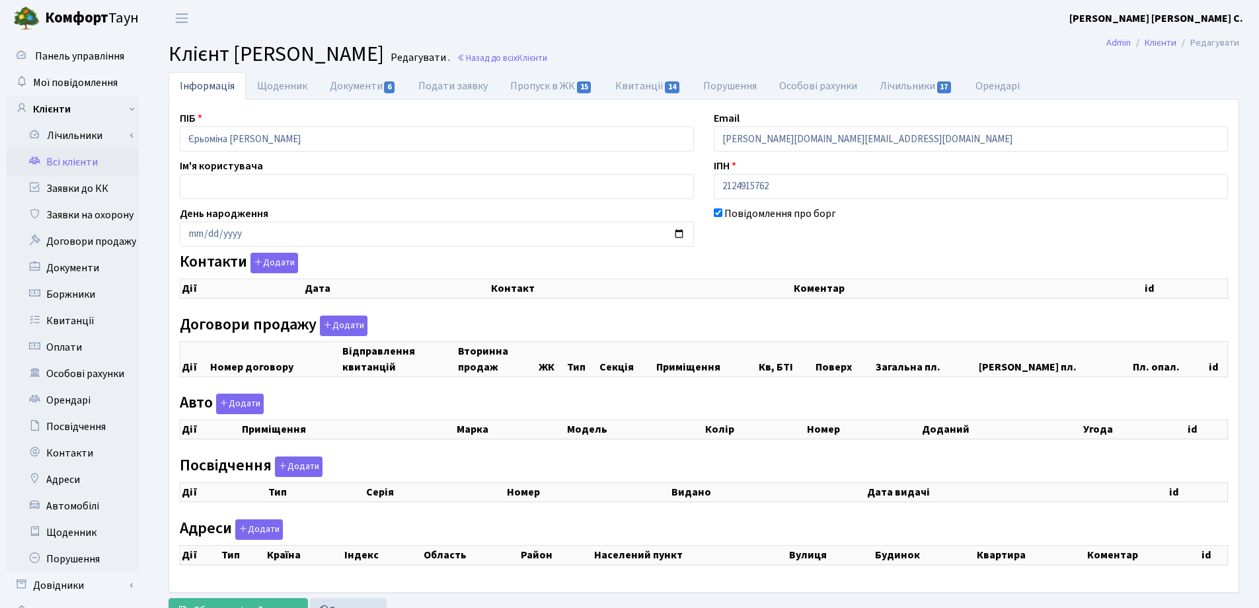
checkbox input "true"
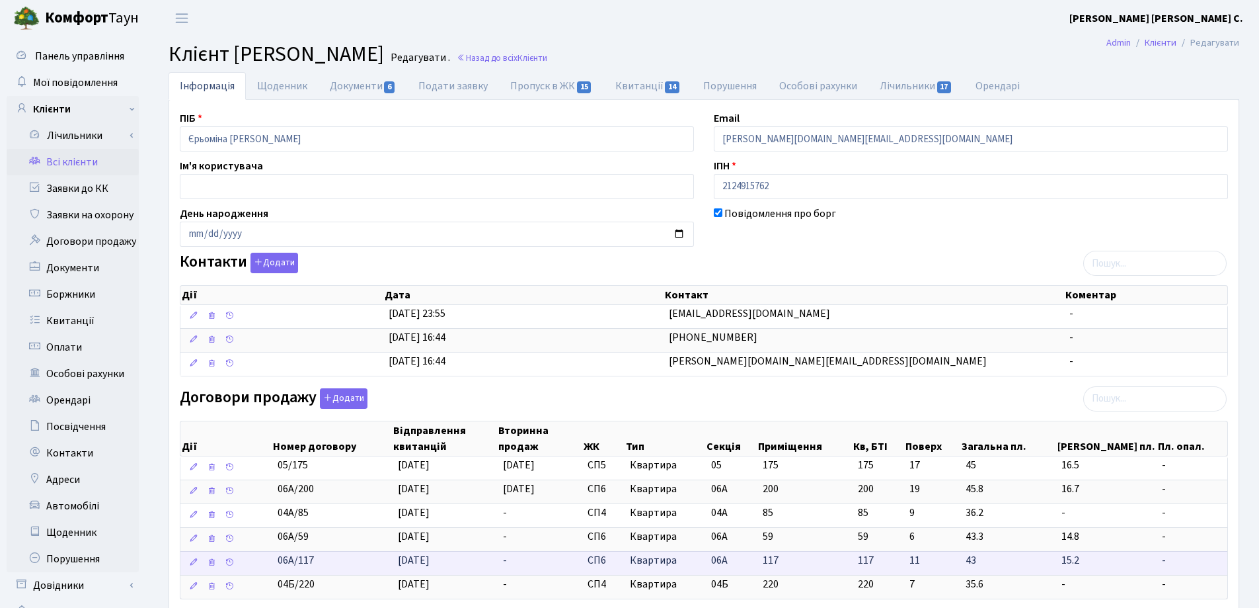
drag, startPoint x: 335, startPoint y: 566, endPoint x: 255, endPoint y: 568, distance: 80.7
click at [255, 568] on \<\/span\>\a "06А/117 01.09.2025 - СП6 Квартира 06А 117 117 -" at bounding box center [703, 563] width 1047 height 24
copy span "06А/117"
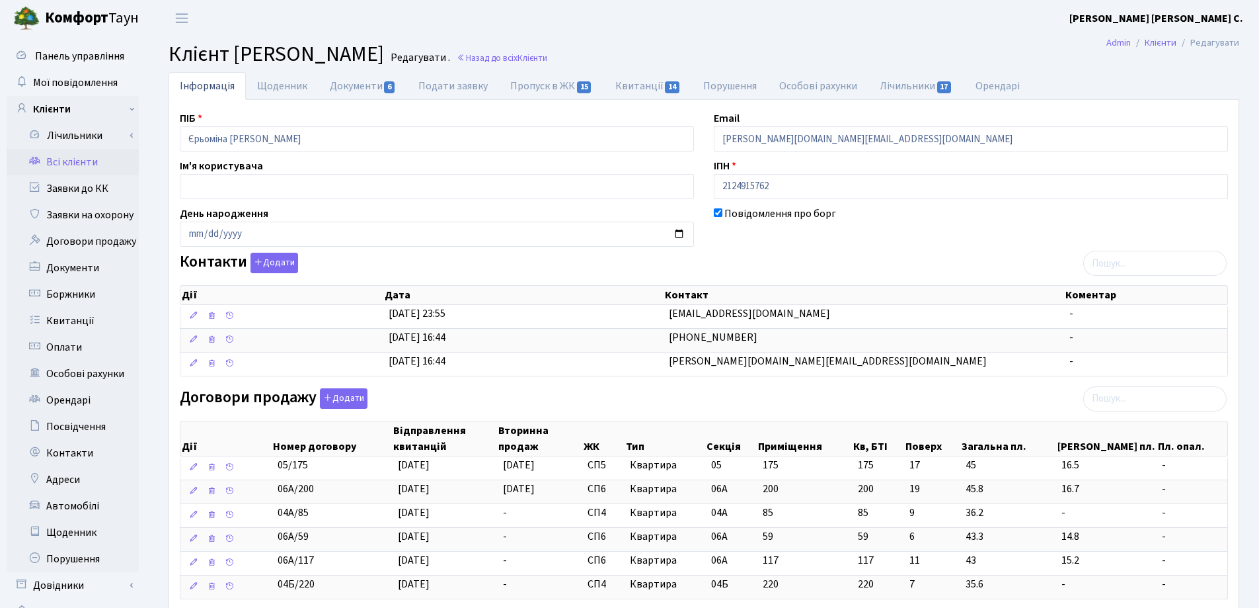
click at [813, 32] on header "Комфорт Таун Лоскутова В. С. Мій обліковий запис Вийти" at bounding box center [629, 18] width 1259 height 36
click at [547, 58] on link "Назад до всіх Клієнти" at bounding box center [502, 58] width 91 height 13
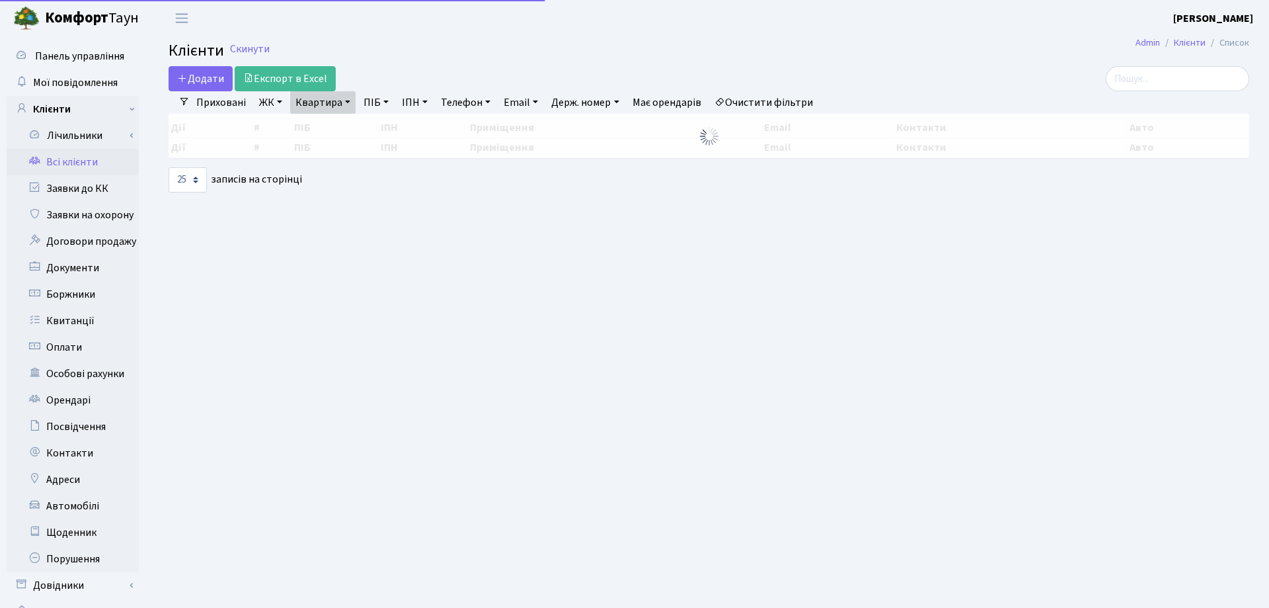
select select "25"
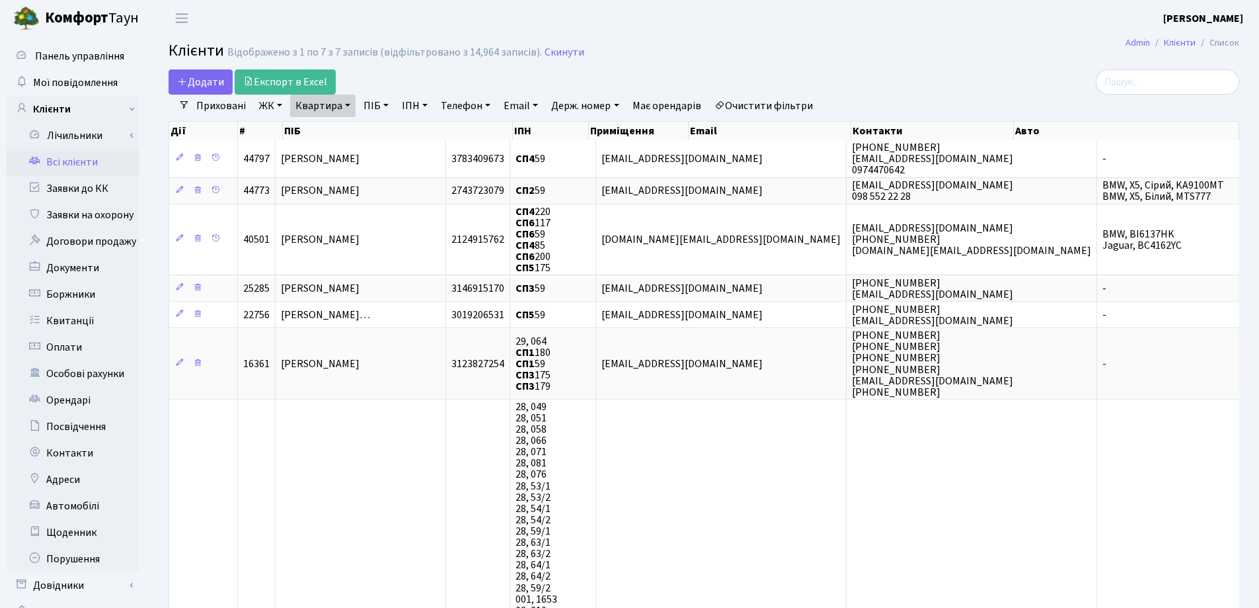
click at [350, 105] on link "Квартира" at bounding box center [322, 106] width 65 height 22
click at [383, 130] on icon at bounding box center [381, 131] width 11 height 11
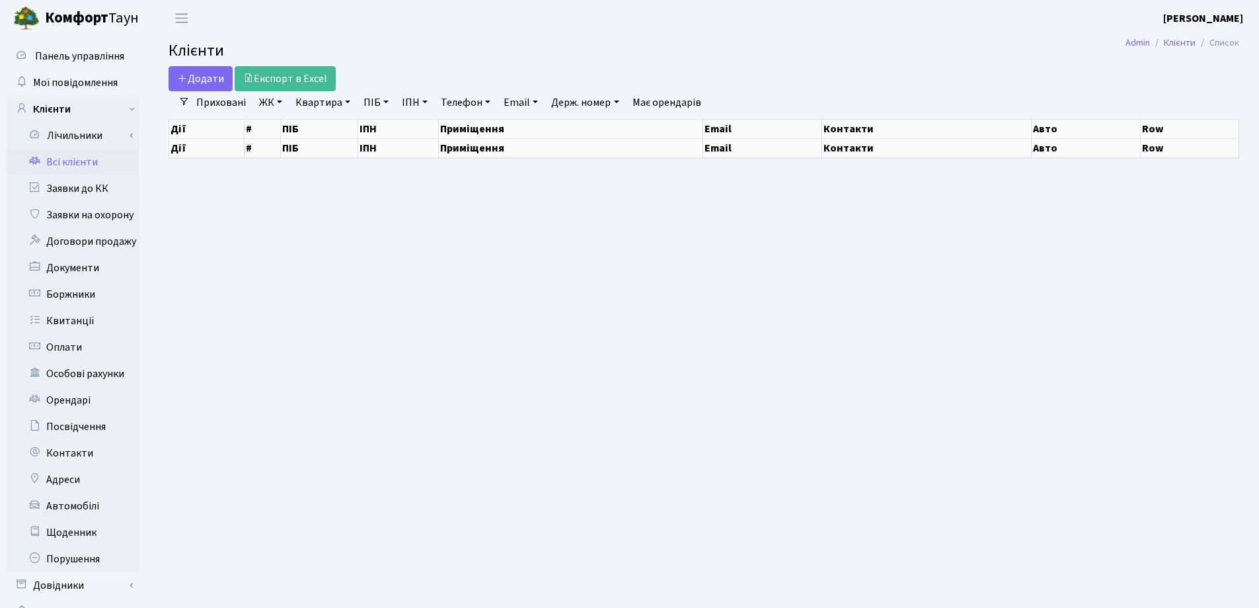
select select "25"
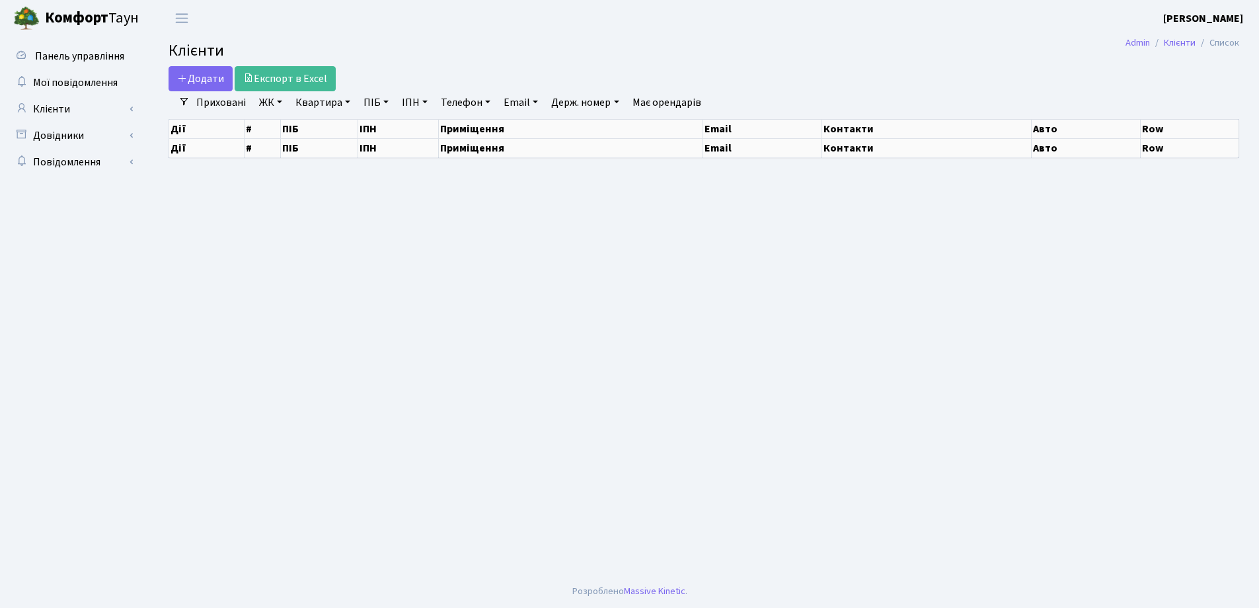
select select "25"
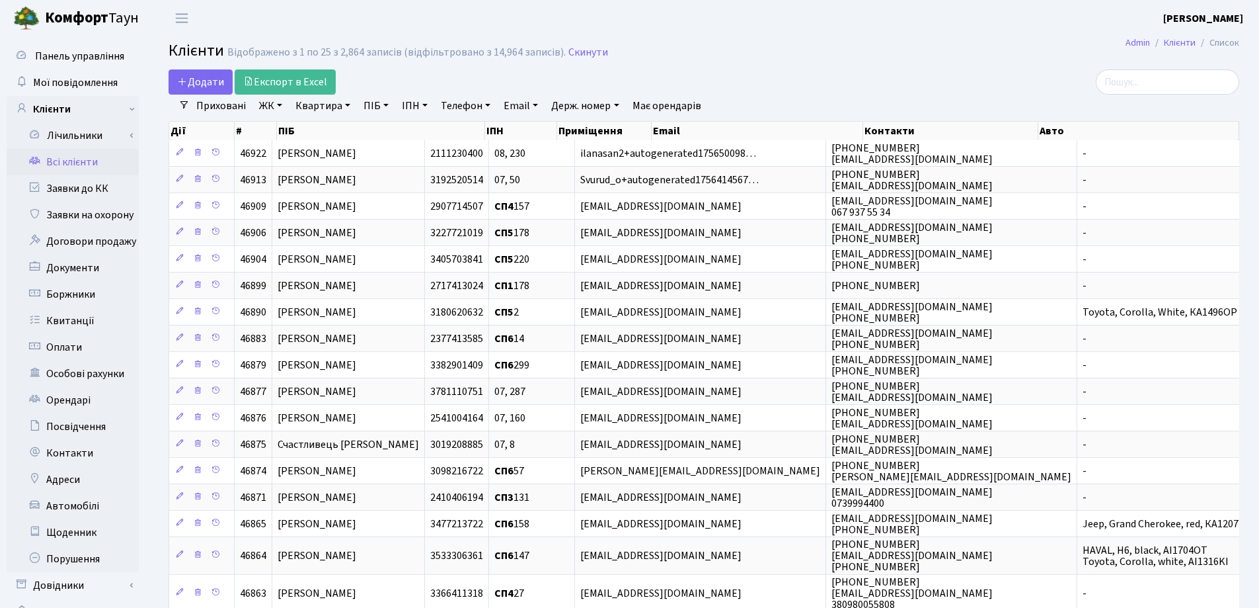
click at [347, 108] on link "Квартира" at bounding box center [322, 106] width 65 height 22
type input "105"
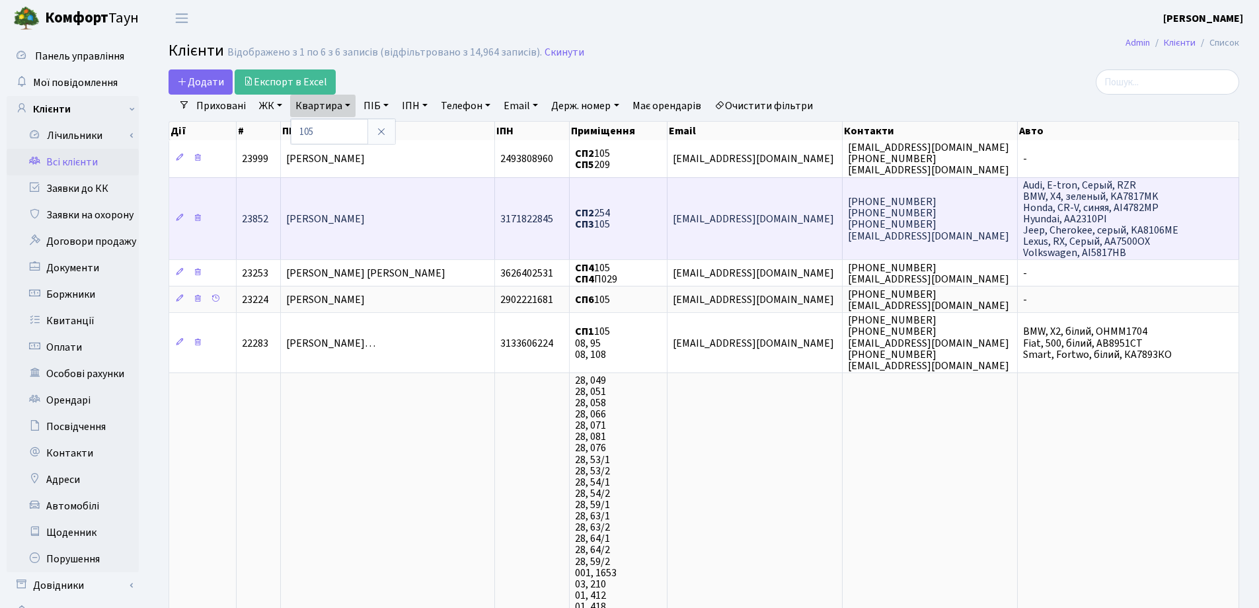
click at [346, 238] on td "[PERSON_NAME]" at bounding box center [388, 218] width 214 height 83
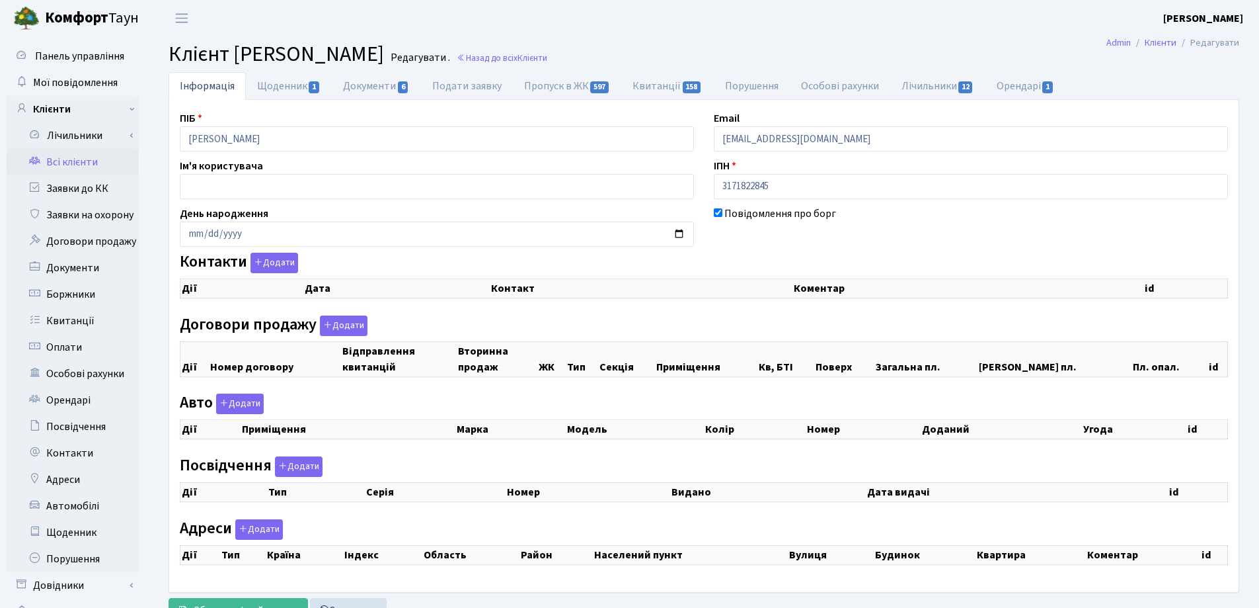
checkbox input "true"
select select "25"
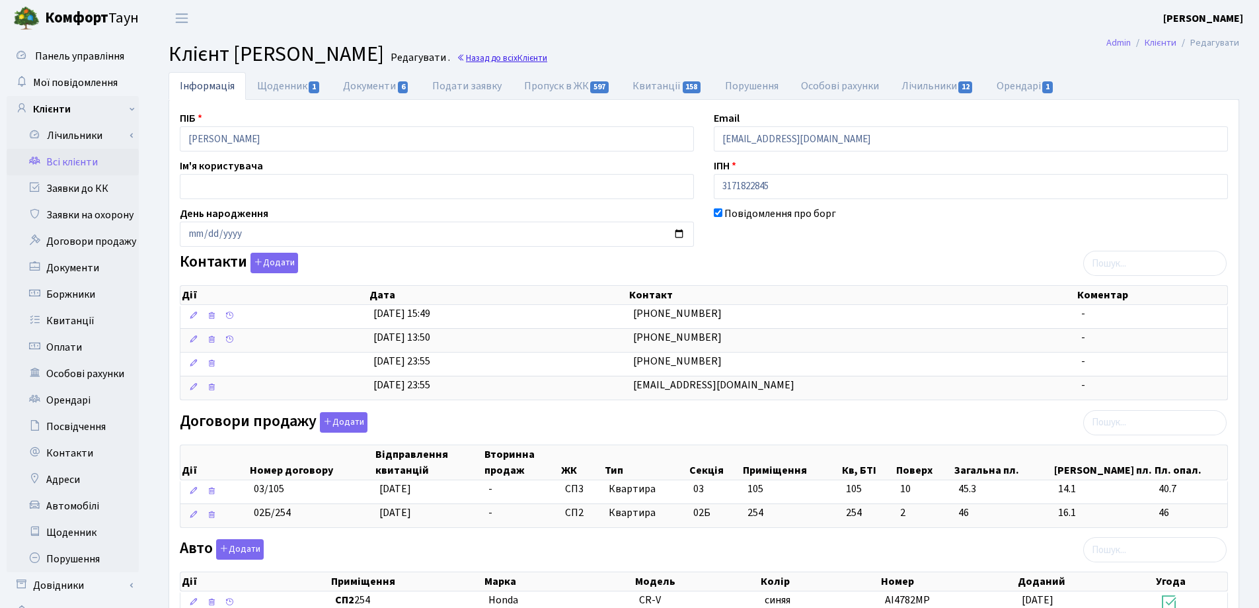
click at [547, 54] on link "Назад до всіх Клієнти" at bounding box center [502, 58] width 91 height 13
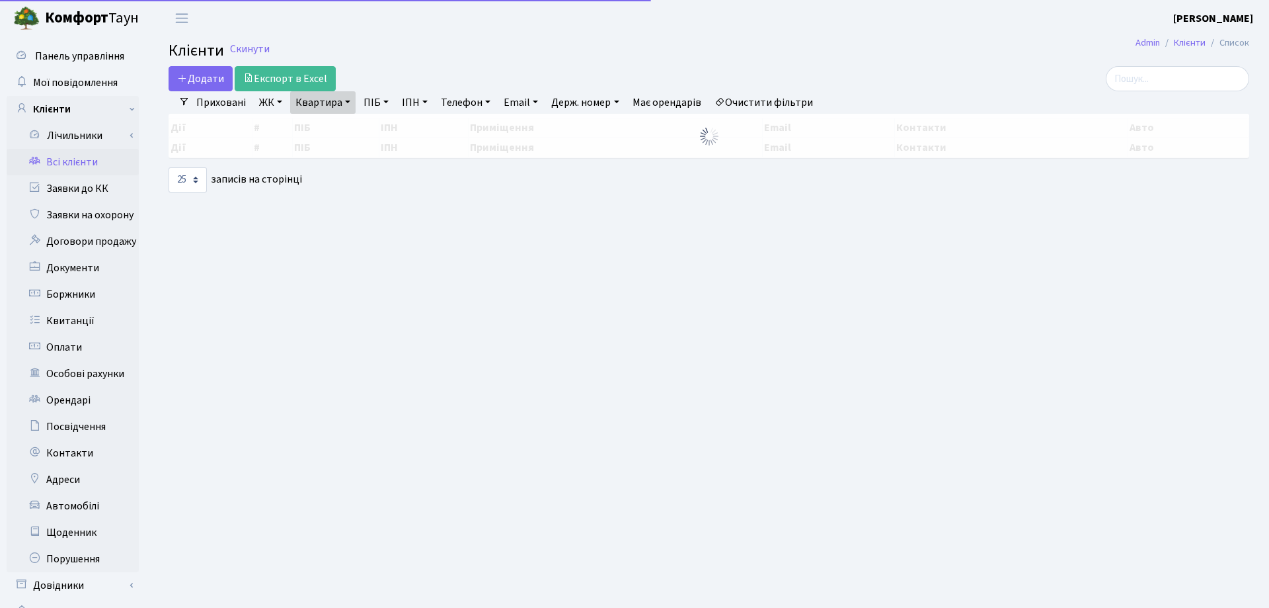
select select "25"
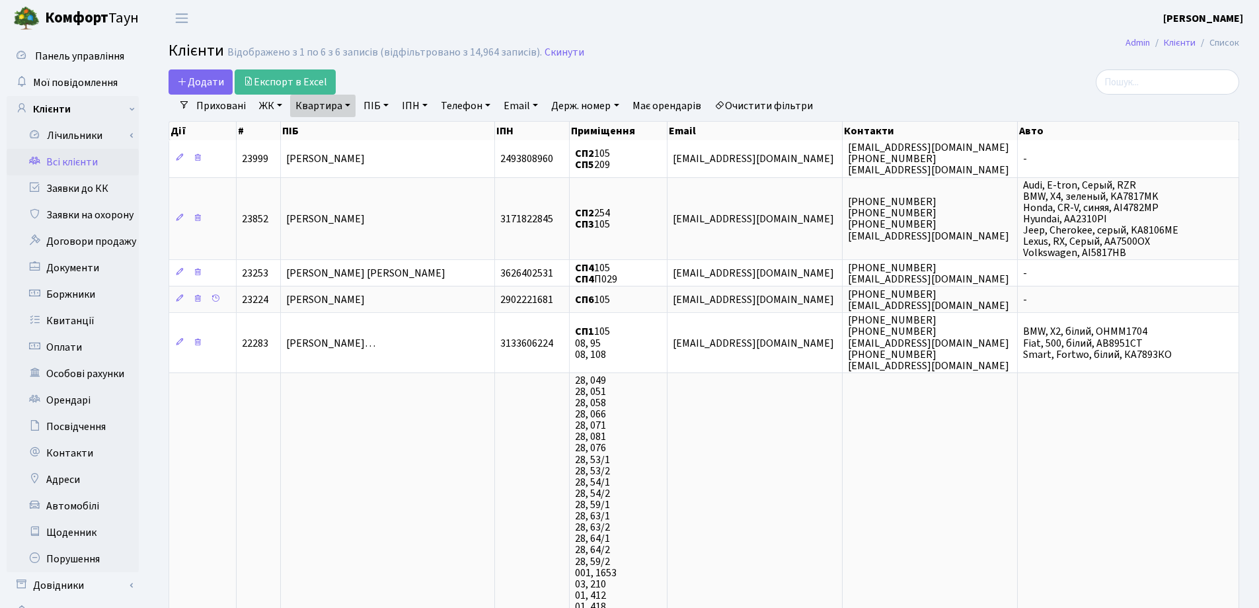
click at [346, 109] on link "Квартира" at bounding box center [322, 106] width 65 height 22
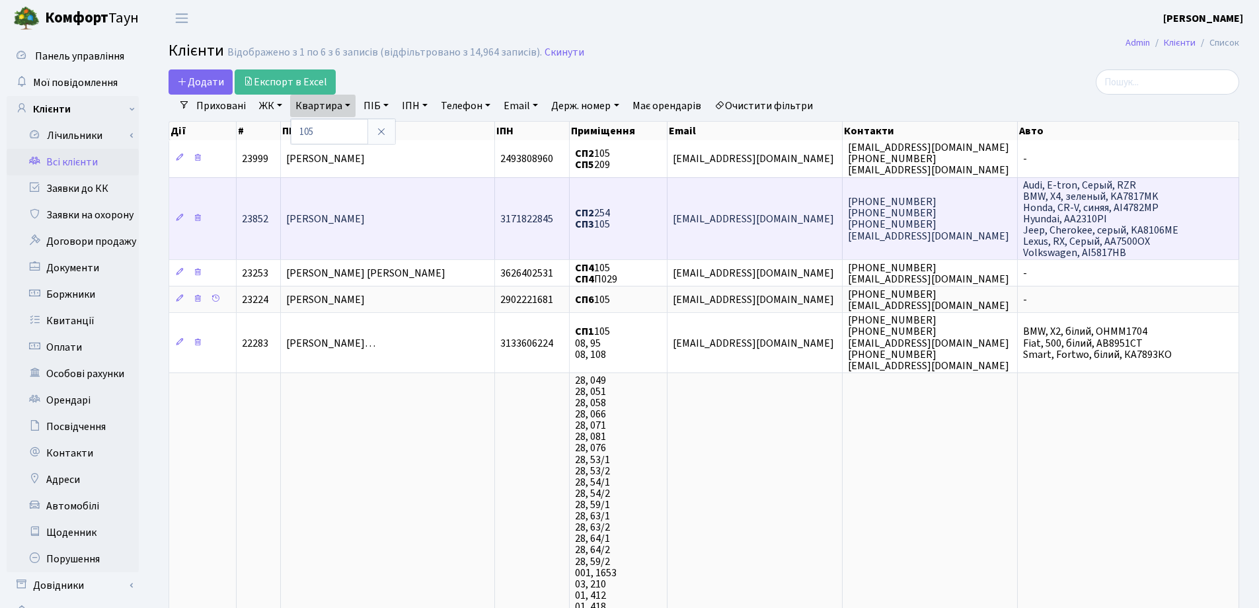
click at [430, 235] on td "Кузьменко Вікторія Олександрівна" at bounding box center [388, 218] width 214 height 83
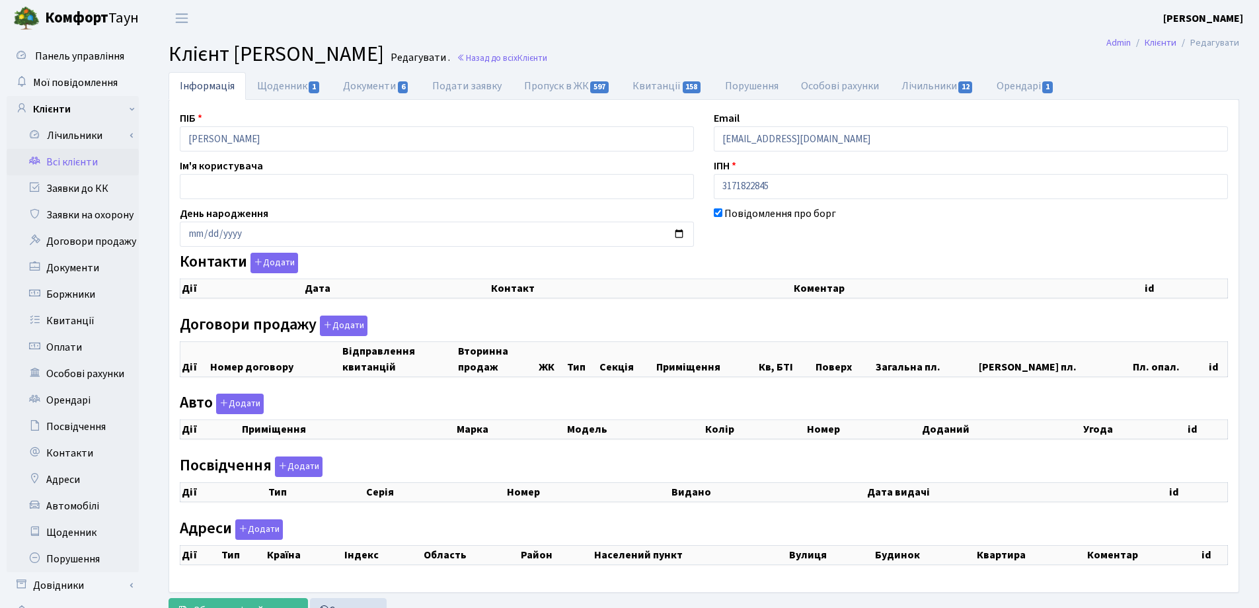
checkbox input "true"
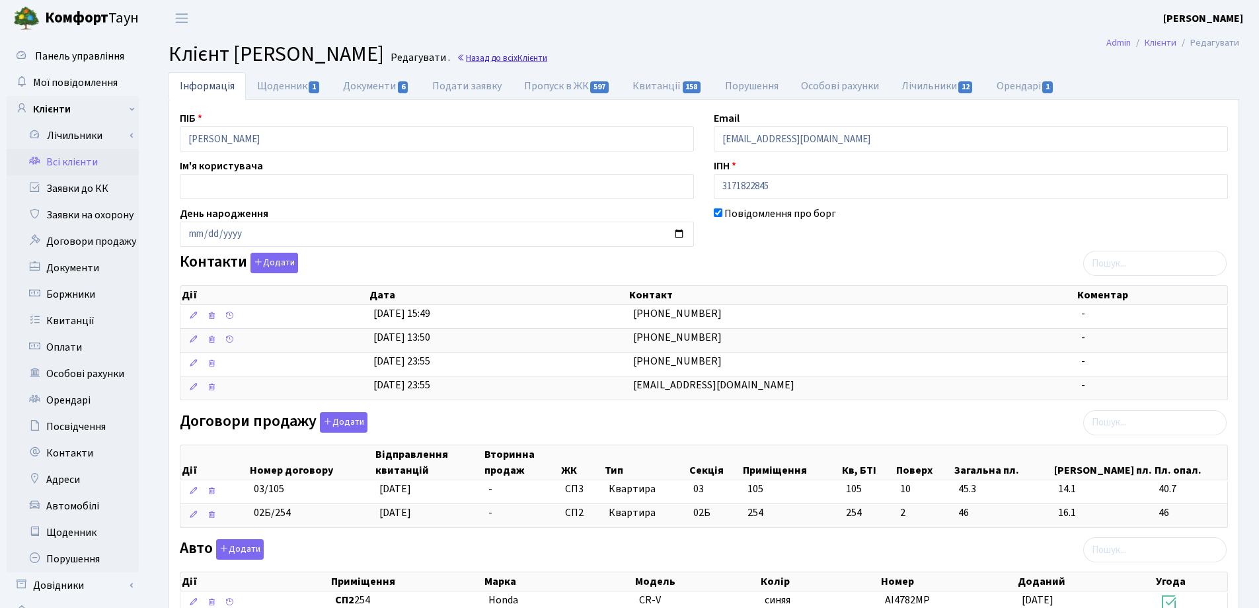
click at [547, 61] on link "Назад до всіх Клієнти" at bounding box center [502, 58] width 91 height 13
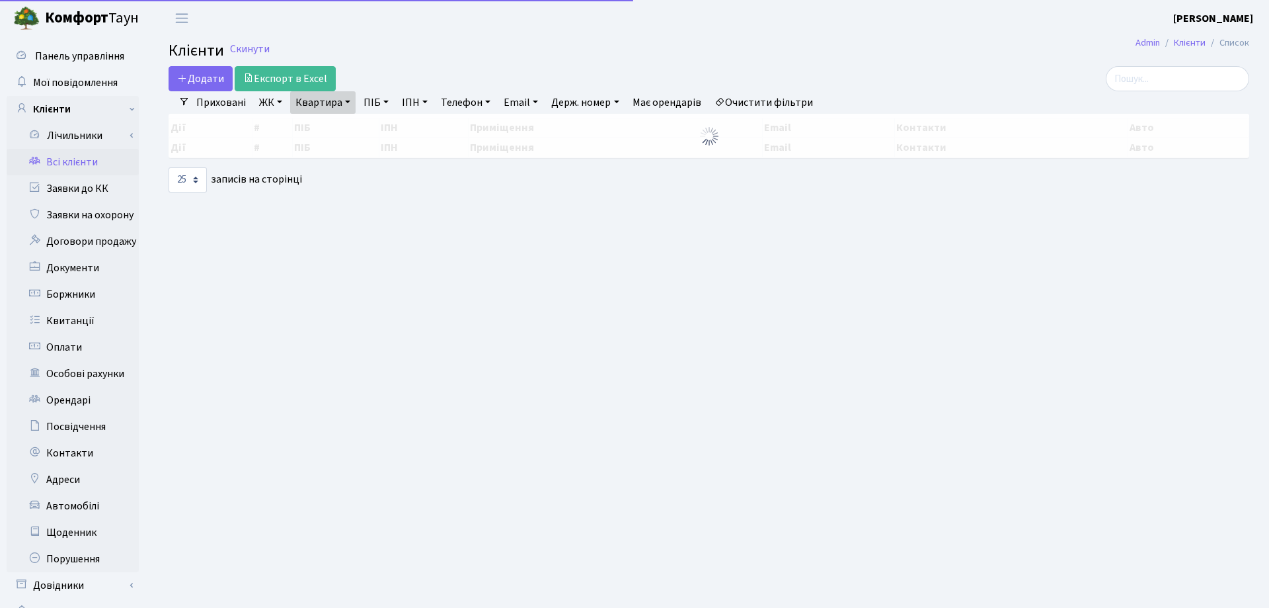
select select "25"
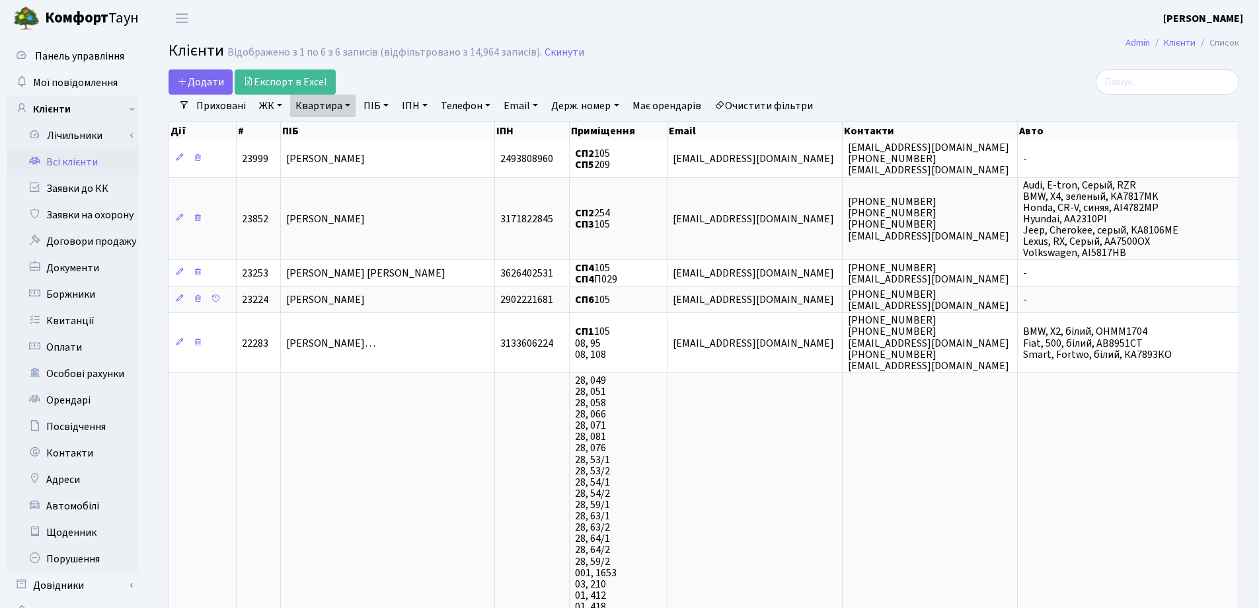
click at [349, 103] on link "Квартира" at bounding box center [322, 106] width 65 height 22
click at [352, 127] on input "105" at bounding box center [329, 131] width 77 height 25
type input "1"
type input "135"
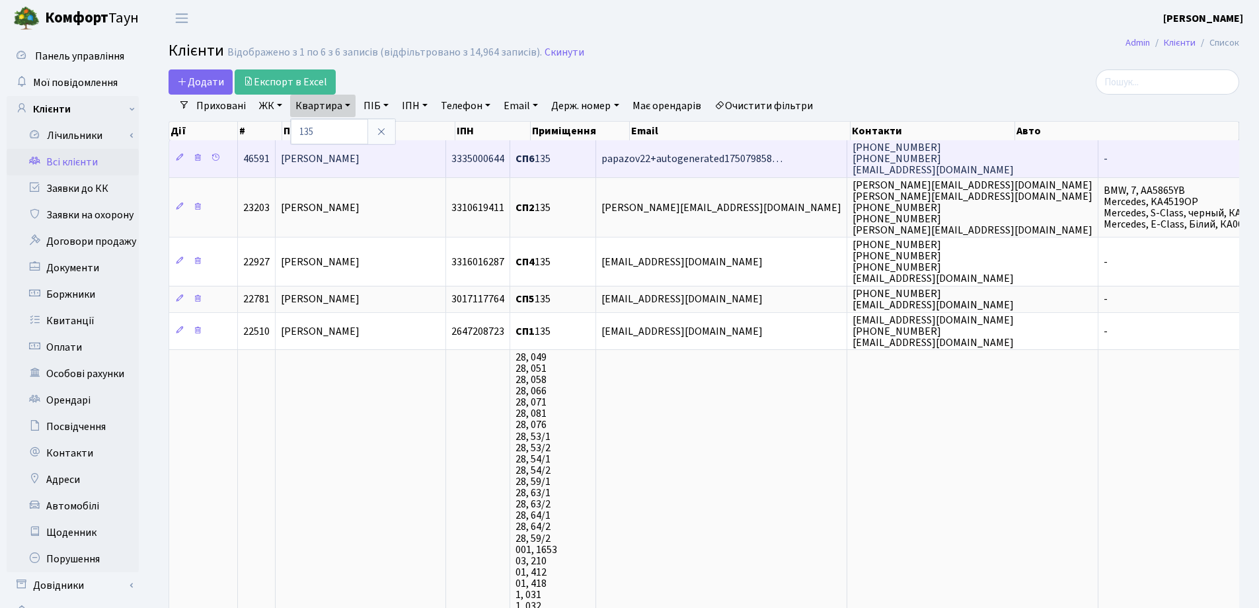
click at [340, 157] on span "[PERSON_NAME]" at bounding box center [320, 158] width 79 height 15
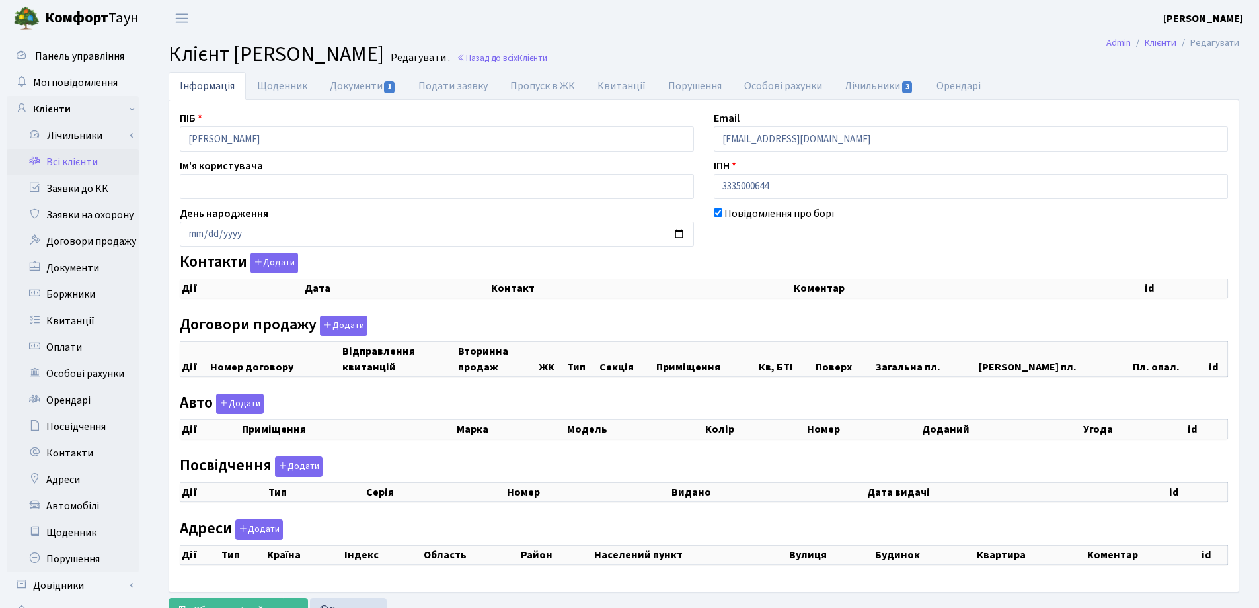
checkbox input "true"
select select "25"
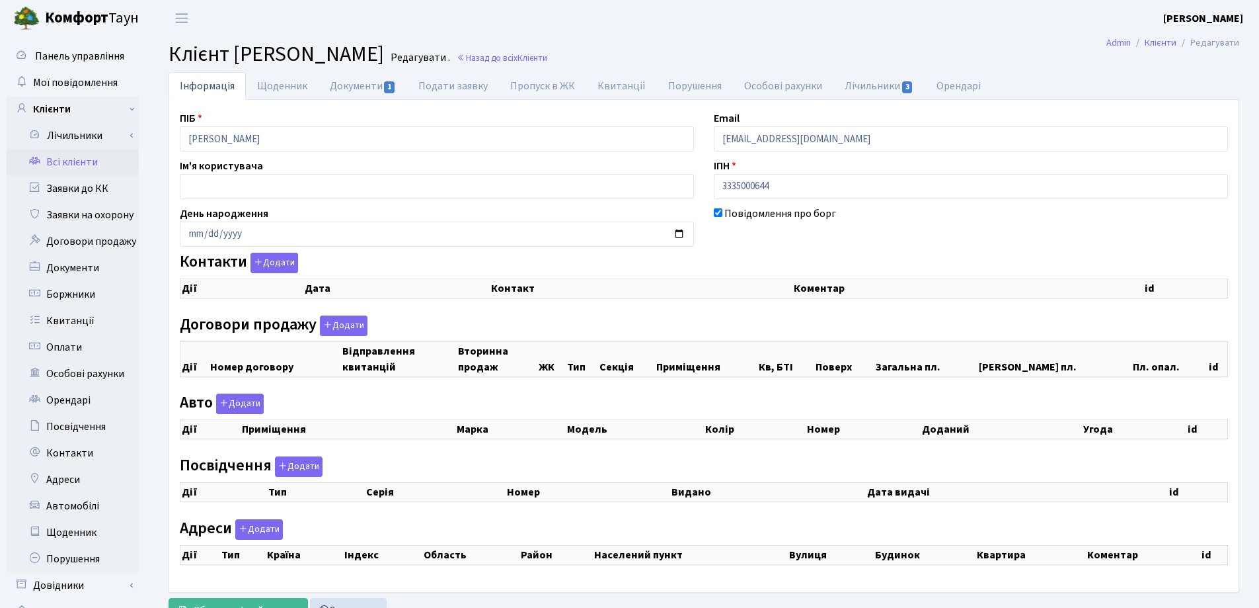
select select "25"
